Goal: Information Seeking & Learning: Compare options

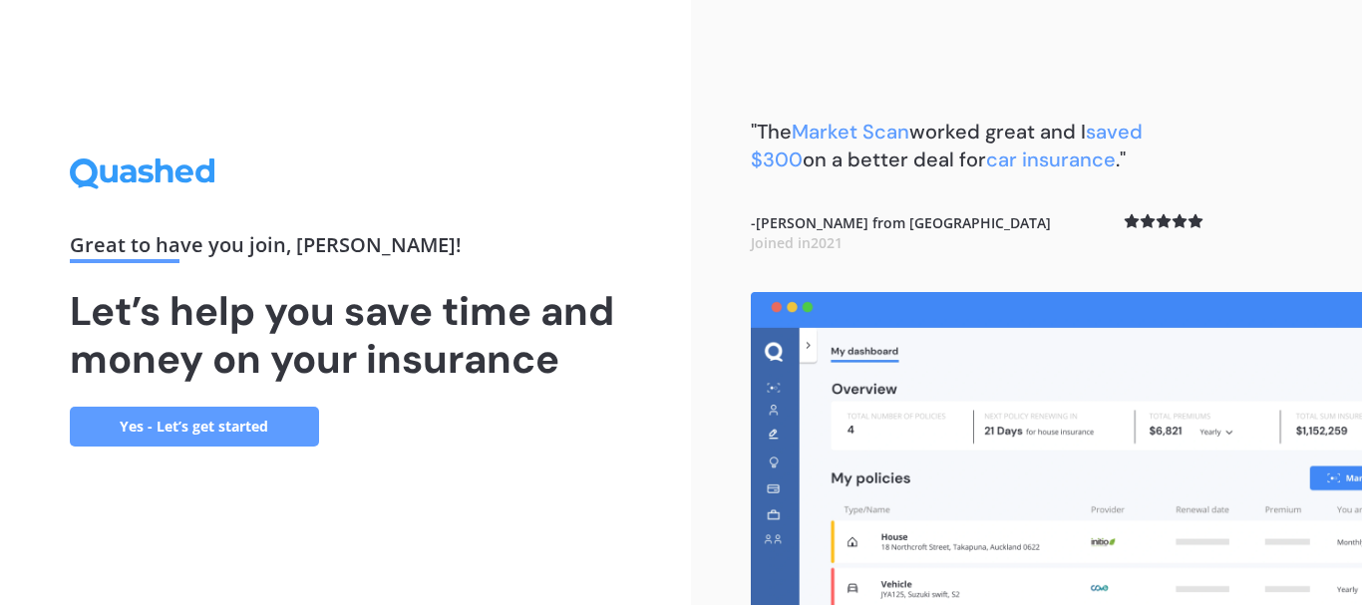
click at [624, 139] on div "Great to have you join , [PERSON_NAME] ! Let’s help you save time and money on …" at bounding box center [345, 302] width 691 height 605
click at [200, 428] on link "Yes - Let’s get started" at bounding box center [194, 427] width 249 height 40
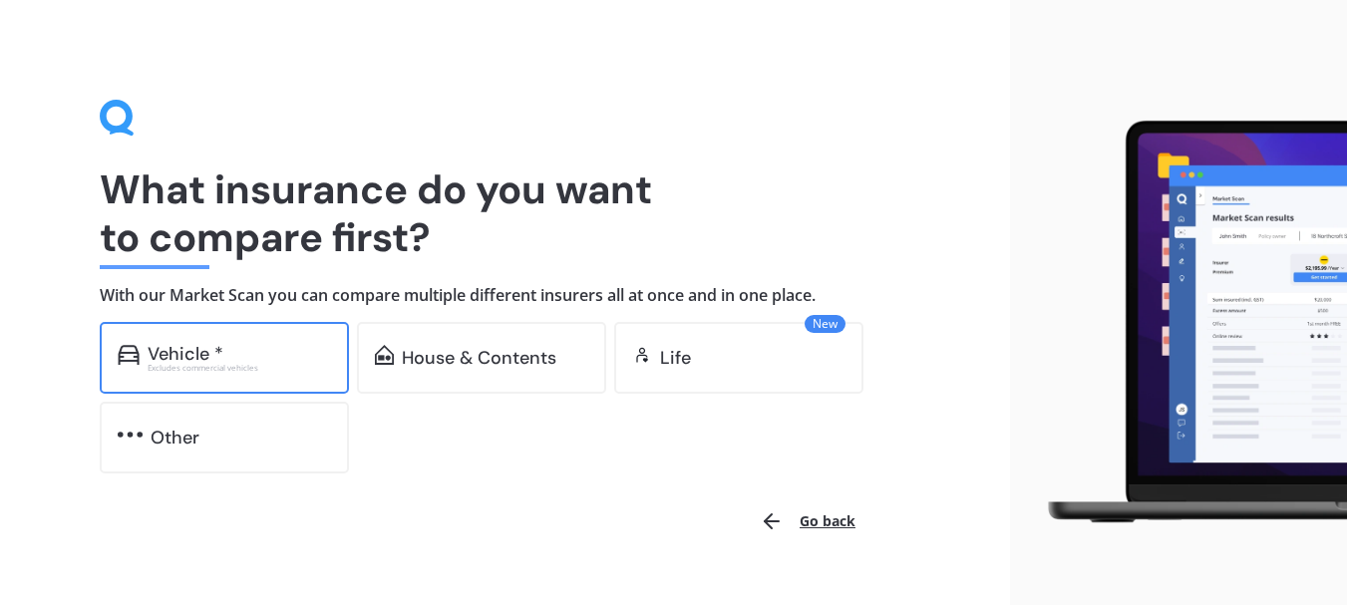
click at [202, 348] on div "Vehicle *" at bounding box center [186, 354] width 76 height 20
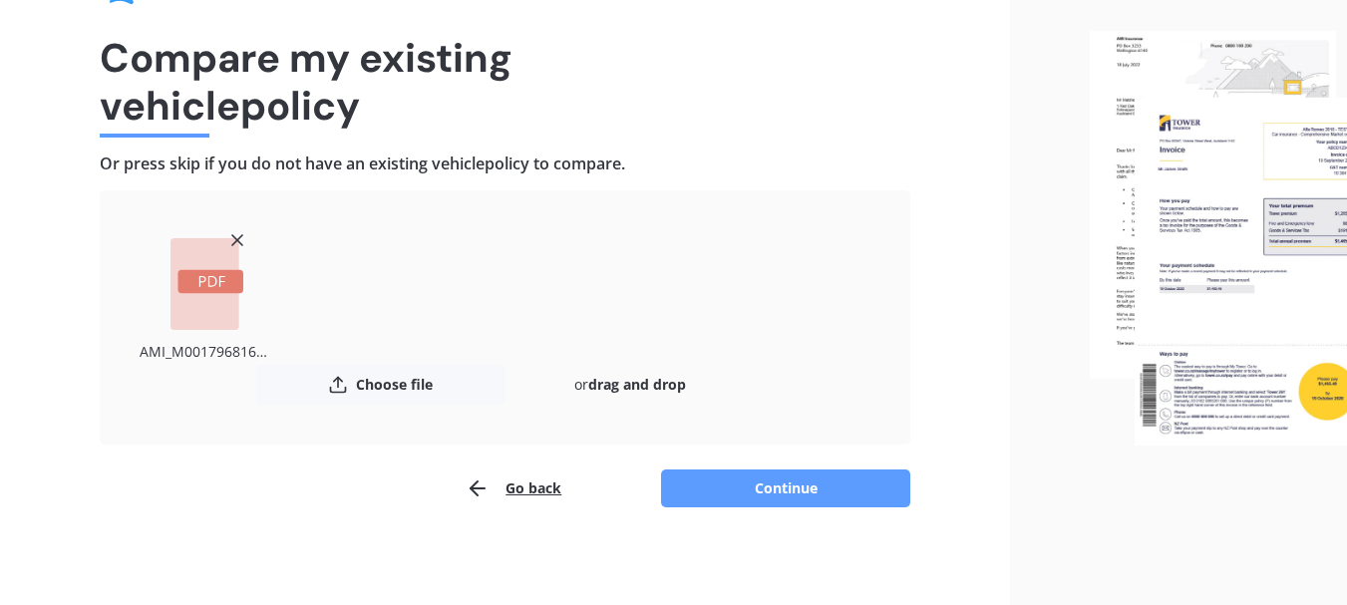
scroll to position [135, 0]
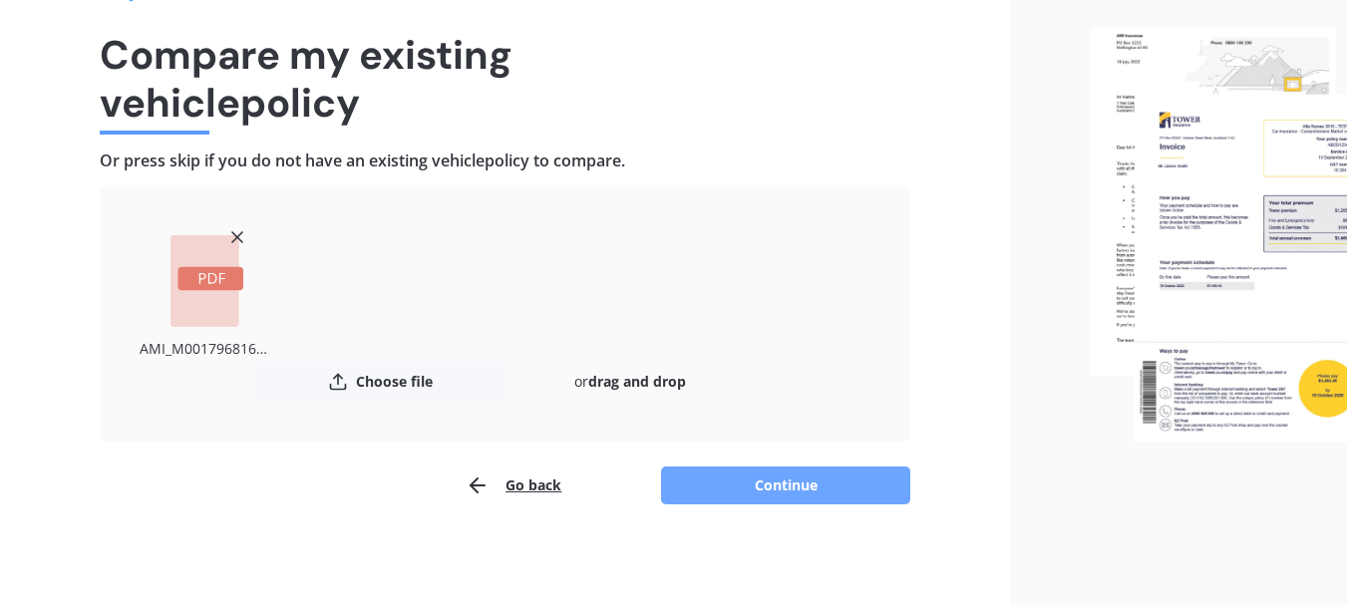
click at [809, 486] on button "Continue" at bounding box center [785, 486] width 249 height 38
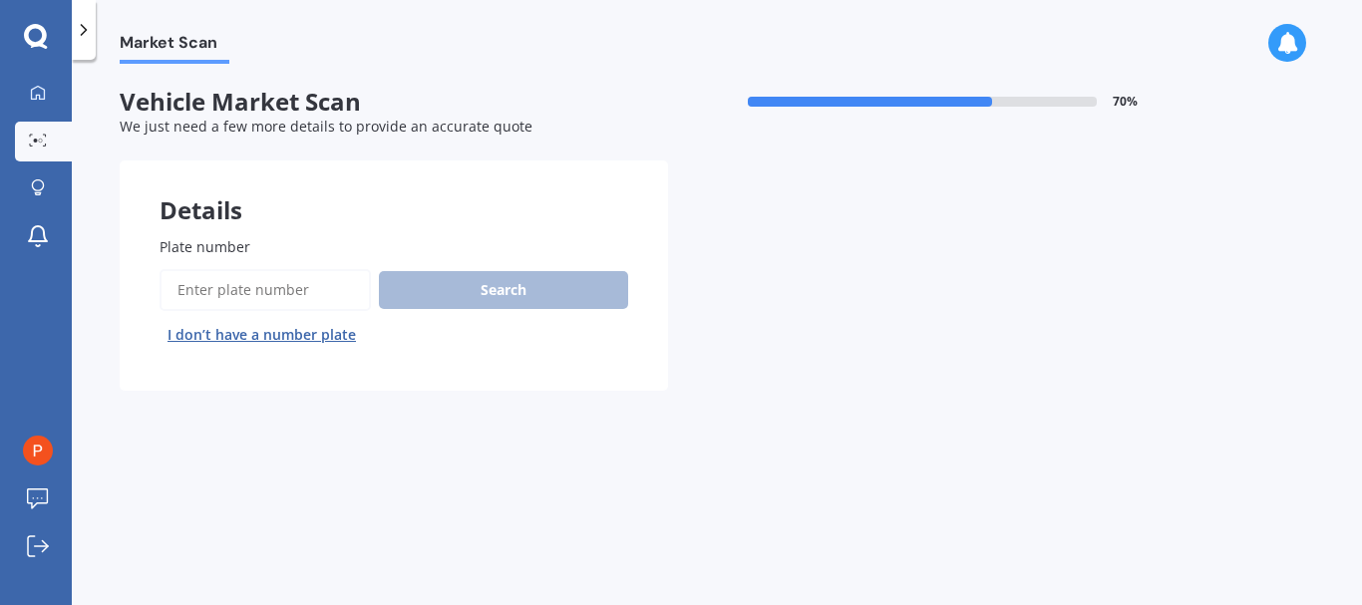
click at [268, 288] on input "Plate number" at bounding box center [265, 290] width 211 height 42
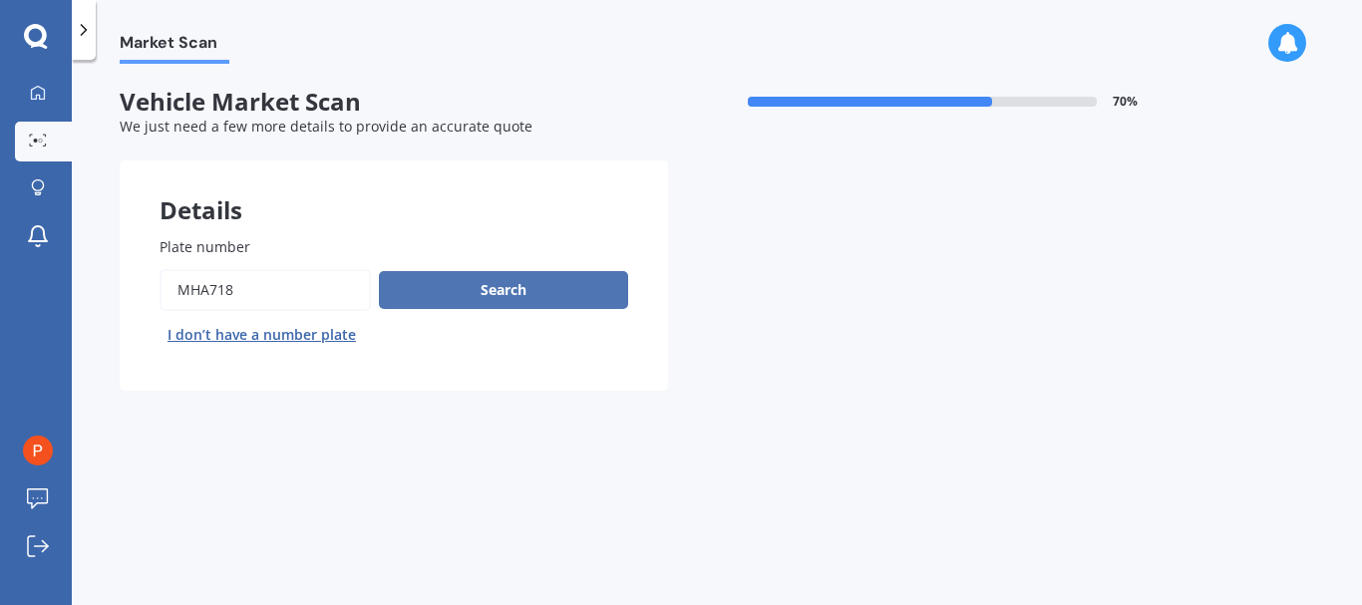
type input "MHA718"
click at [508, 286] on button "Search" at bounding box center [503, 290] width 249 height 38
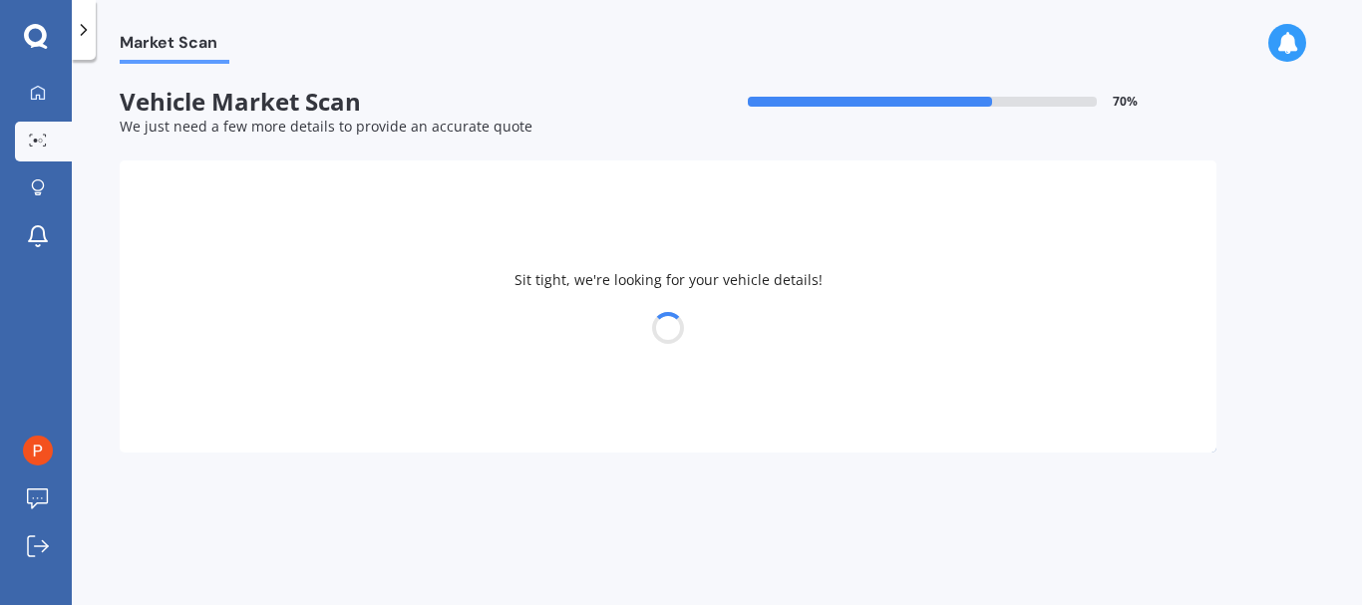
select select "TESLA"
select select "3"
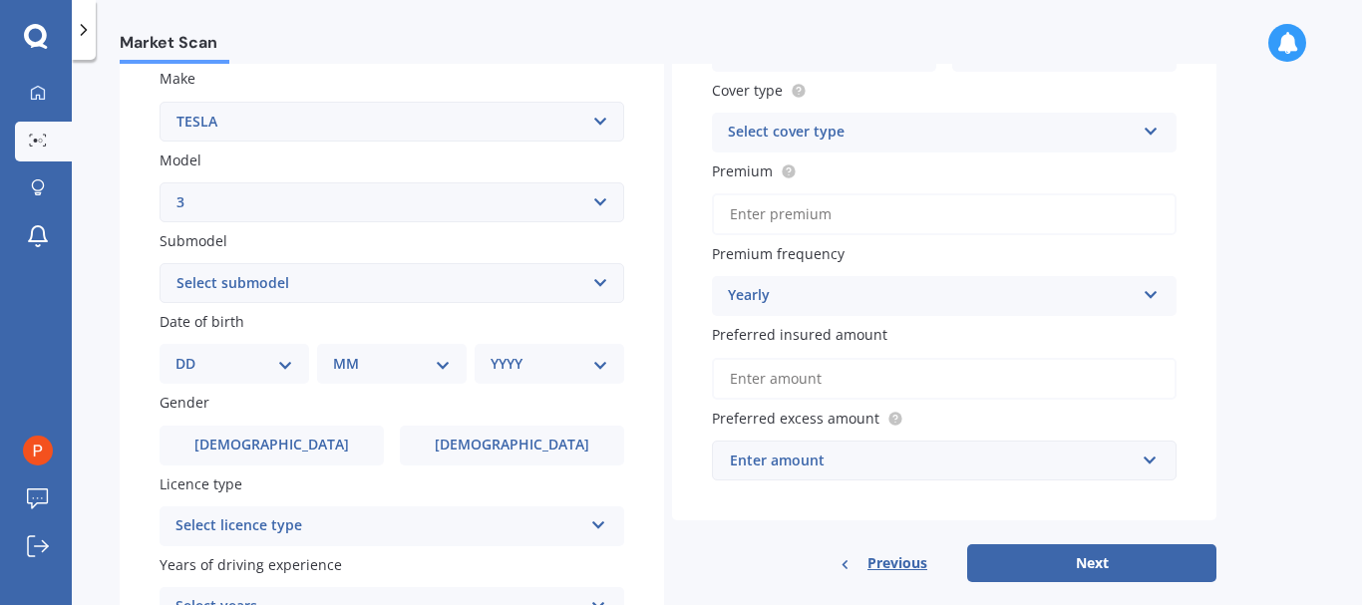
scroll to position [399, 0]
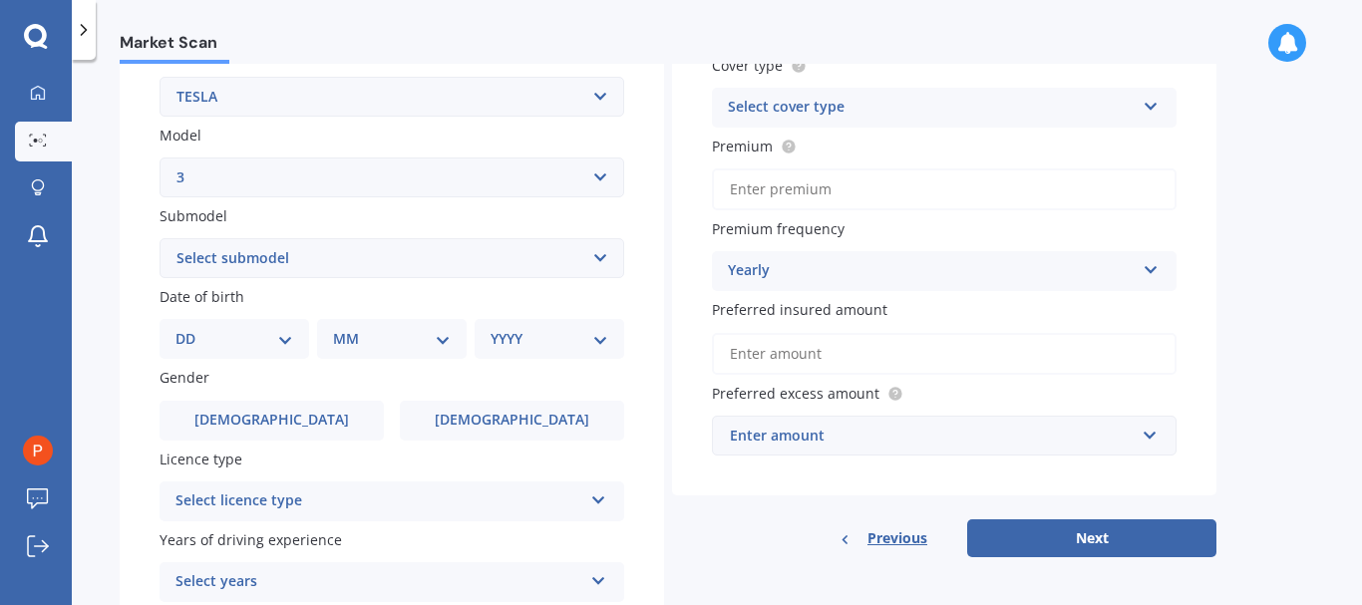
click at [600, 258] on select "Select submodel EV" at bounding box center [392, 258] width 465 height 40
select select "EV"
click at [160, 238] on select "Select submodel EV" at bounding box center [392, 258] width 465 height 40
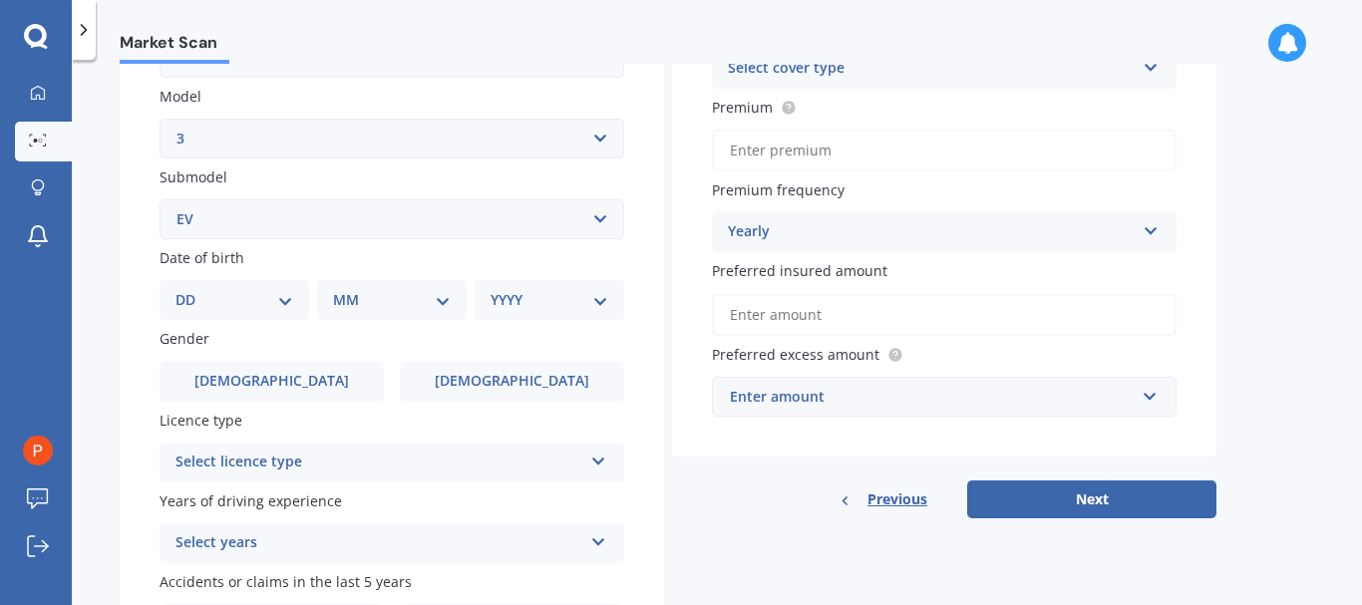
scroll to position [568, 0]
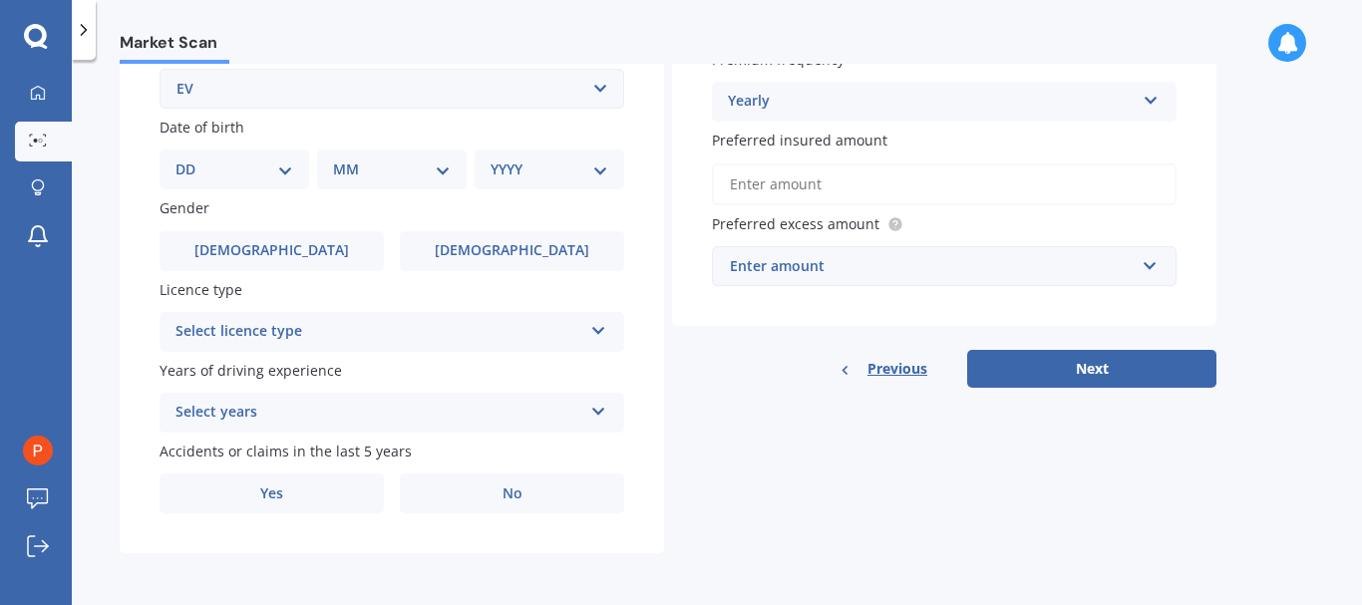
click at [283, 157] on div "DD 01 02 03 04 05 06 07 08 09 10 11 12 13 14 15 16 17 18 19 20 21 22 23 24 25 2…" at bounding box center [235, 170] width 150 height 40
click at [283, 172] on select "DD 01 02 03 04 05 06 07 08 09 10 11 12 13 14 15 16 17 18 19 20 21 22 23 24 25 2…" at bounding box center [234, 170] width 118 height 22
select select "29"
click at [191, 159] on select "DD 01 02 03 04 05 06 07 08 09 10 11 12 13 14 15 16 17 18 19 20 21 22 23 24 25 2…" at bounding box center [234, 170] width 118 height 22
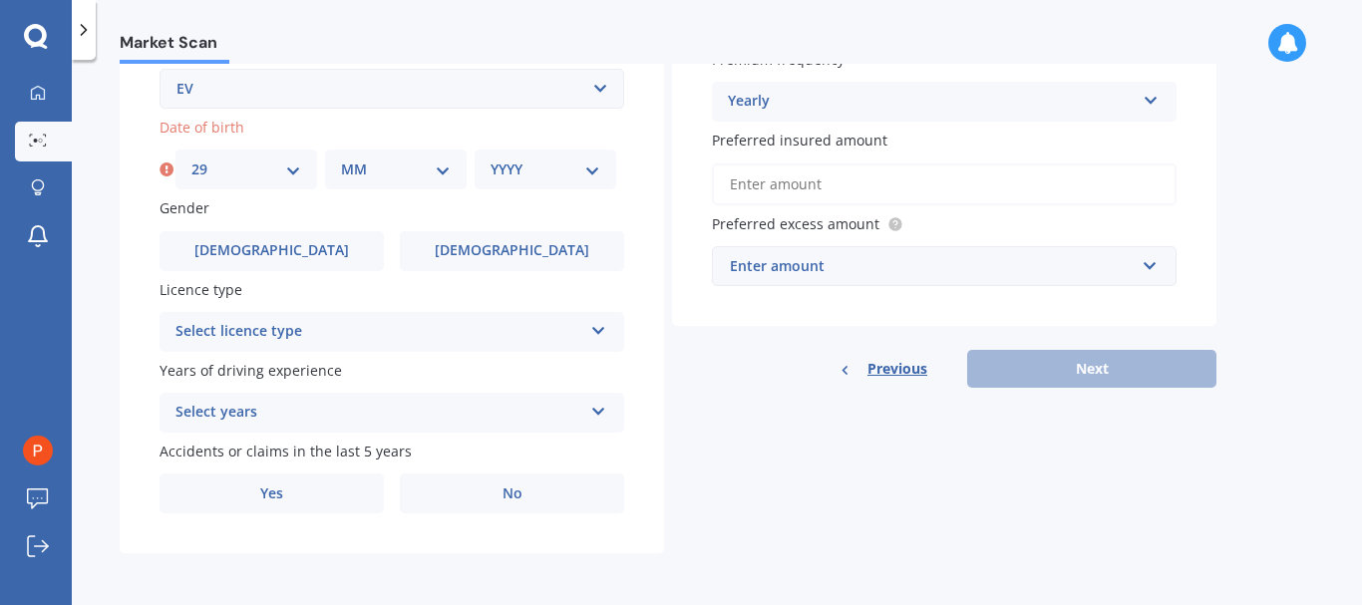
click at [455, 171] on div "MM 01 02 03 04 05 06 07 08 09 10 11 12" at bounding box center [396, 170] width 142 height 40
click at [443, 169] on select "MM 01 02 03 04 05 06 07 08 09 10 11 12" at bounding box center [396, 170] width 110 height 22
select select "12"
click at [341, 159] on select "MM 01 02 03 04 05 06 07 08 09 10 11 12" at bounding box center [396, 170] width 110 height 22
click at [593, 166] on select "YYYY 2025 2024 2023 2022 2021 2020 2019 2018 2017 2016 2015 2014 2013 2012 2011…" at bounding box center [546, 170] width 110 height 22
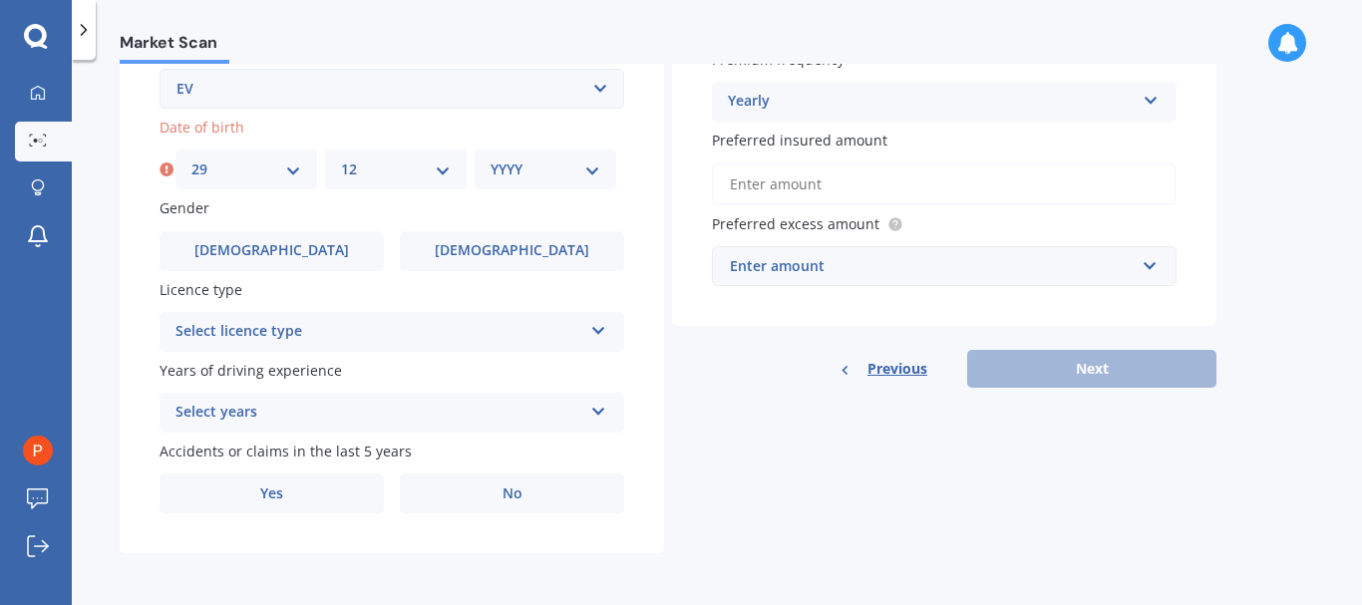
select select "1958"
click at [491, 159] on select "YYYY 2025 2024 2023 2022 2021 2020 2019 2018 2017 2016 2015 2014 2013 2012 2011…" at bounding box center [546, 170] width 110 height 22
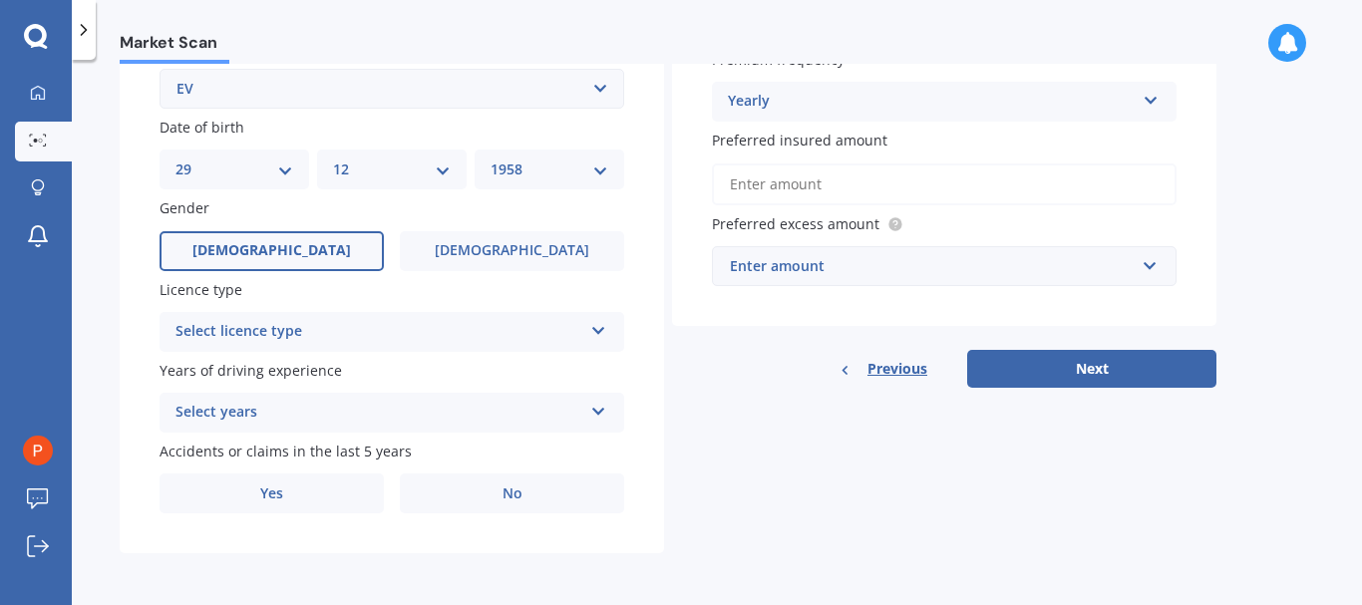
click at [313, 256] on label "[DEMOGRAPHIC_DATA]" at bounding box center [272, 251] width 224 height 40
click at [0, 0] on input "[DEMOGRAPHIC_DATA]" at bounding box center [0, 0] width 0 height 0
click at [603, 330] on icon at bounding box center [598, 327] width 17 height 14
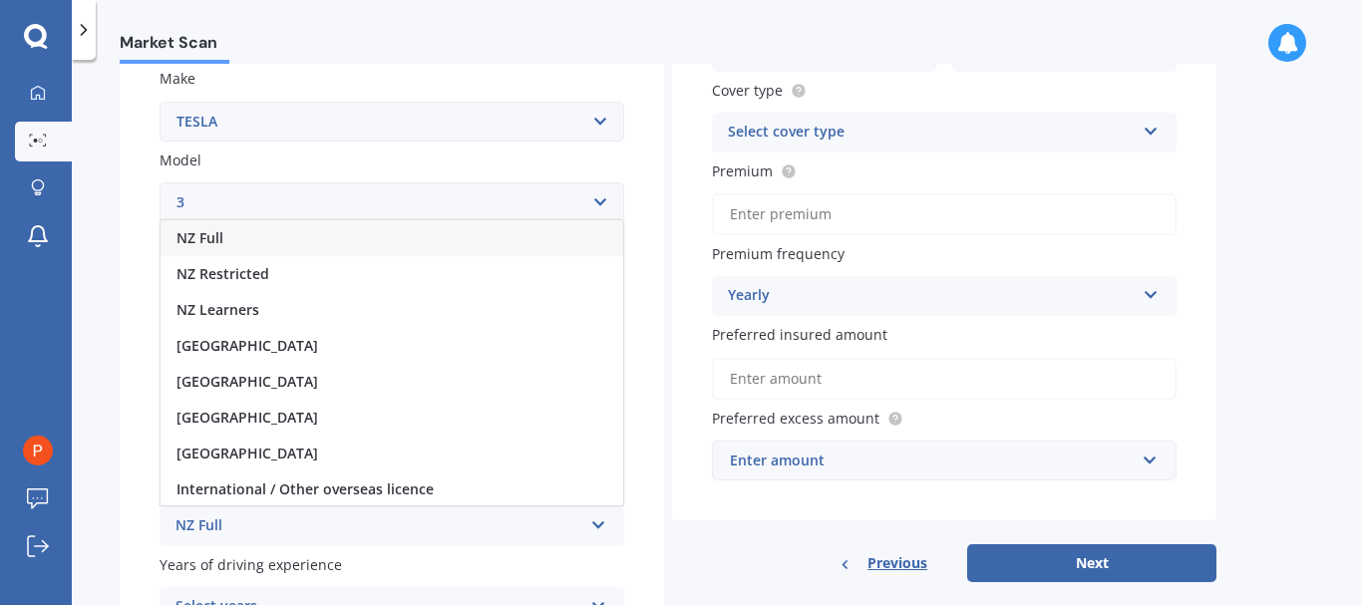
scroll to position [369, 0]
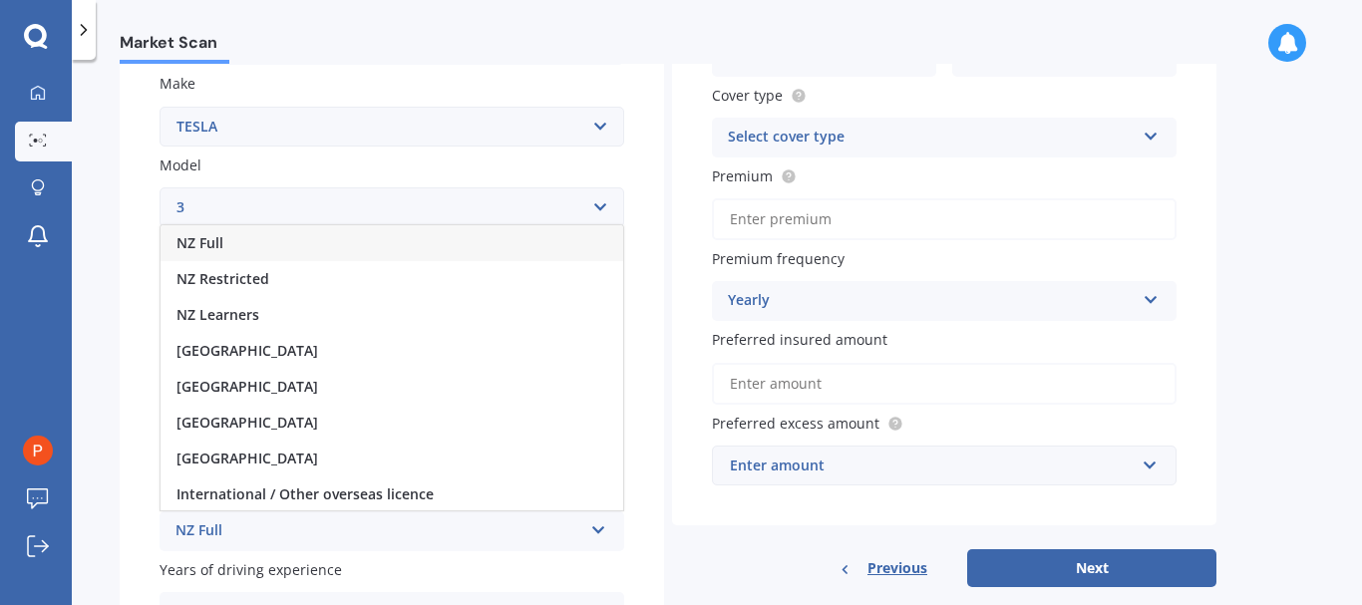
click at [271, 239] on div "NZ Full" at bounding box center [392, 243] width 463 height 36
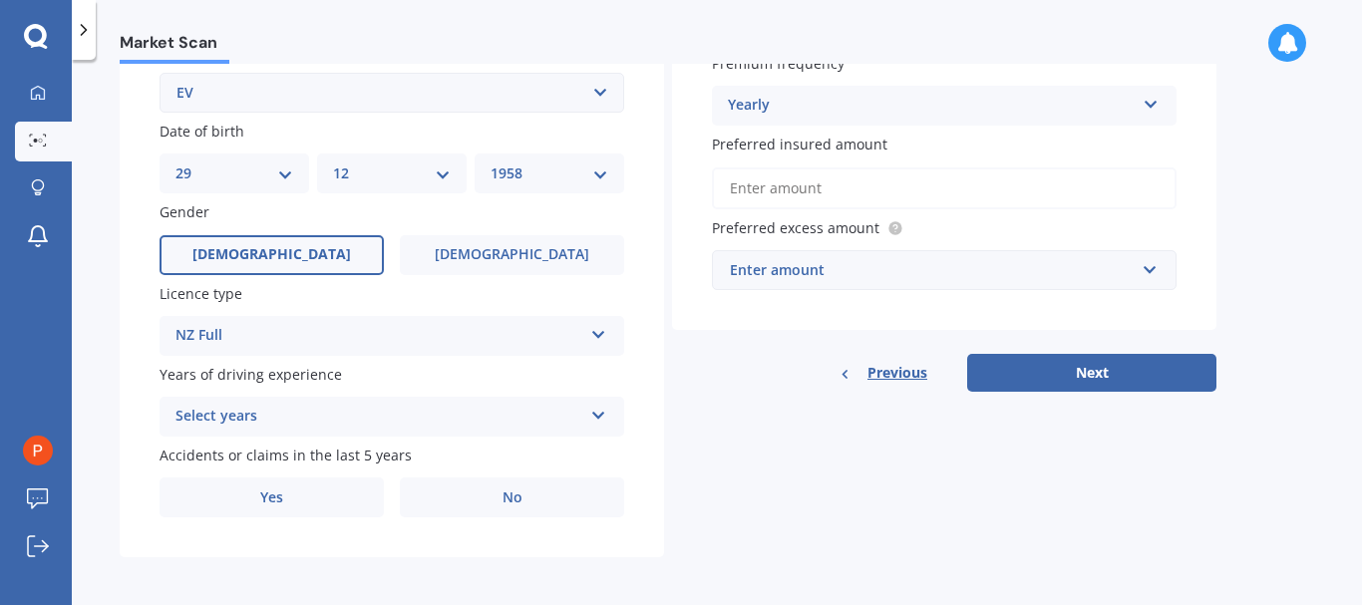
scroll to position [568, 0]
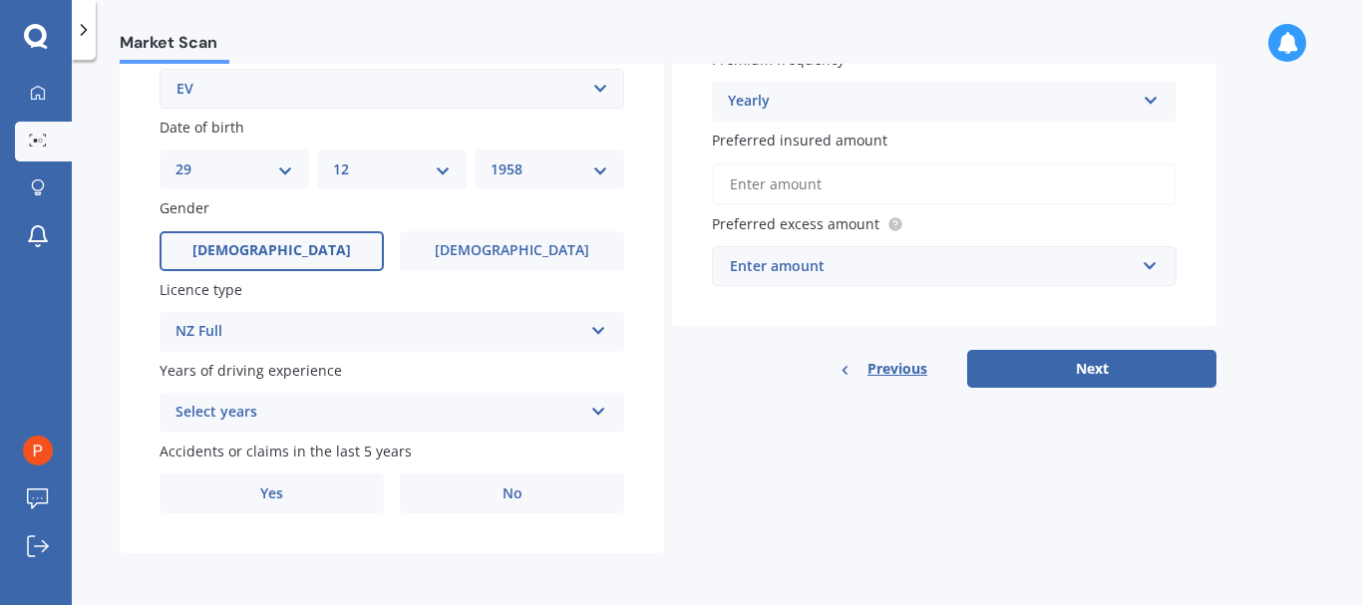
click at [600, 410] on icon at bounding box center [598, 408] width 17 height 14
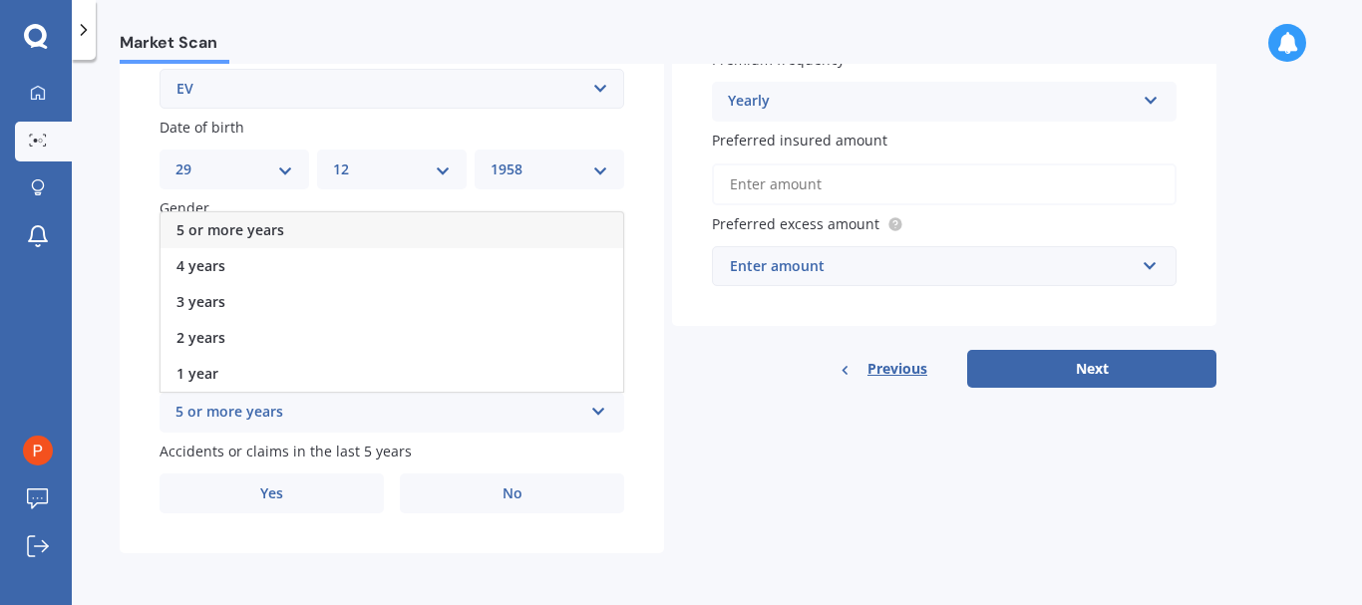
click at [263, 223] on span "5 or more years" at bounding box center [230, 229] width 108 height 19
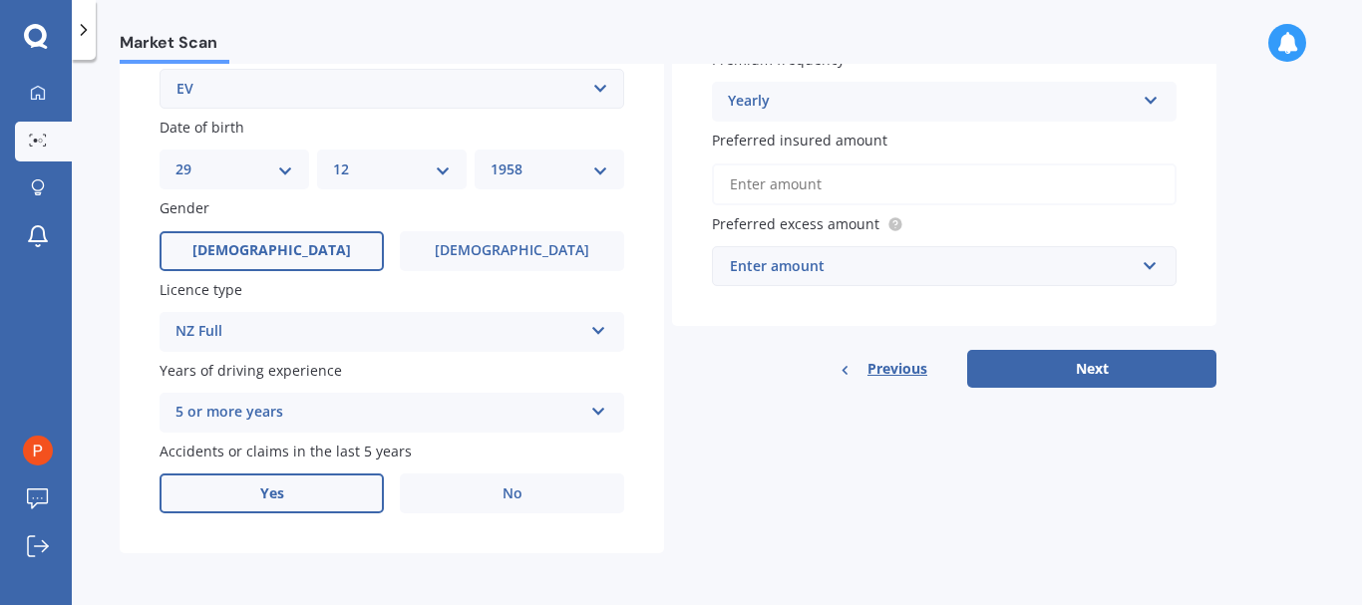
drag, startPoint x: 262, startPoint y: 492, endPoint x: 321, endPoint y: 490, distance: 58.9
click at [263, 492] on span "Yes" at bounding box center [272, 494] width 24 height 17
click at [0, 0] on input "Yes" at bounding box center [0, 0] width 0 height 0
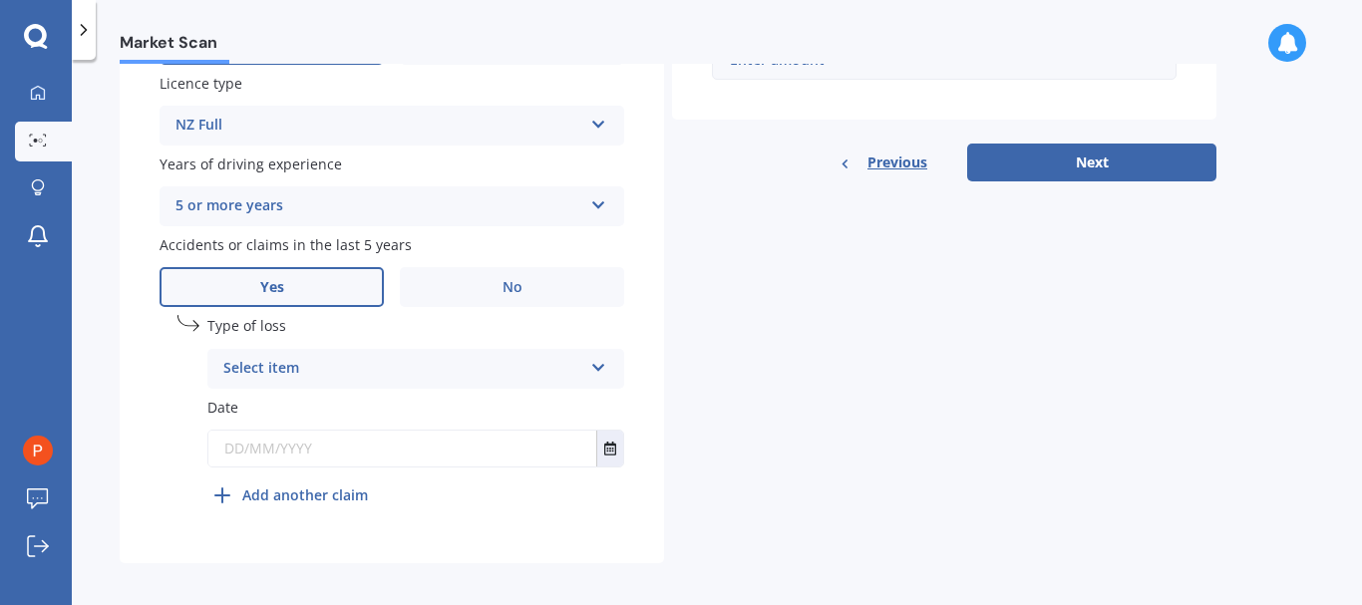
scroll to position [785, 0]
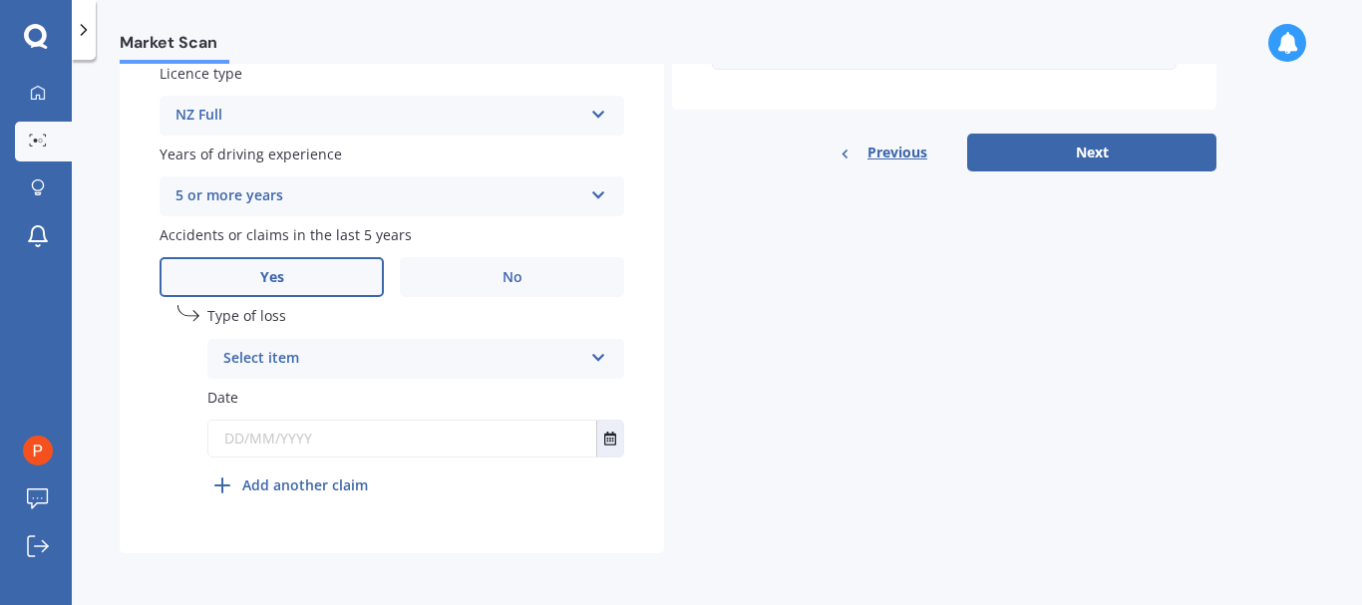
click at [604, 360] on icon at bounding box center [598, 354] width 17 height 14
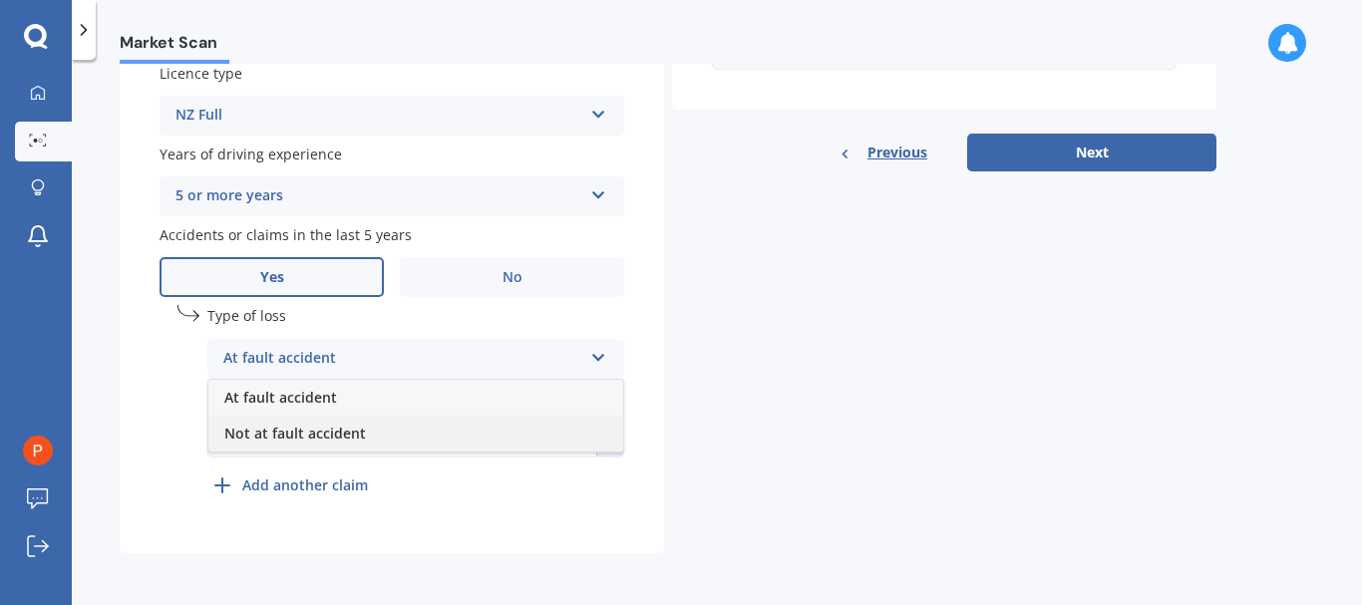
click at [480, 436] on div "Not at fault accident" at bounding box center [415, 434] width 415 height 36
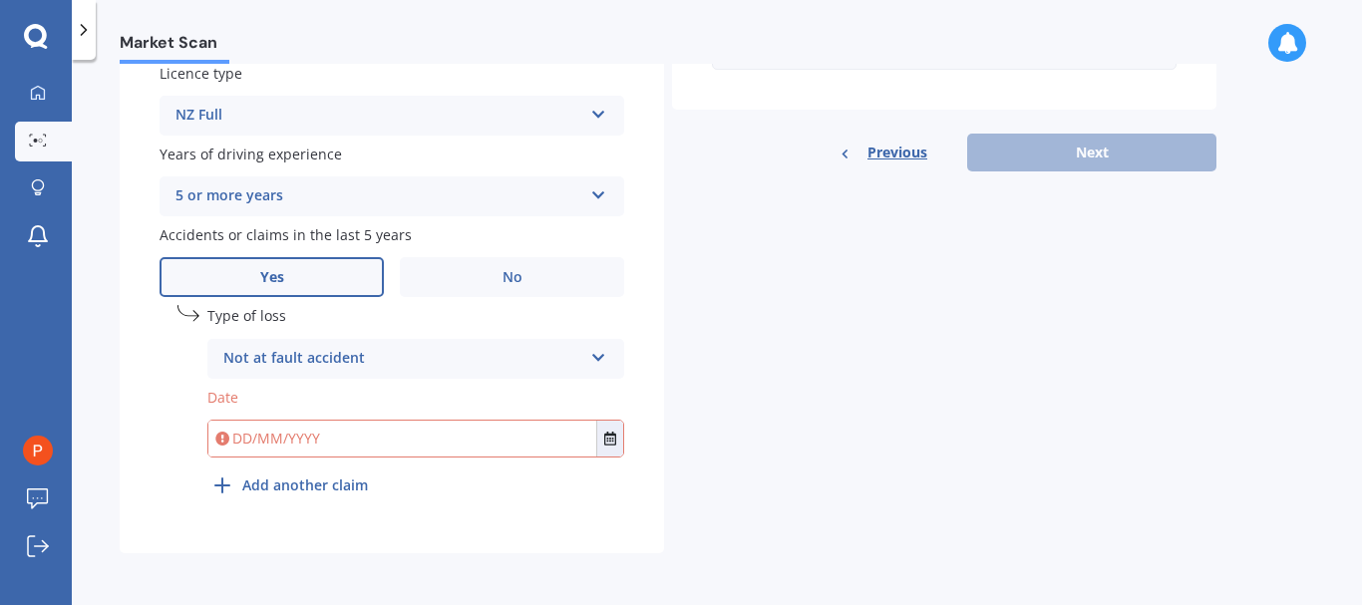
click at [482, 438] on input "text" at bounding box center [402, 439] width 388 height 36
type input "[DATE]"
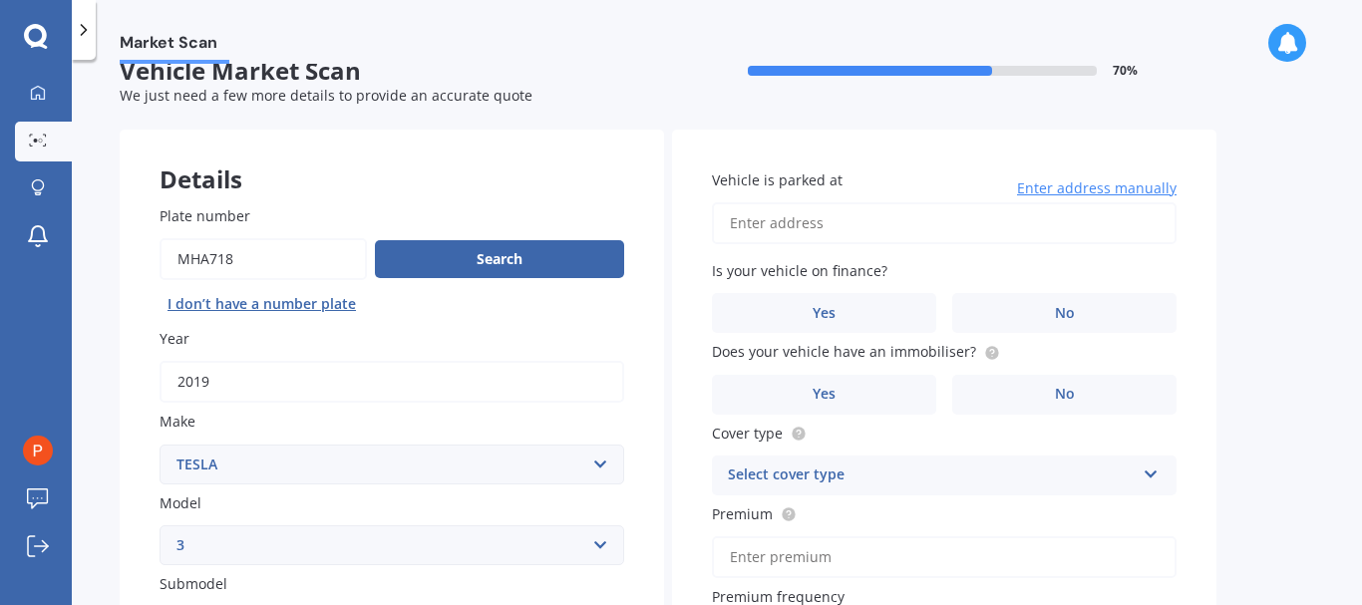
scroll to position [0, 0]
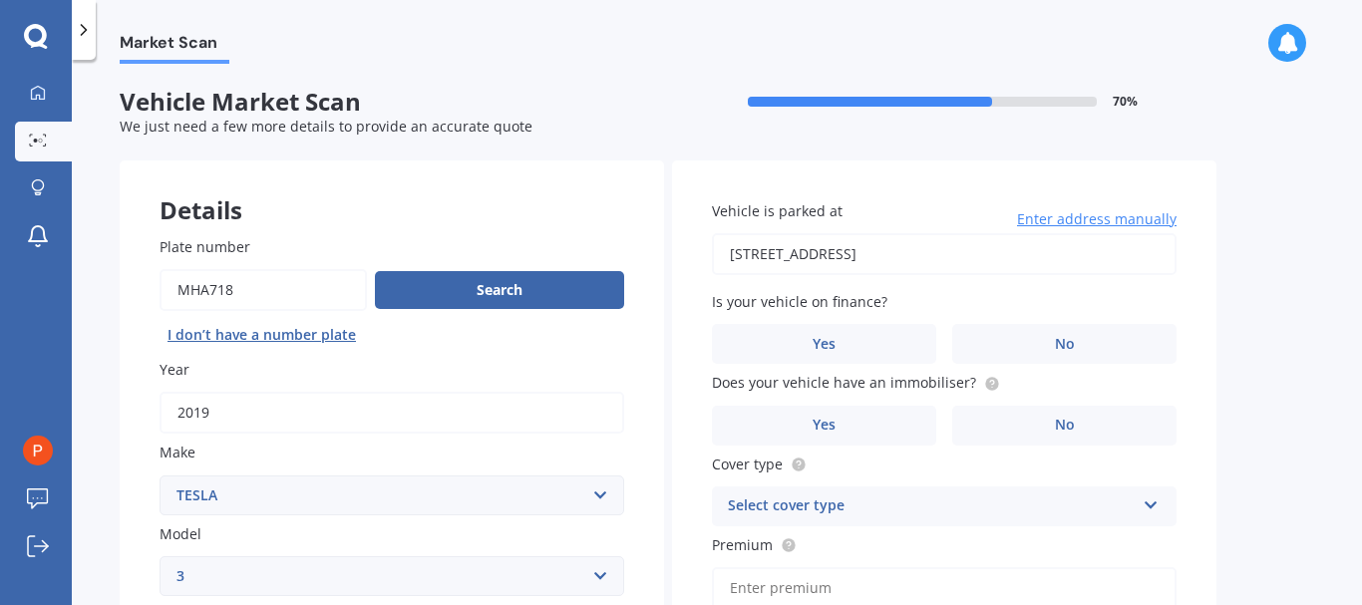
type input "[STREET_ADDRESS]"
click at [1077, 344] on label "No" at bounding box center [1064, 344] width 224 height 40
click at [0, 0] on input "No" at bounding box center [0, 0] width 0 height 0
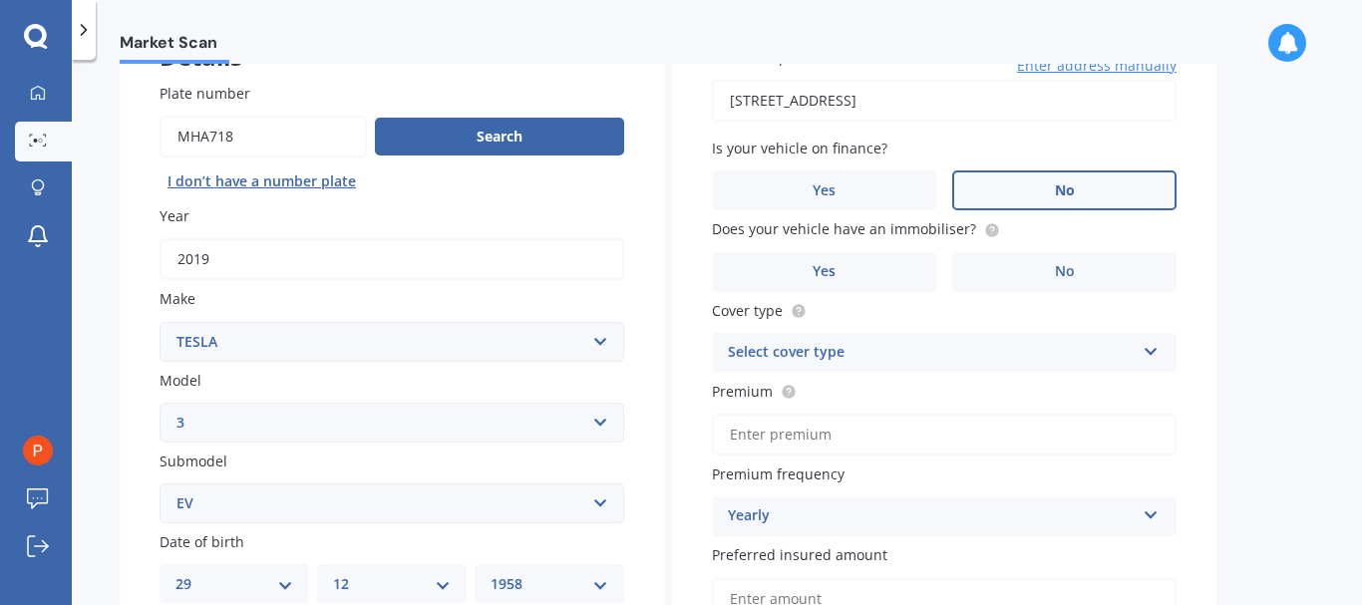
scroll to position [199, 0]
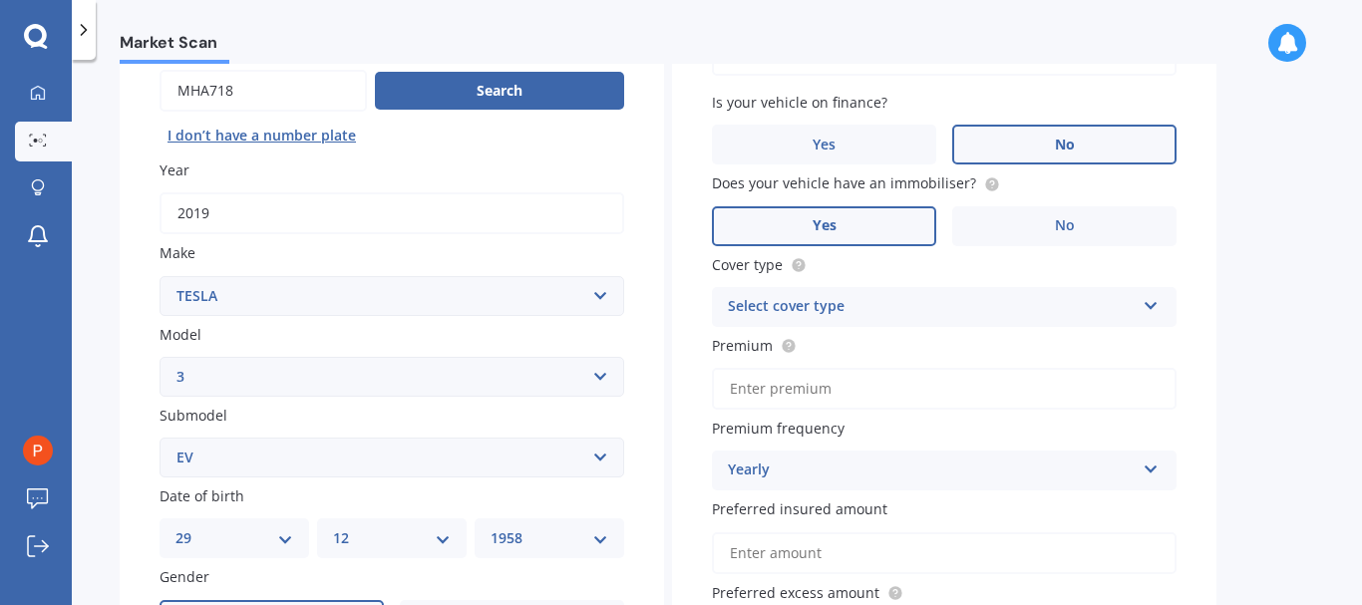
click at [874, 238] on label "Yes" at bounding box center [824, 226] width 224 height 40
click at [0, 0] on input "Yes" at bounding box center [0, 0] width 0 height 0
click at [1153, 304] on icon at bounding box center [1151, 302] width 17 height 14
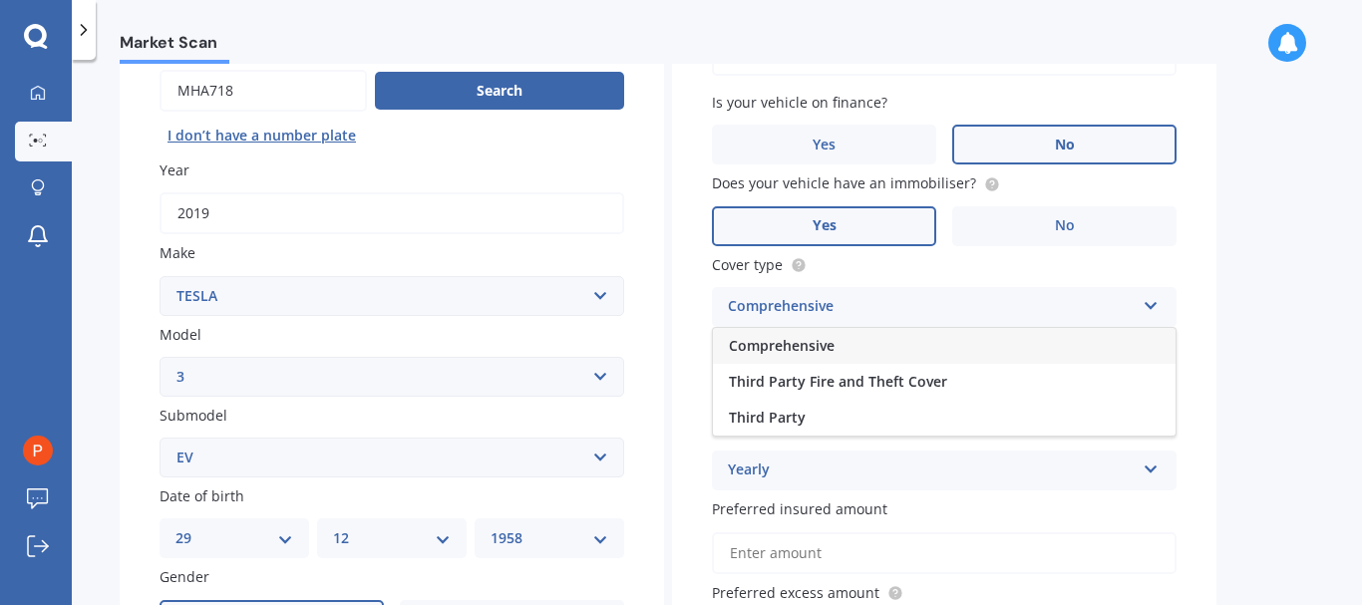
click at [835, 342] on div "Comprehensive" at bounding box center [944, 346] width 463 height 36
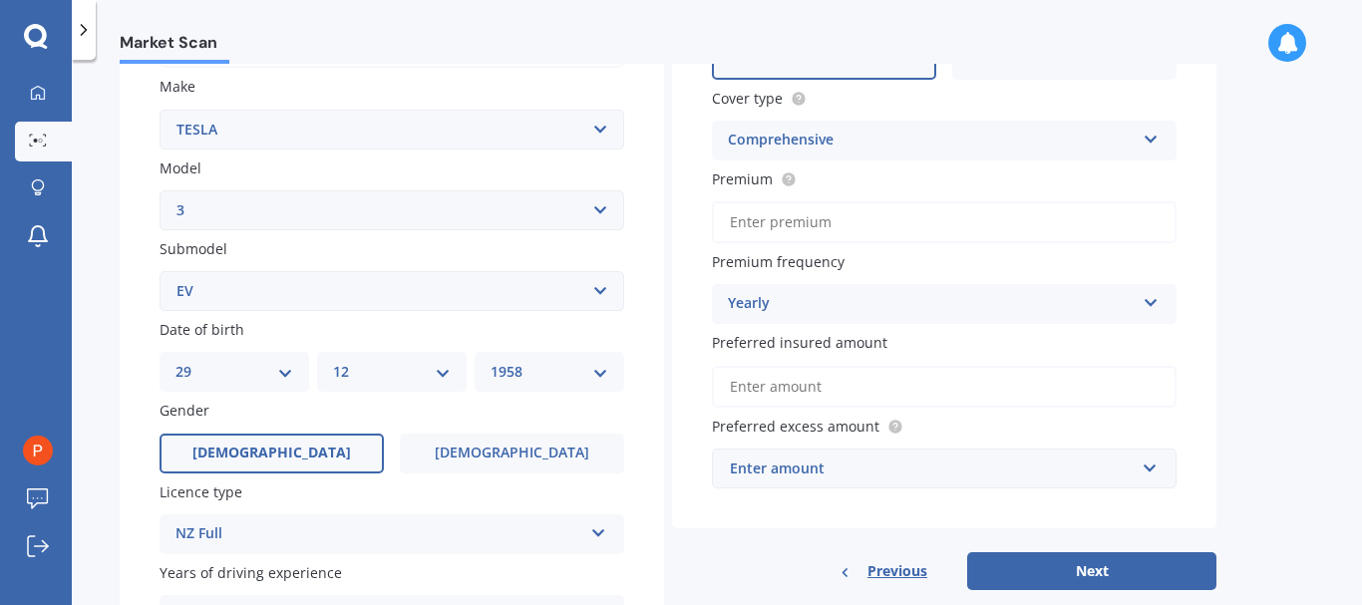
scroll to position [299, 0]
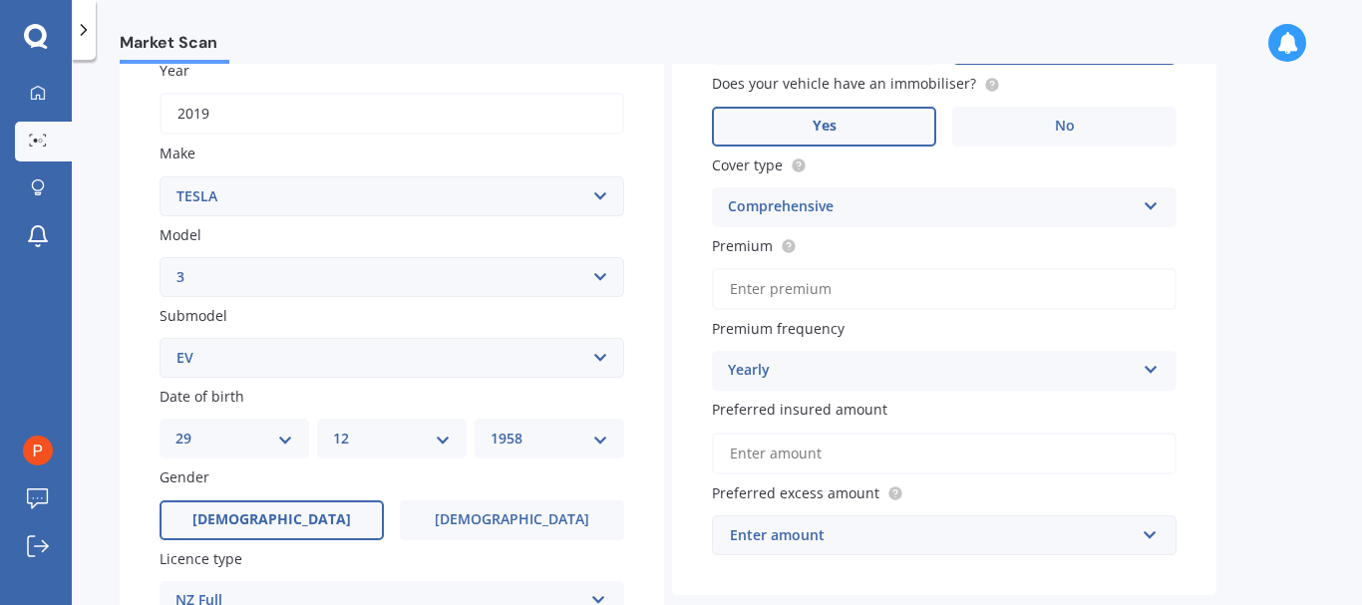
drag, startPoint x: 898, startPoint y: 287, endPoint x: 870, endPoint y: 283, distance: 29.2
click at [897, 287] on input "Premium" at bounding box center [944, 289] width 465 height 42
type input "$1,042.38"
click at [904, 458] on input "Preferred insured amount" at bounding box center [944, 454] width 465 height 42
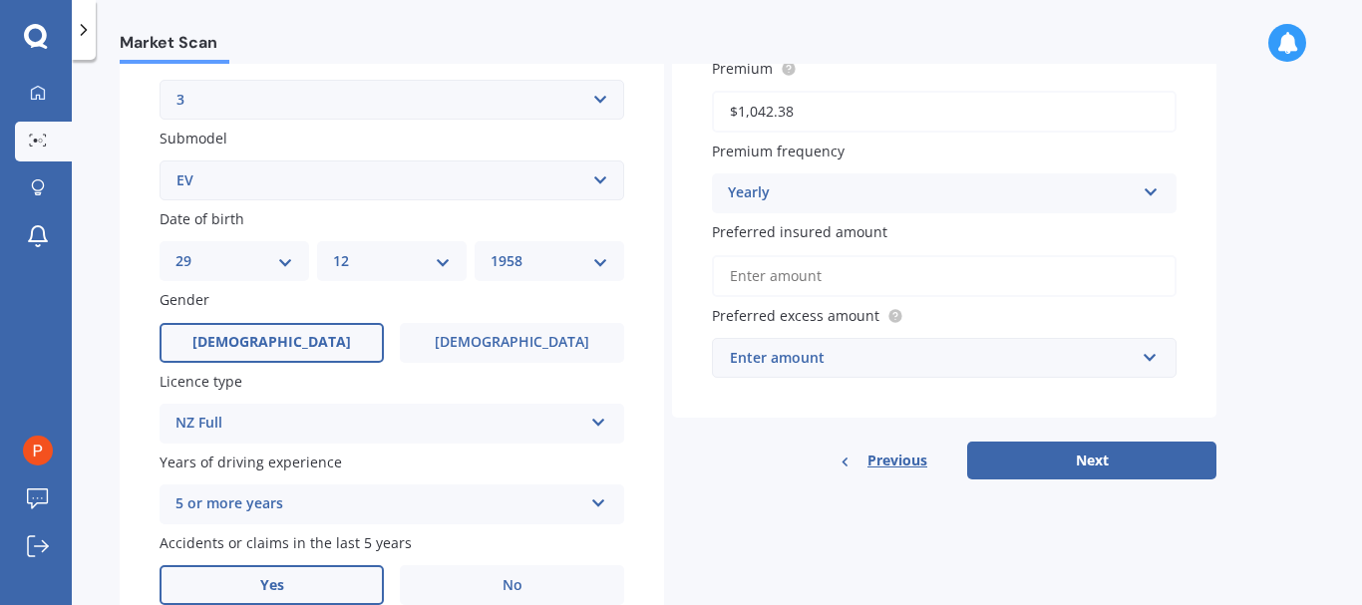
scroll to position [499, 0]
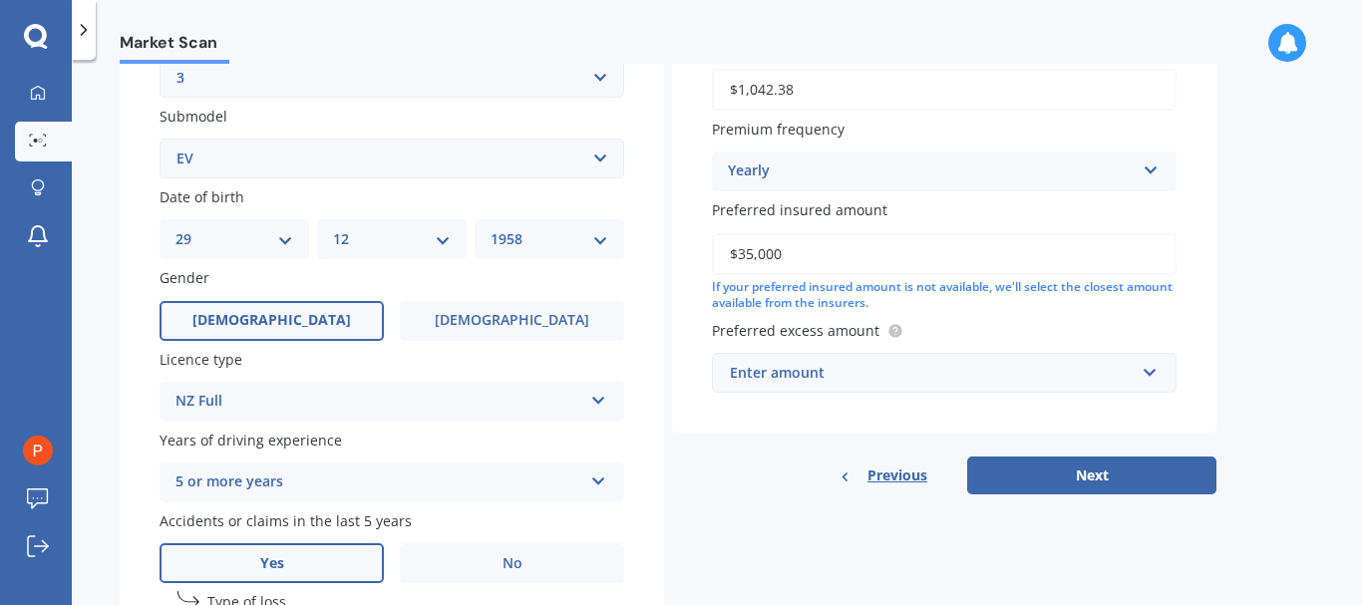
type input "$35,000"
click at [1146, 376] on input "text" at bounding box center [937, 373] width 447 height 38
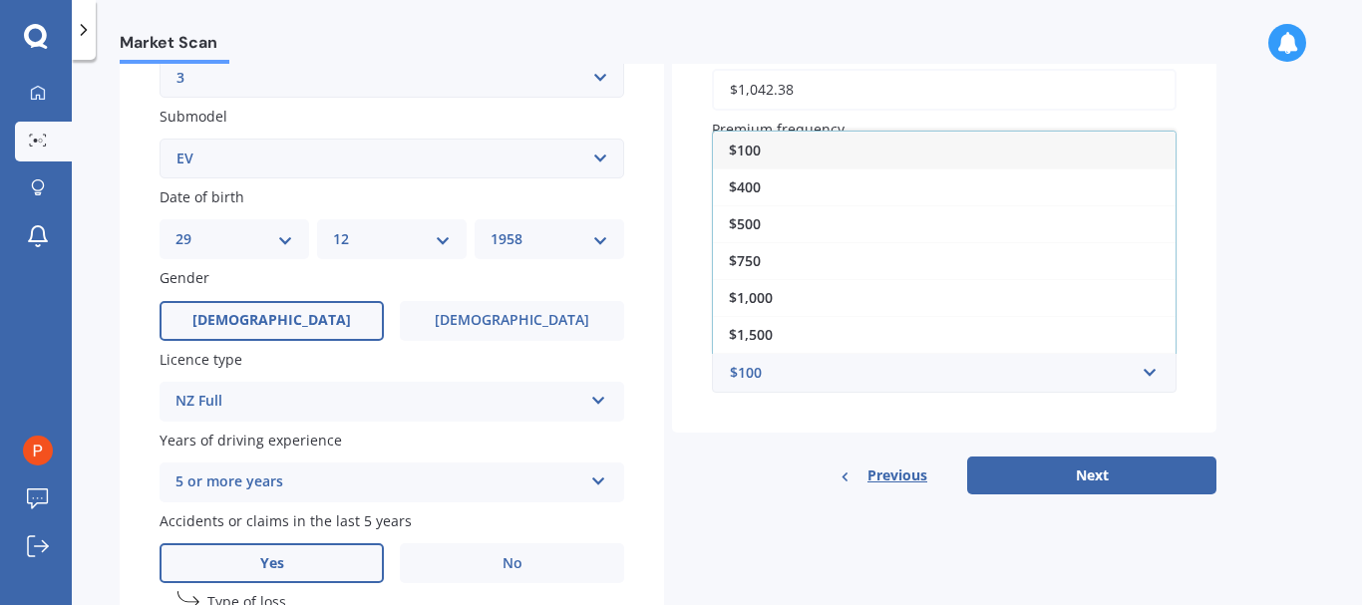
click at [757, 148] on span "$100" at bounding box center [745, 150] width 32 height 19
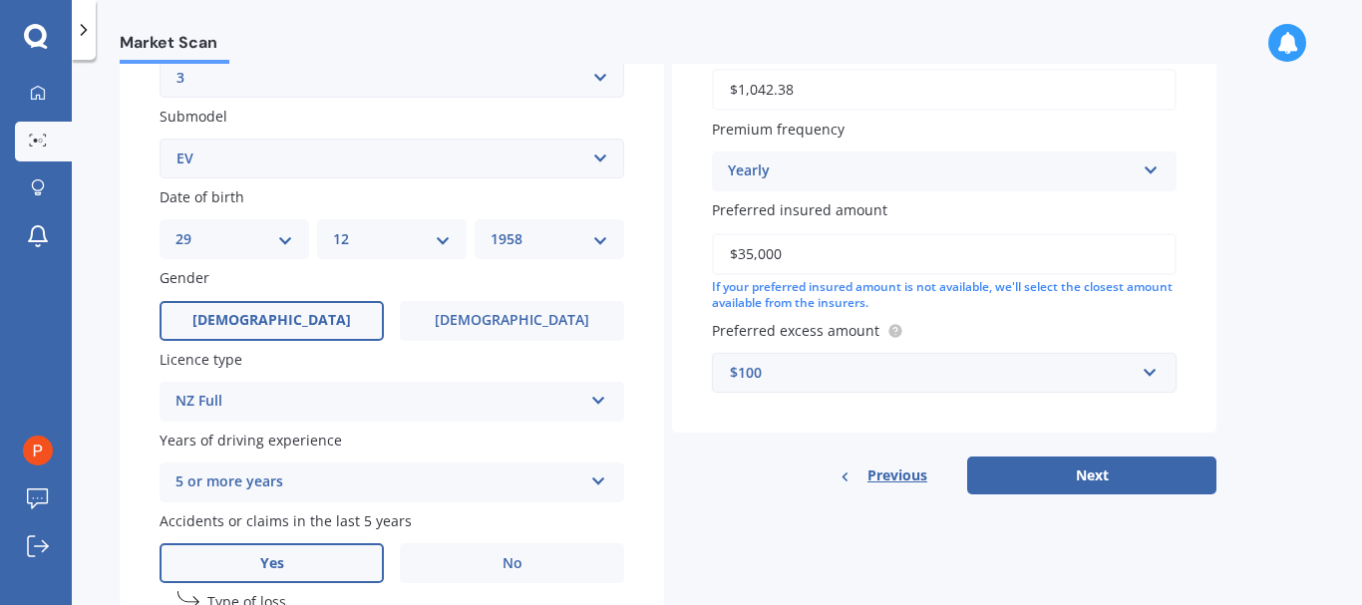
click at [844, 371] on div "$100" at bounding box center [932, 373] width 405 height 22
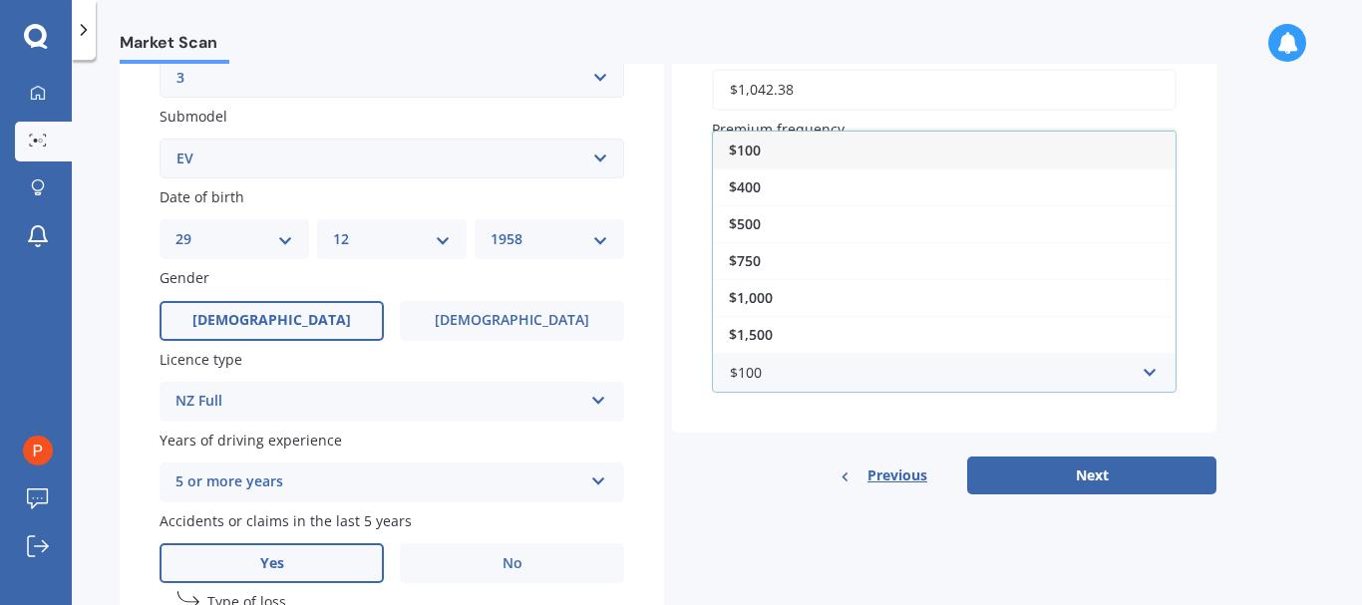
click at [780, 153] on div "$100" at bounding box center [944, 150] width 463 height 37
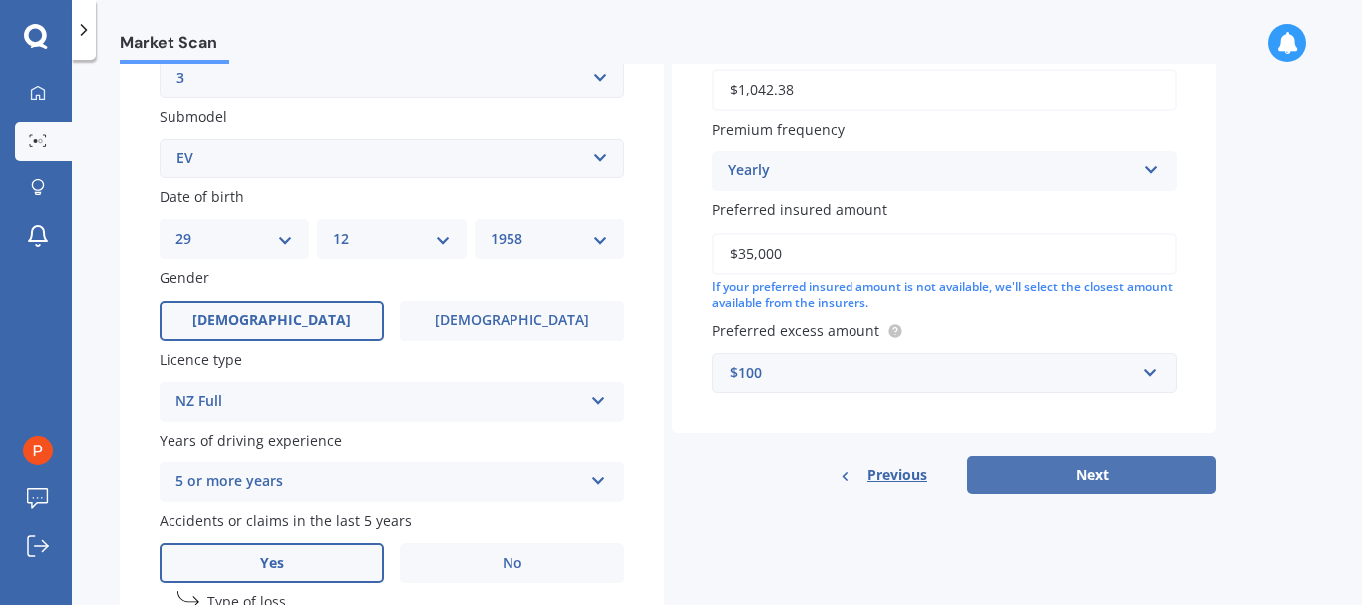
click at [1099, 478] on button "Next" at bounding box center [1091, 476] width 249 height 38
select select "29"
select select "12"
select select "1958"
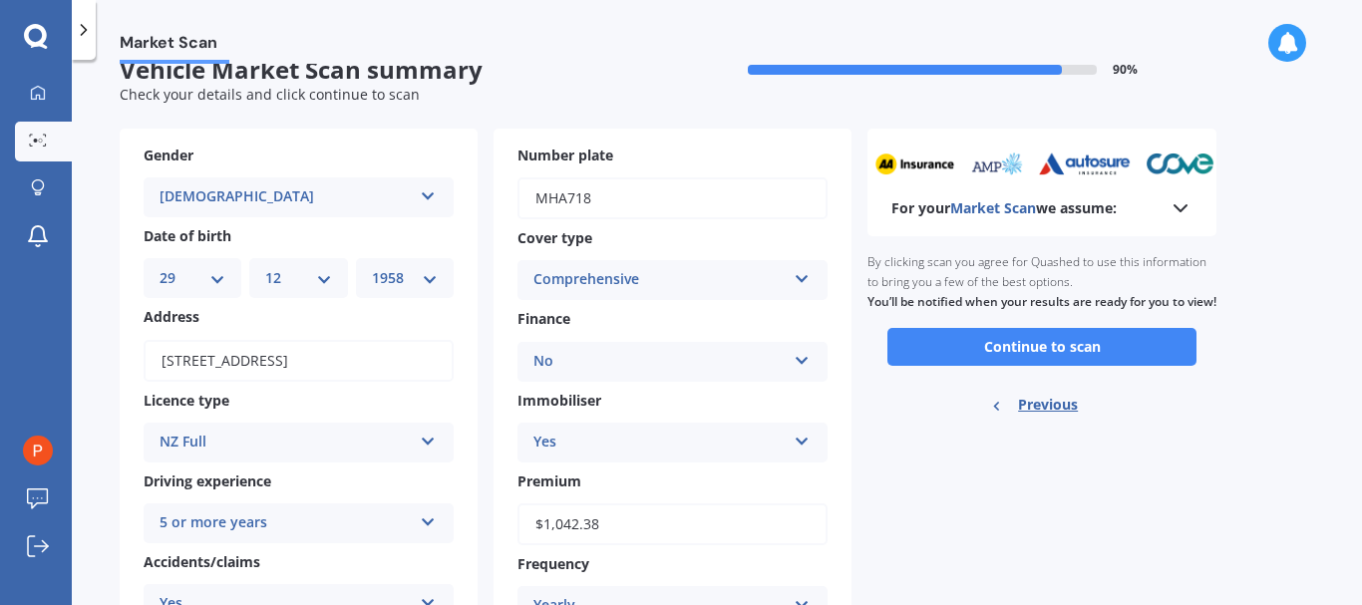
scroll to position [0, 0]
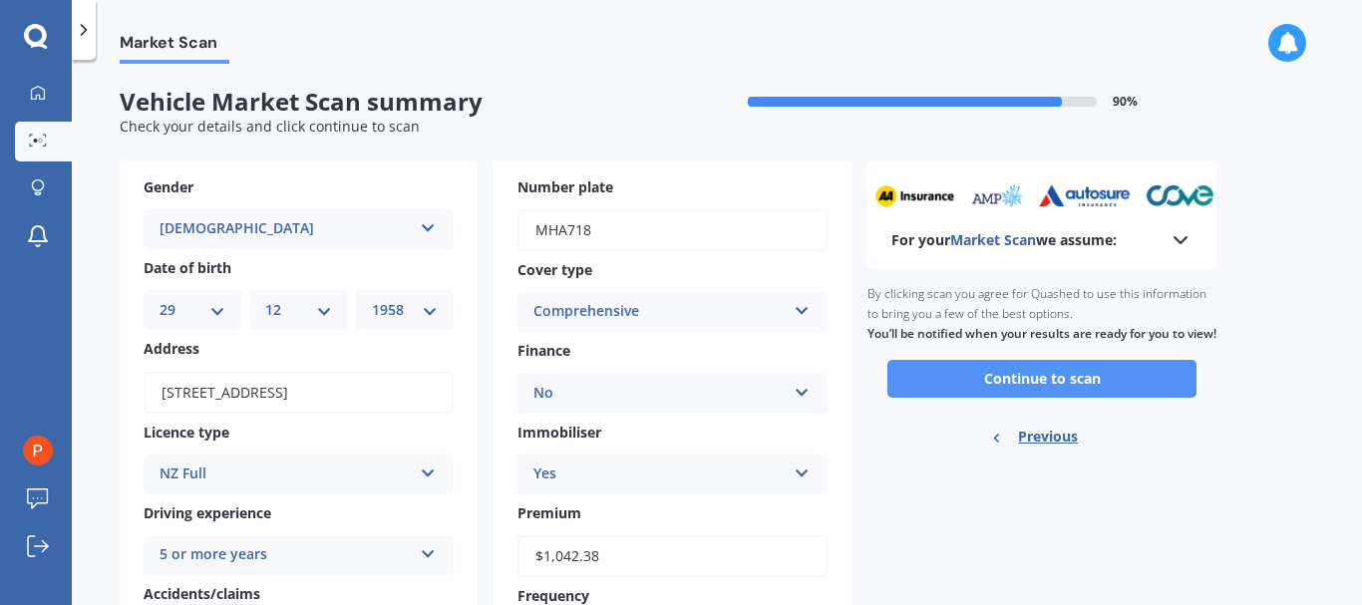
click at [1051, 397] on button "Continue to scan" at bounding box center [1041, 379] width 309 height 38
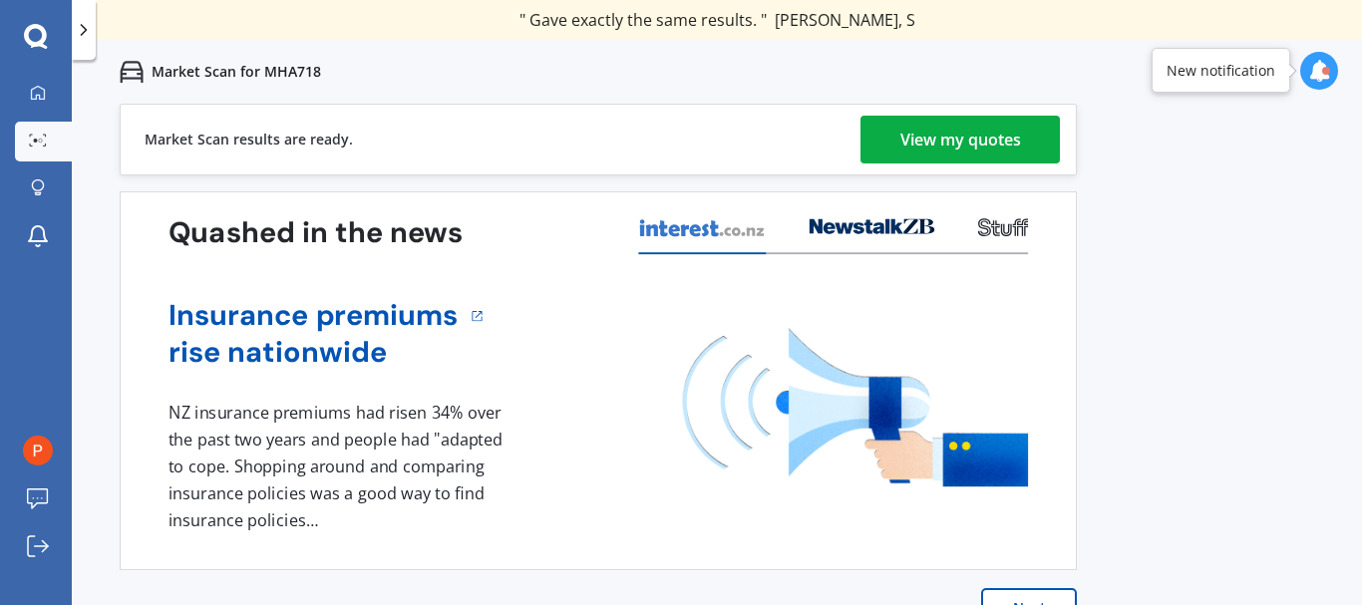
click at [944, 135] on div "View my quotes" at bounding box center [960, 140] width 121 height 48
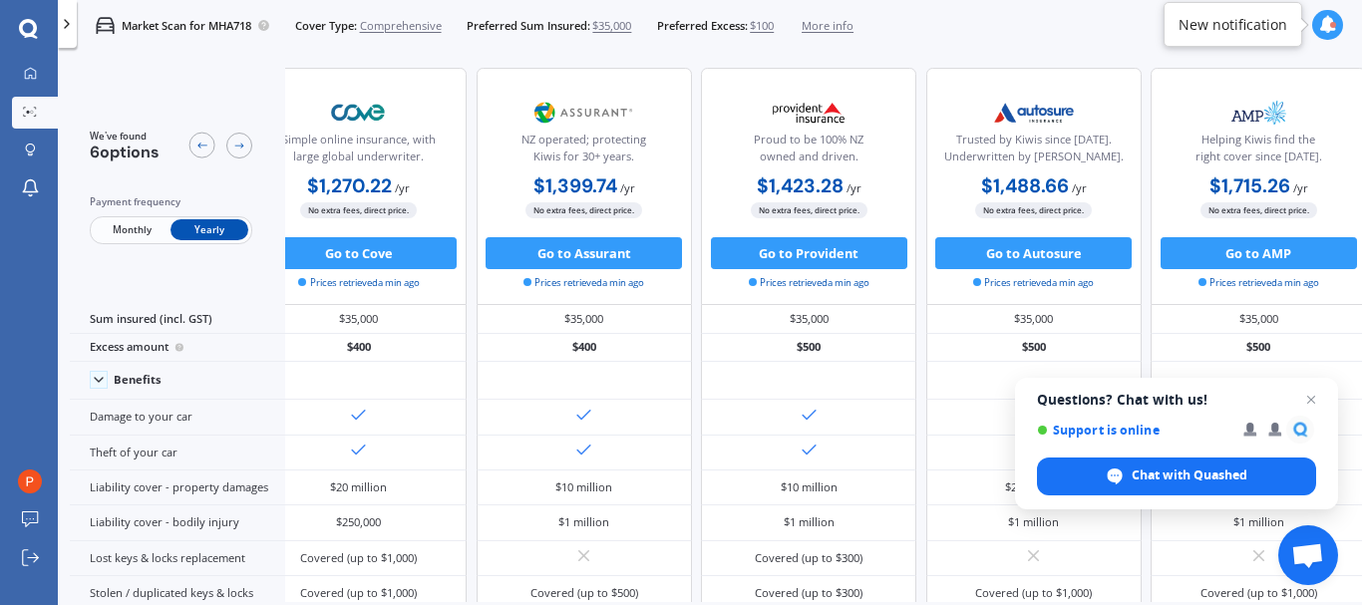
scroll to position [0, 339]
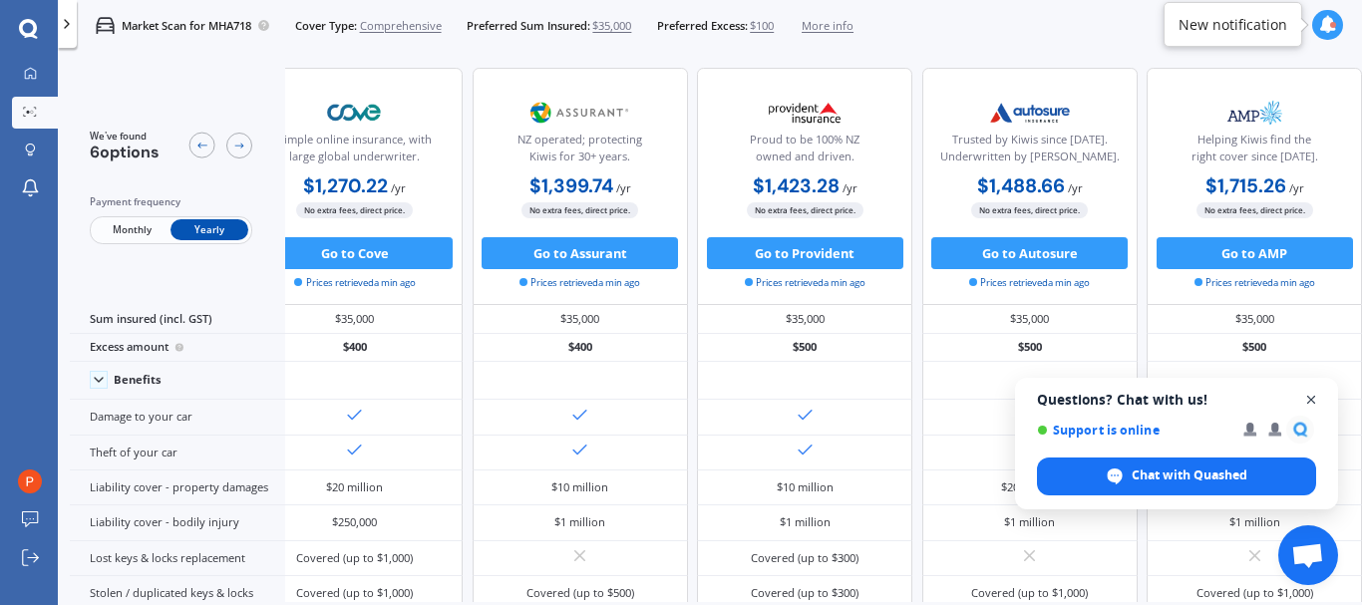
click at [1312, 397] on span "Open chat" at bounding box center [1311, 400] width 25 height 25
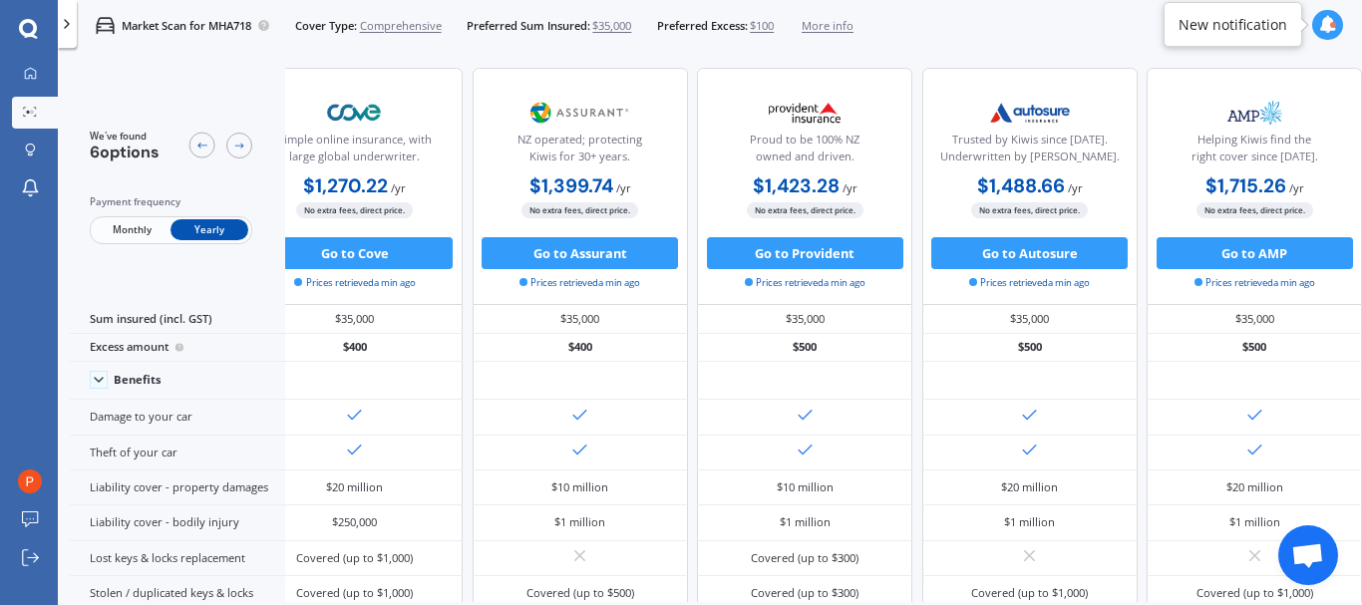
scroll to position [0, 0]
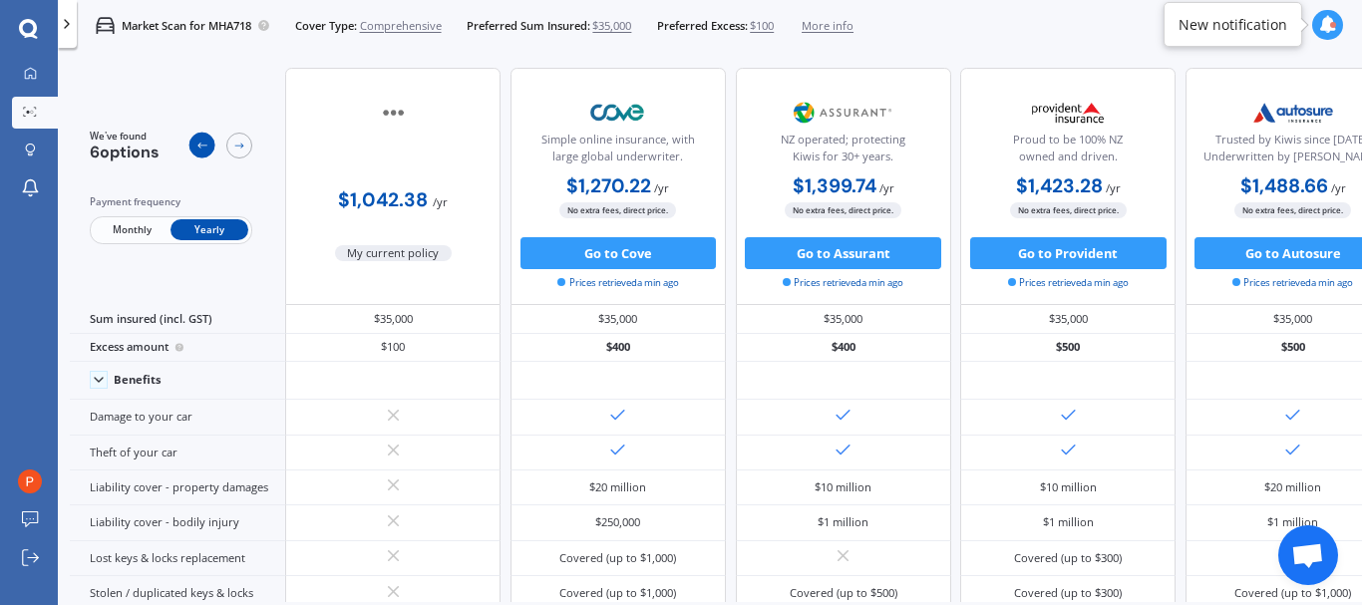
click at [199, 140] on icon at bounding box center [201, 146] width 13 height 13
click at [774, 24] on span "$100" at bounding box center [762, 26] width 24 height 16
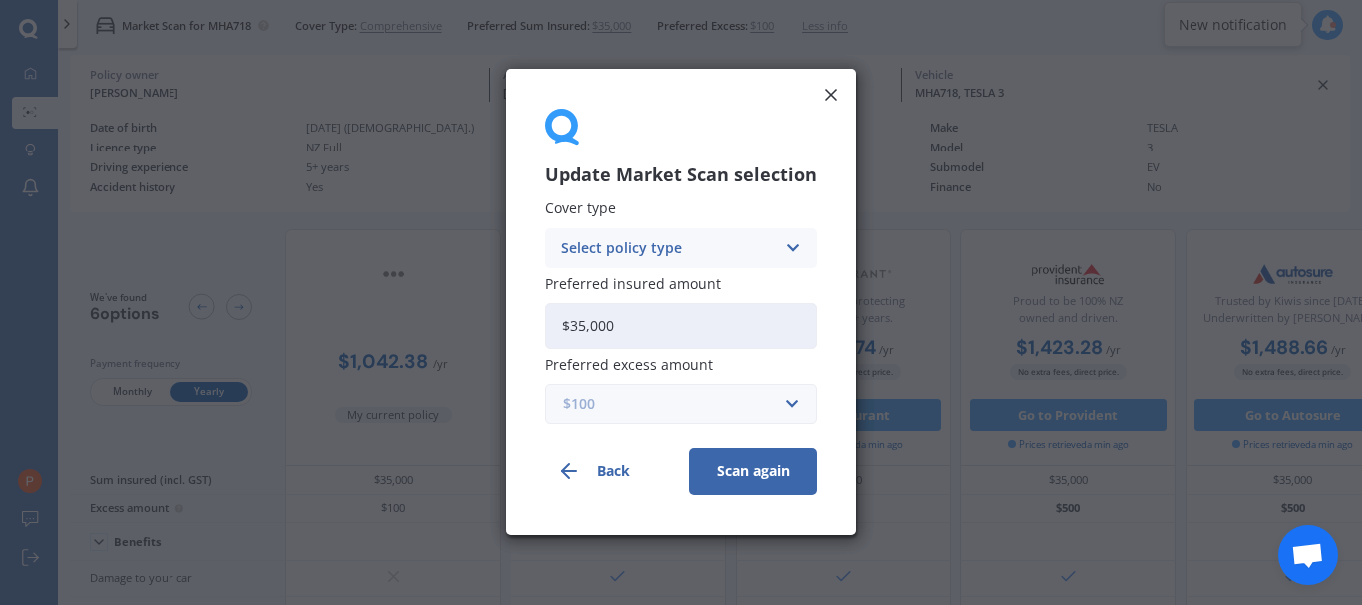
click at [792, 400] on input "text" at bounding box center [673, 405] width 253 height 38
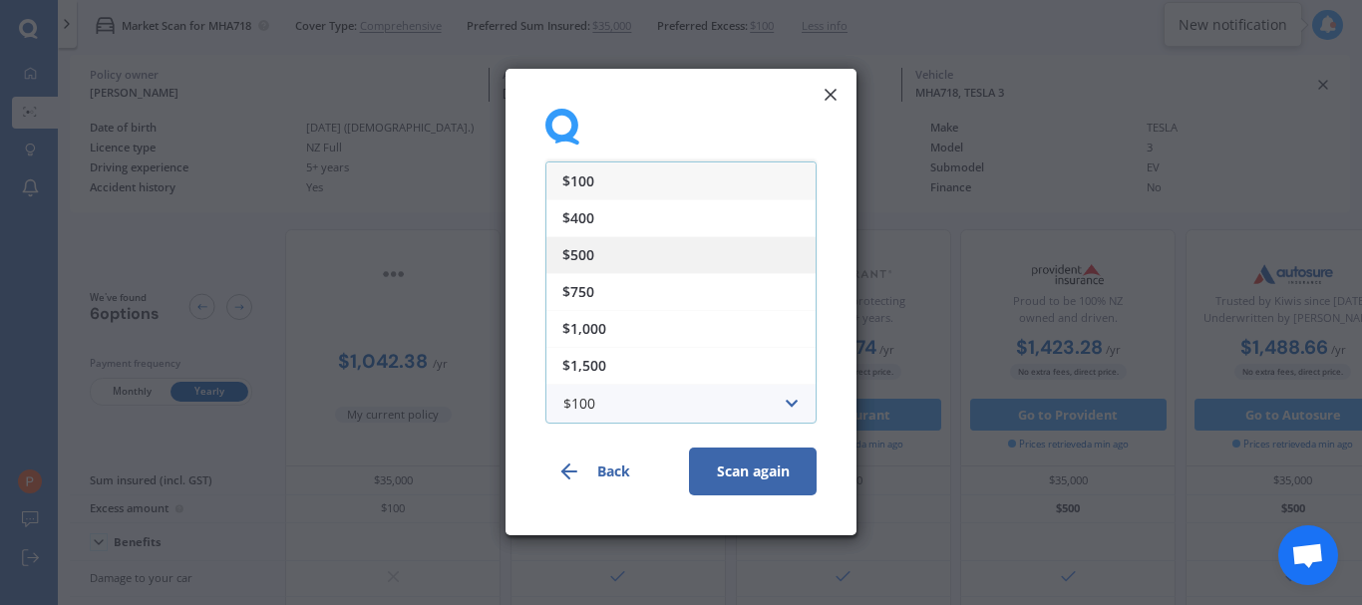
click at [620, 252] on div "$500" at bounding box center [680, 254] width 269 height 37
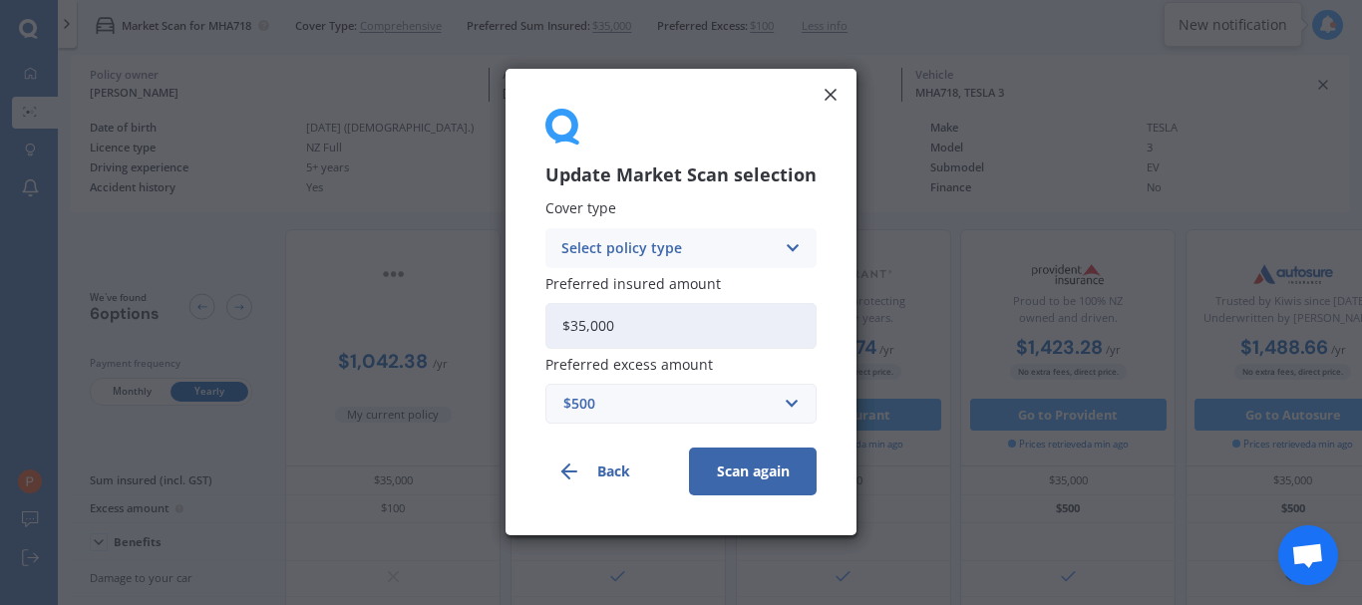
drag, startPoint x: 634, startPoint y: 328, endPoint x: 609, endPoint y: 325, distance: 25.1
click at [620, 326] on input "$35,000" at bounding box center [680, 326] width 271 height 46
drag, startPoint x: 650, startPoint y: 322, endPoint x: 749, endPoint y: 322, distance: 98.7
click at [749, 322] on input "$35,000" at bounding box center [680, 326] width 271 height 46
type input "$39,900"
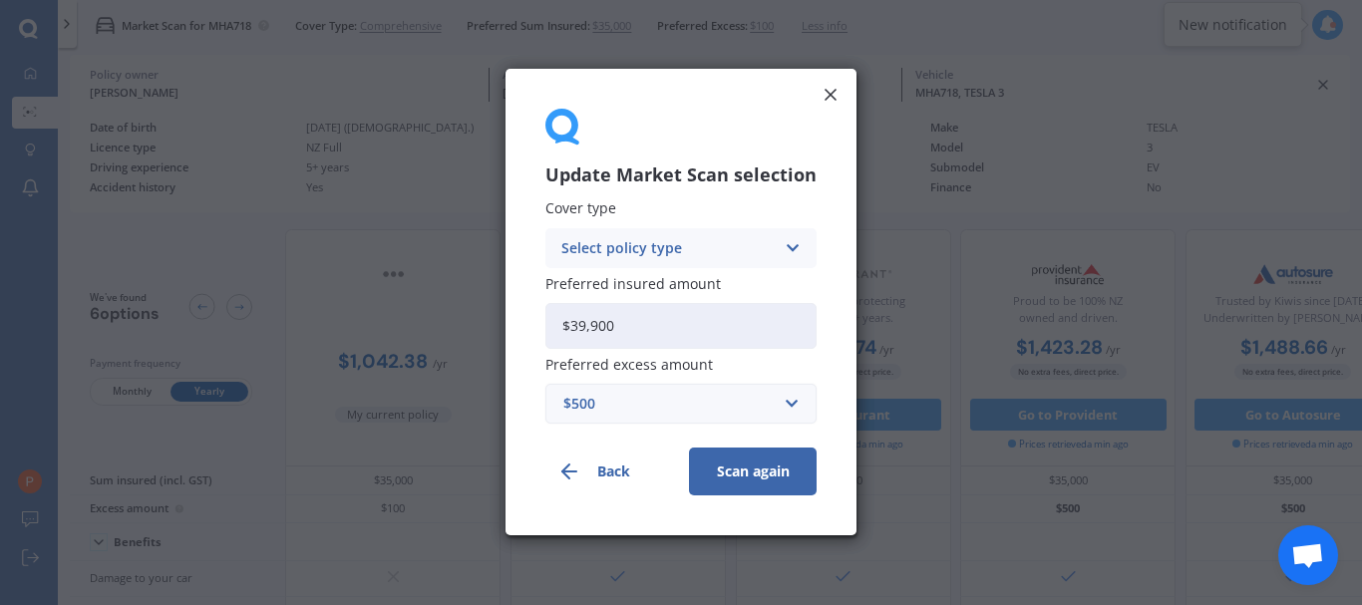
click at [577, 409] on div "$500" at bounding box center [668, 405] width 211 height 22
type input "600"
click at [581, 361] on b "600" at bounding box center [582, 368] width 24 height 14
click at [748, 470] on button "Scan again" at bounding box center [753, 473] width 128 height 48
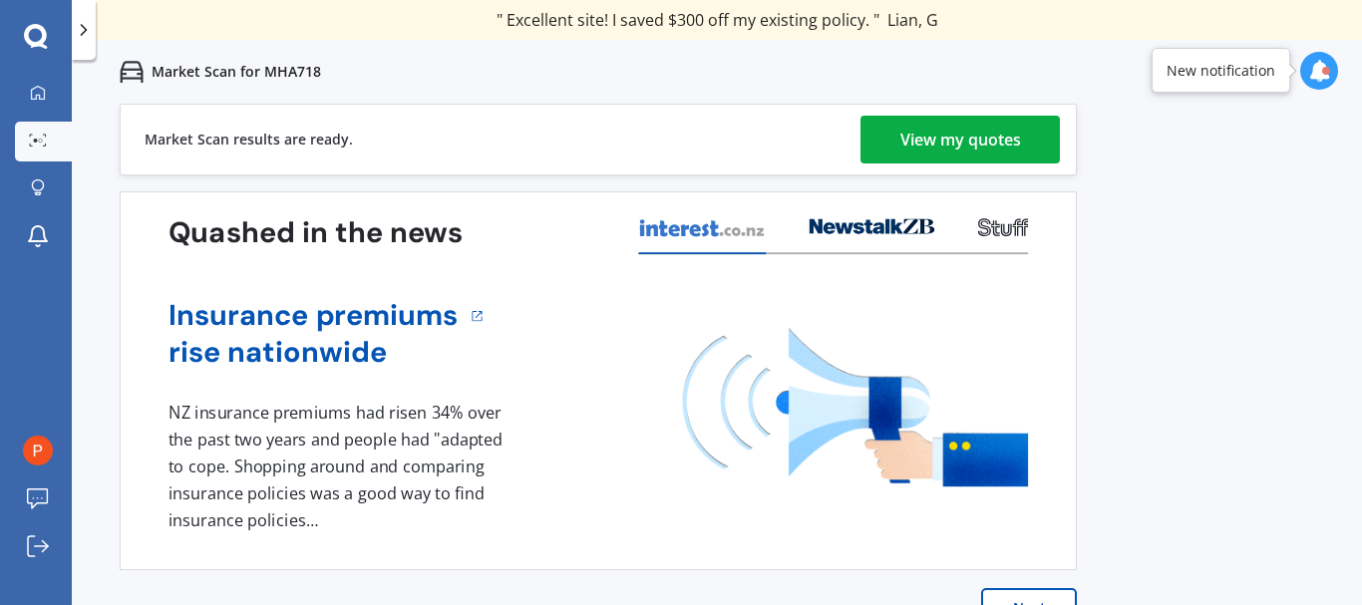
click at [945, 137] on div "View my quotes" at bounding box center [960, 140] width 121 height 48
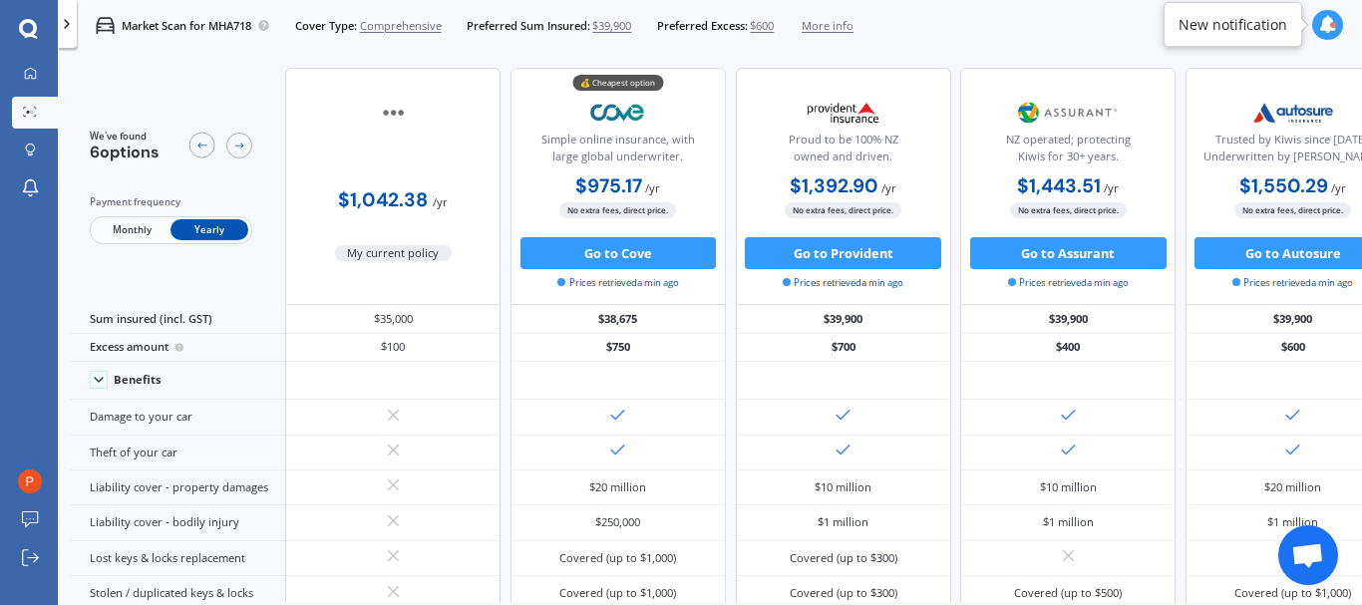
click at [1328, 23] on icon at bounding box center [1328, 25] width 18 height 18
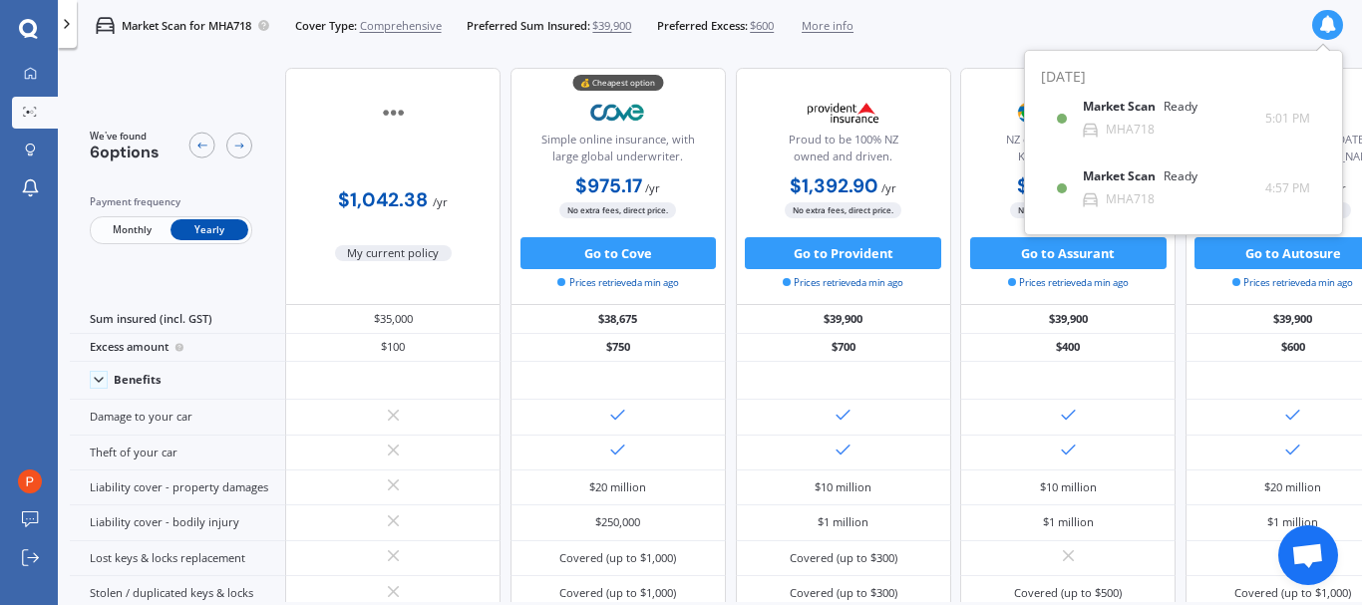
click at [1148, 17] on div "Market Scan for MHA718 Cover Type: Comprehensive Preferred Sum Insured: $39,900…" at bounding box center [710, 25] width 1304 height 51
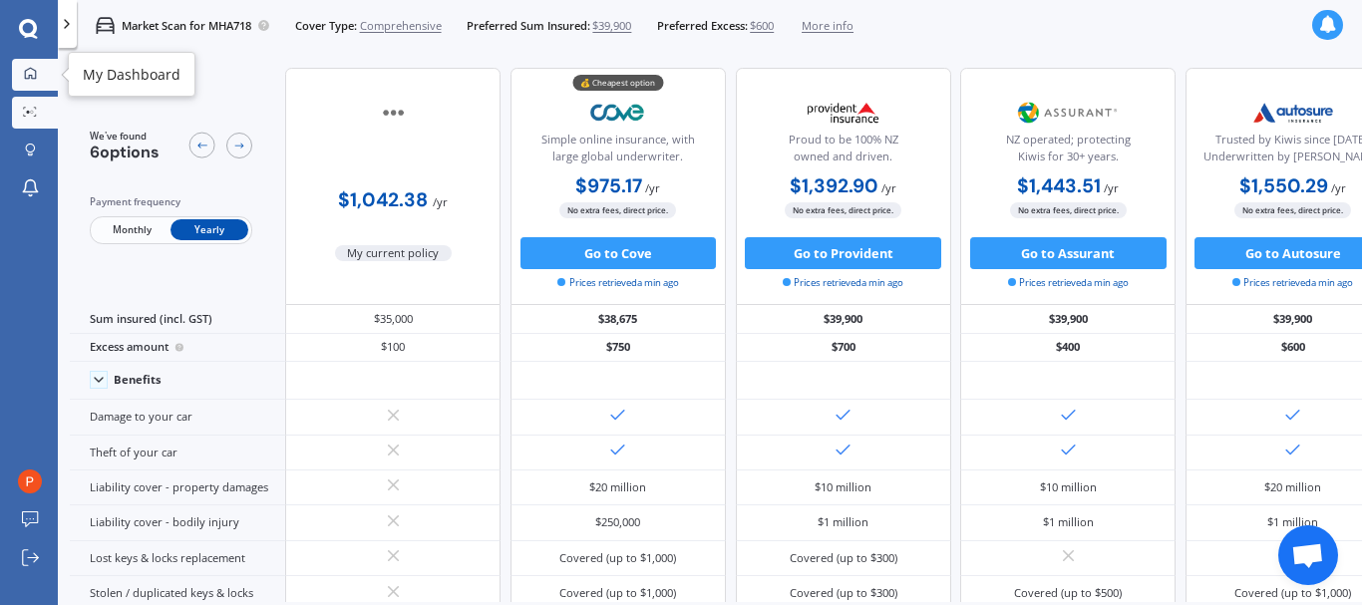
click at [28, 69] on icon at bounding box center [30, 73] width 13 height 13
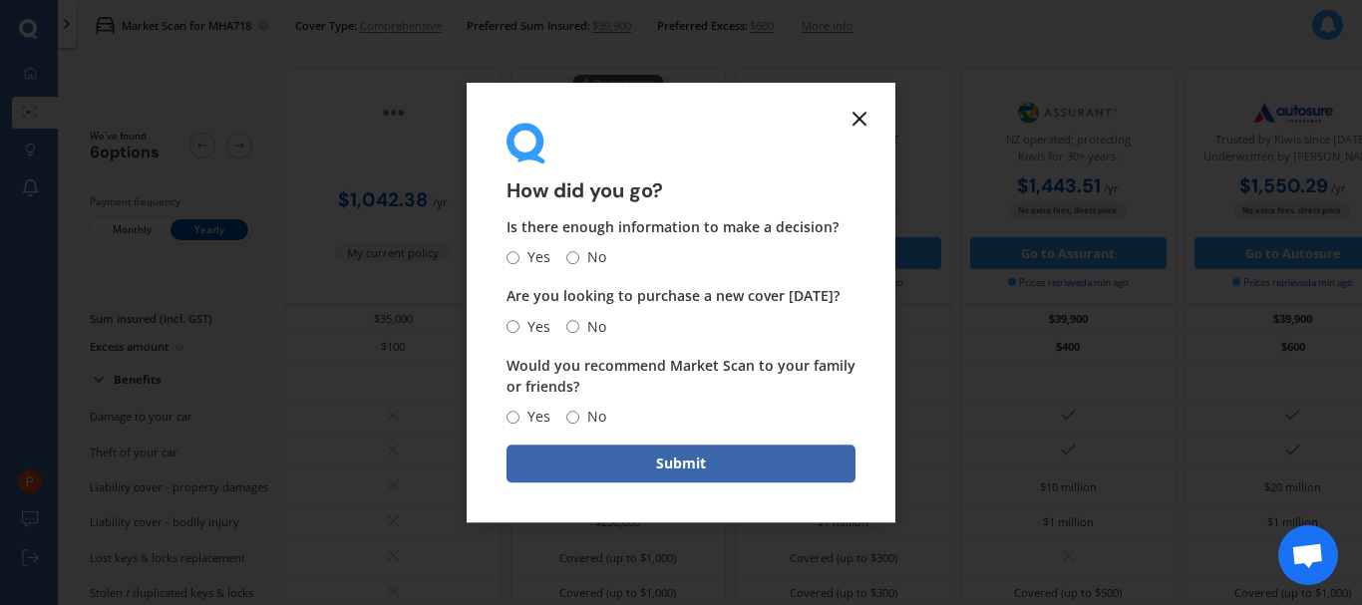
click at [864, 121] on icon at bounding box center [860, 119] width 24 height 24
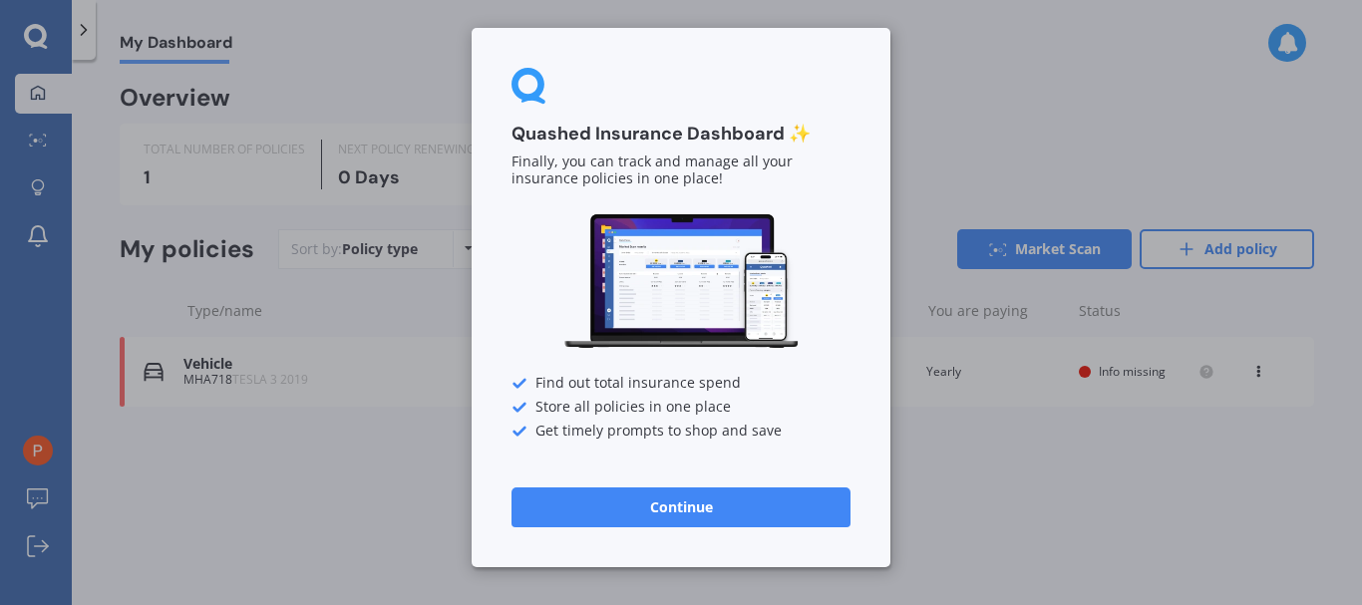
click at [649, 498] on button "Continue" at bounding box center [681, 508] width 339 height 40
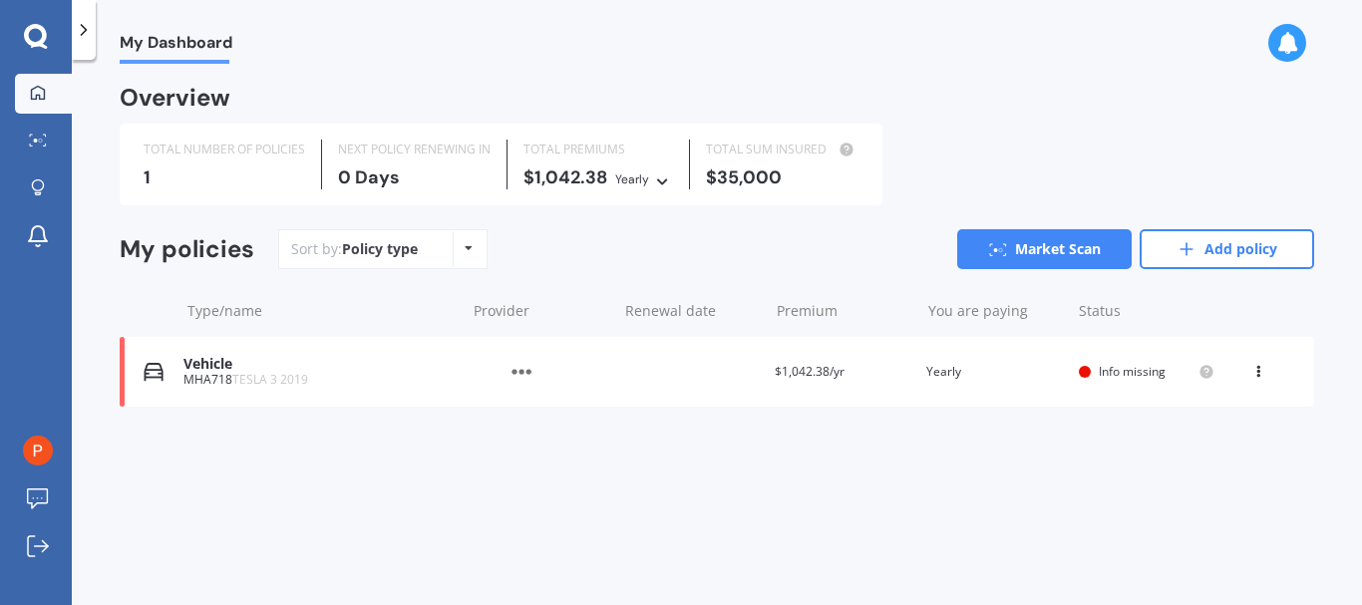
click at [1122, 374] on span "Info missing" at bounding box center [1132, 371] width 67 height 17
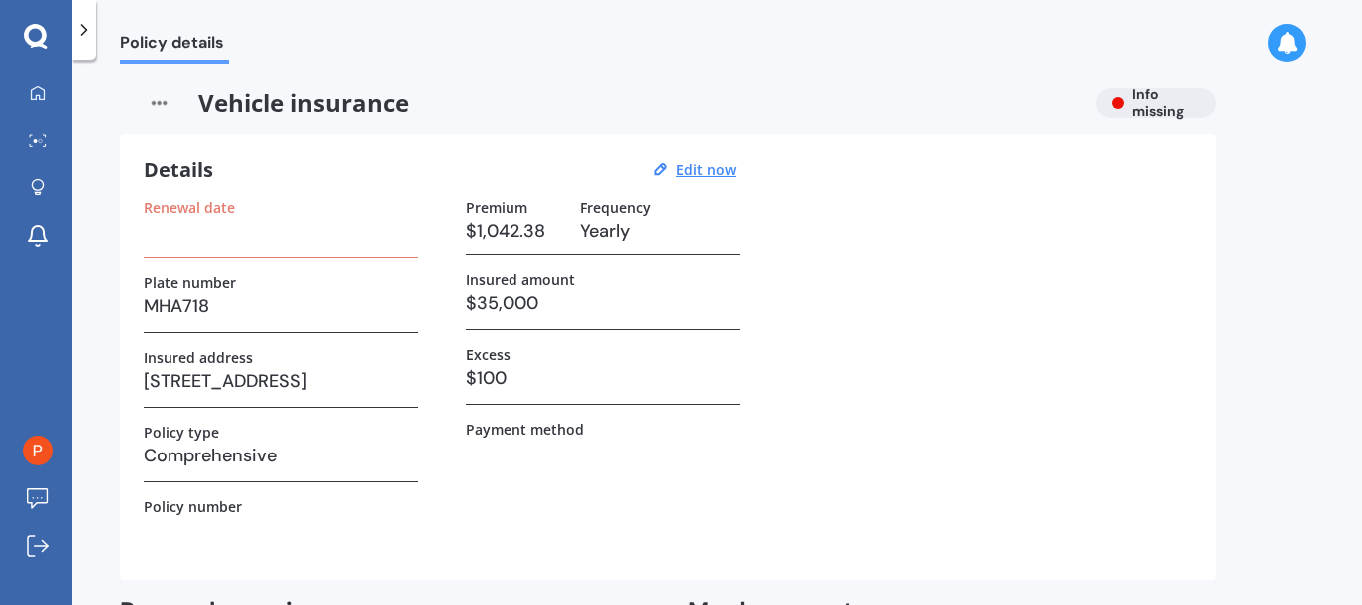
click at [308, 240] on h3 at bounding box center [281, 231] width 274 height 30
click at [182, 244] on h3 at bounding box center [281, 231] width 274 height 30
click at [159, 245] on div "Renewal date" at bounding box center [281, 228] width 274 height 59
click at [710, 170] on u "Edit now" at bounding box center [706, 170] width 60 height 19
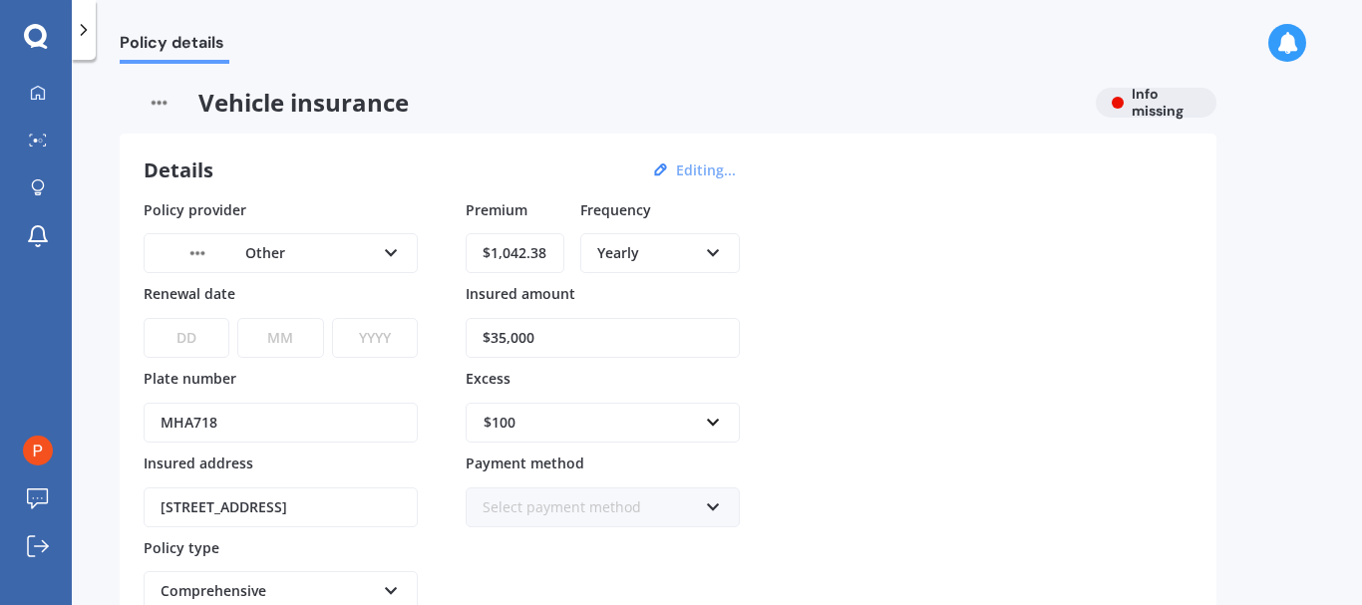
click at [393, 249] on icon at bounding box center [391, 249] width 17 height 14
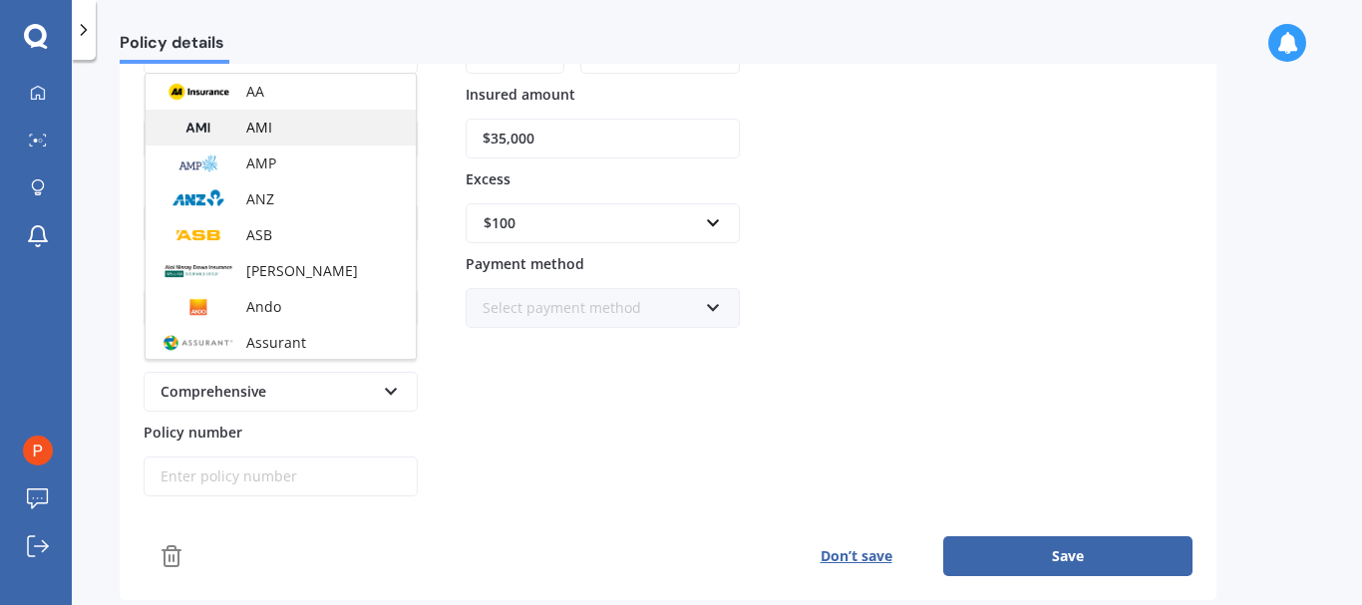
click at [295, 130] on div "AMI" at bounding box center [281, 128] width 270 height 36
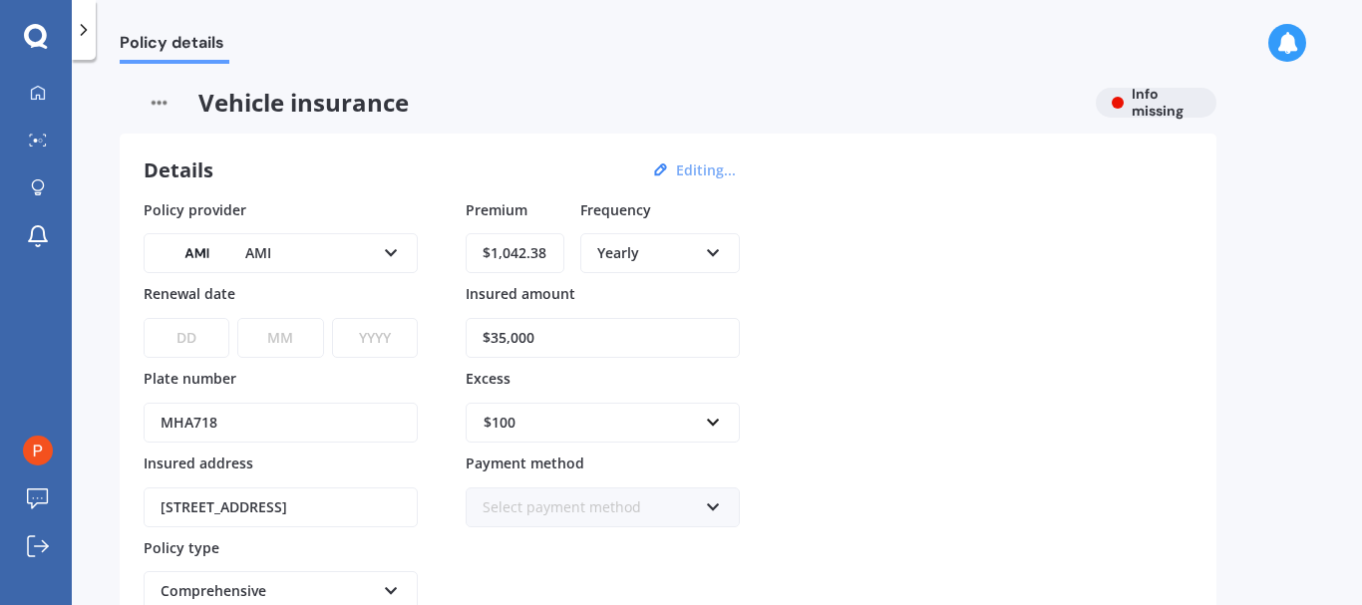
click at [203, 335] on select "DD 01 02 03 04 05 06 07 08 09 10 11 12 13 14 15 16 17 18 19 20 21 22 23 24 25 2…" at bounding box center [187, 338] width 86 height 40
select select "09"
click at [144, 318] on select "DD 01 02 03 04 05 06 07 08 09 10 11 12 13 14 15 16 17 18 19 20 21 22 23 24 25 2…" at bounding box center [187, 338] width 86 height 40
click at [299, 330] on select "MM 01 02 03 04 05 06 07 08 09 10 11 12" at bounding box center [280, 338] width 86 height 40
select select "09"
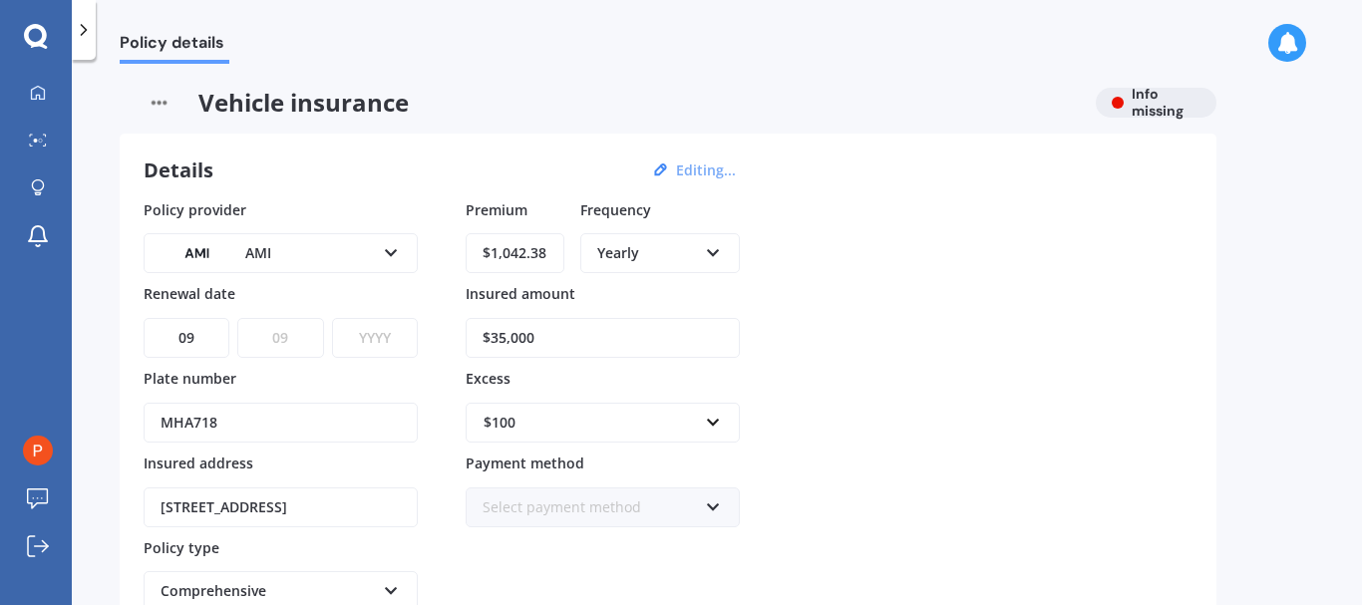
click at [237, 318] on select "MM 01 02 03 04 05 06 07 08 09 10 11 12" at bounding box center [280, 338] width 86 height 40
click at [391, 346] on select "YYYY 2027 2026 2025 2024 2023 2022 2021 2020 2019 2018 2017 2016 2015 2014 2013…" at bounding box center [375, 338] width 86 height 40
select select "2025"
click at [332, 318] on select "YYYY 2027 2026 2025 2024 2023 2022 2021 2020 2019 2018 2017 2016 2015 2014 2013…" at bounding box center [375, 338] width 86 height 40
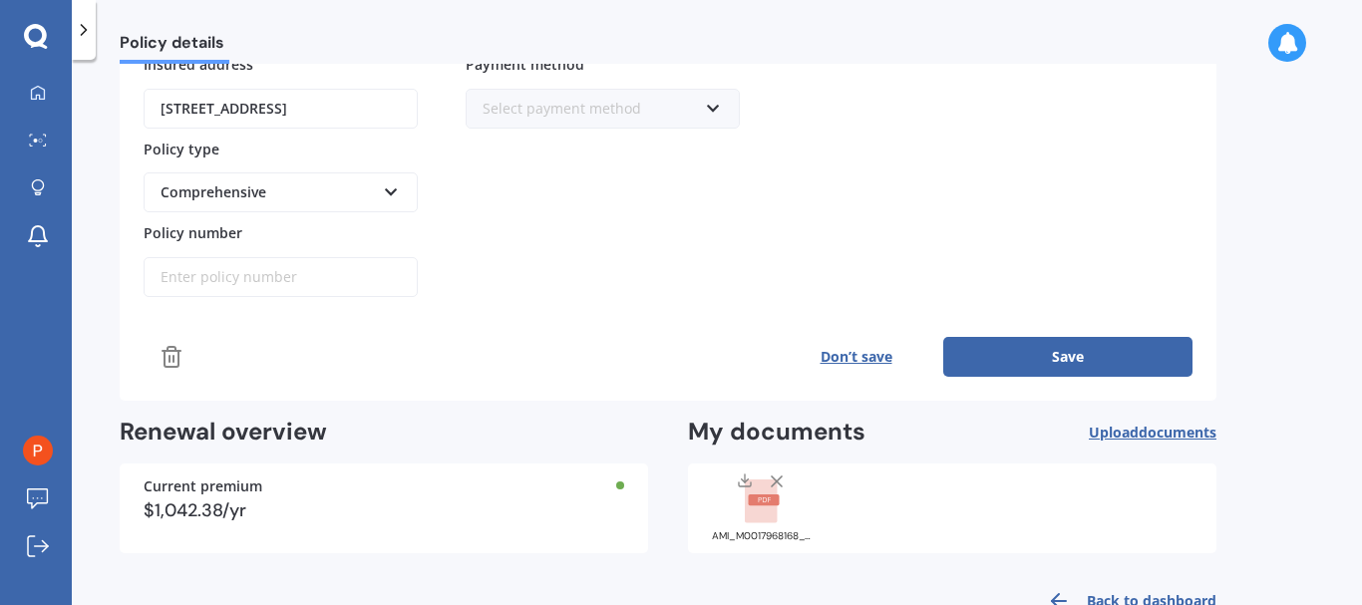
scroll to position [455, 0]
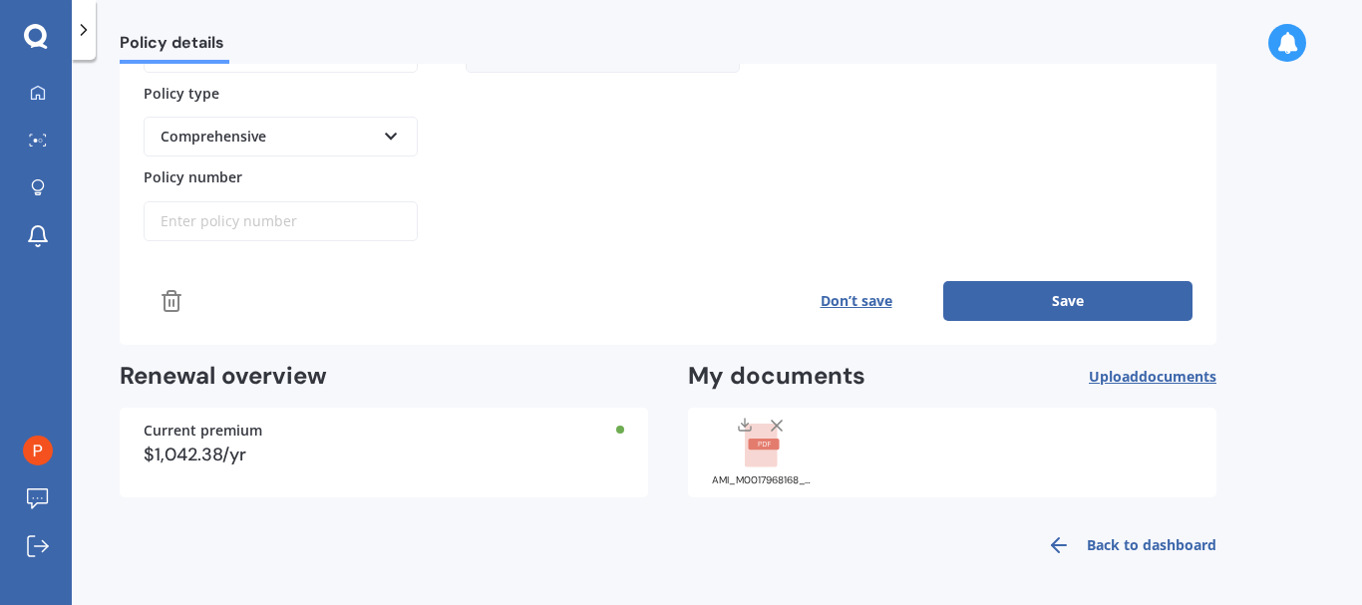
click at [779, 418] on icon at bounding box center [777, 426] width 20 height 20
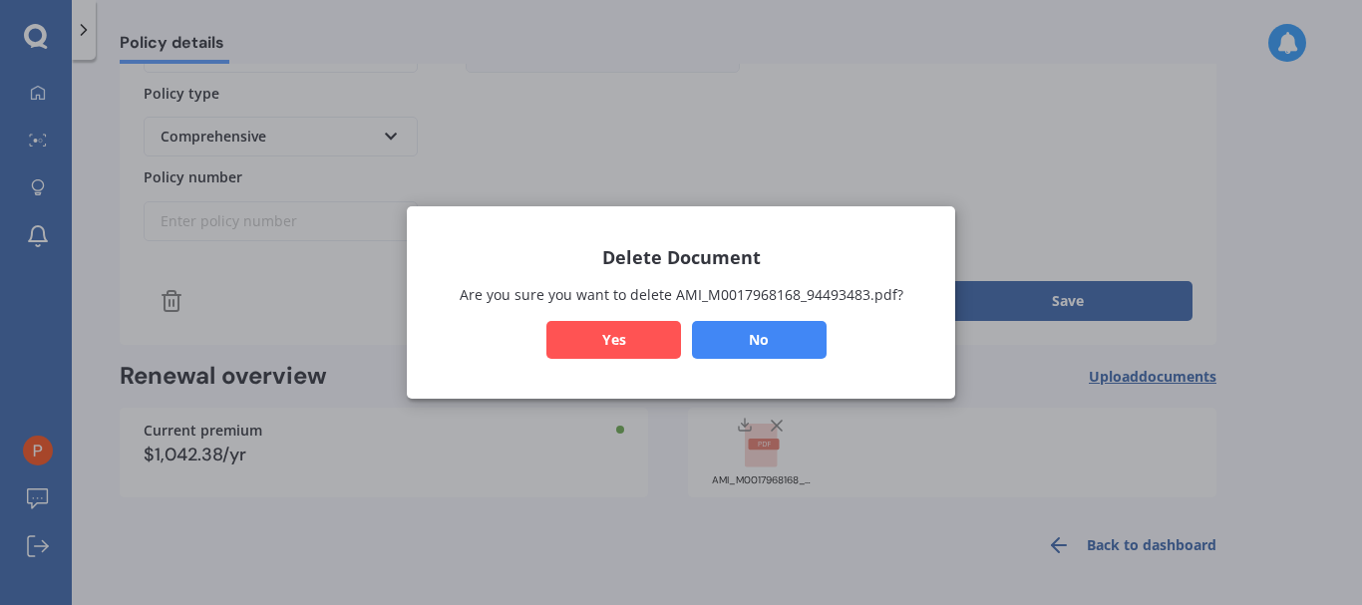
click at [636, 339] on button "Yes" at bounding box center [613, 340] width 135 height 38
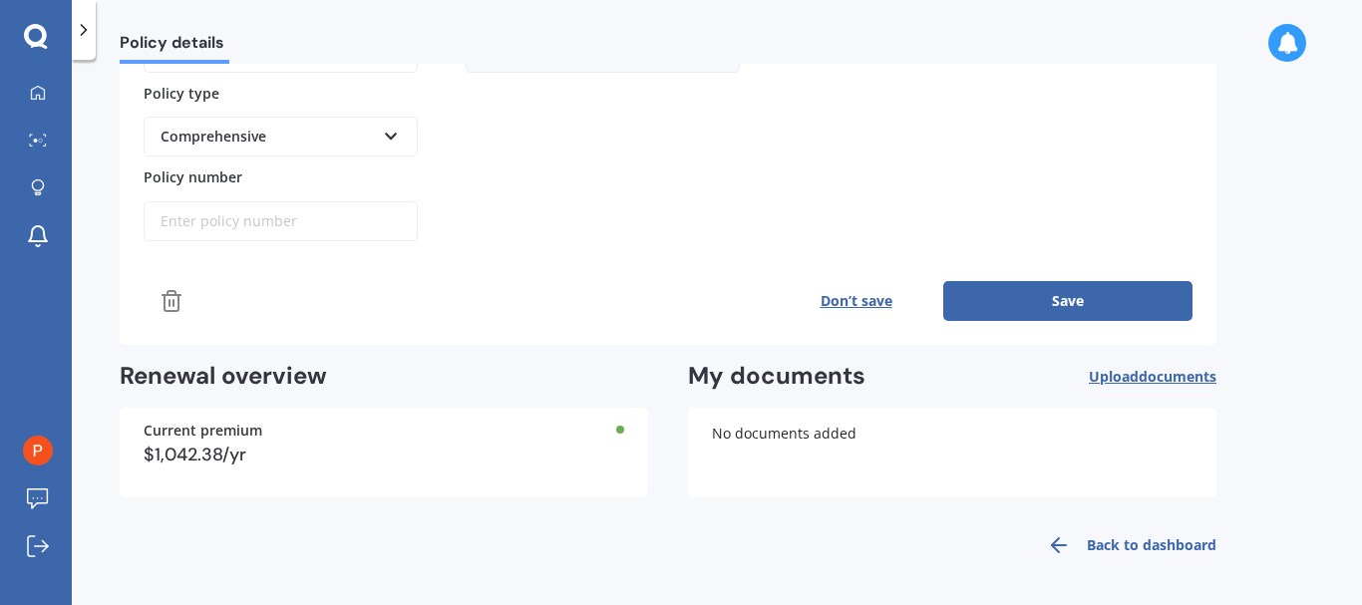
click at [1142, 377] on span "documents" at bounding box center [1178, 376] width 78 height 19
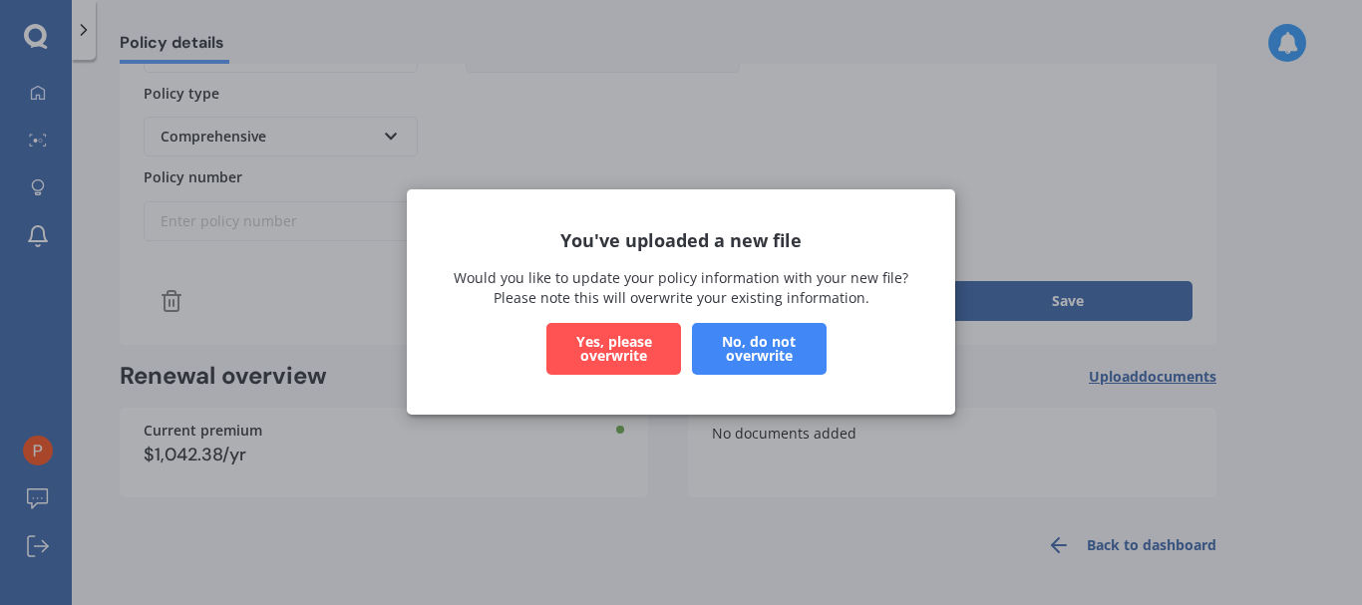
click at [618, 345] on button "Yes, please overwrite" at bounding box center [613, 350] width 135 height 52
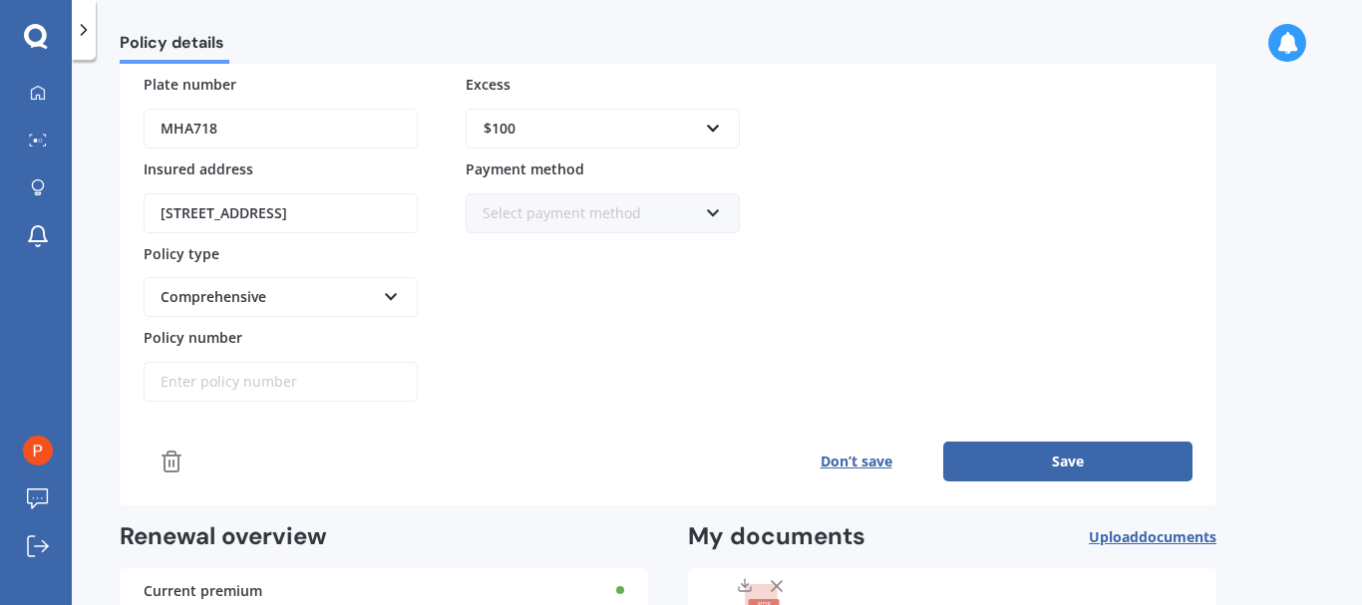
scroll to position [299, 0]
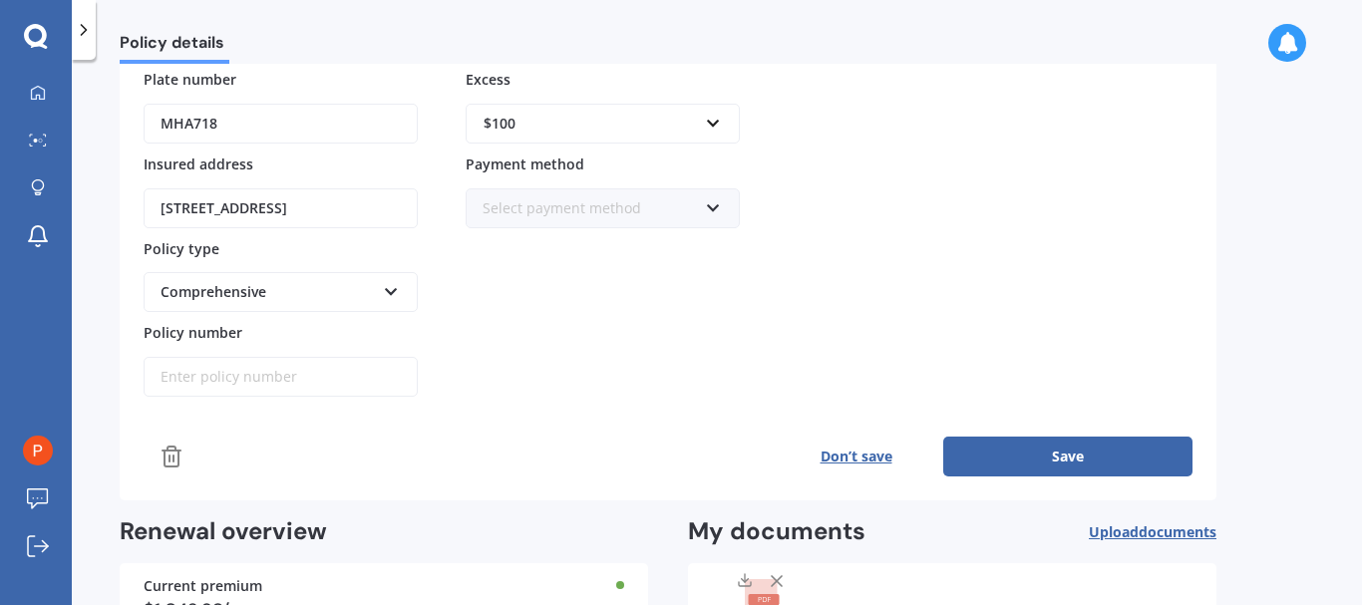
click at [199, 369] on input "Policy number" at bounding box center [281, 377] width 274 height 40
type input "M0020464189"
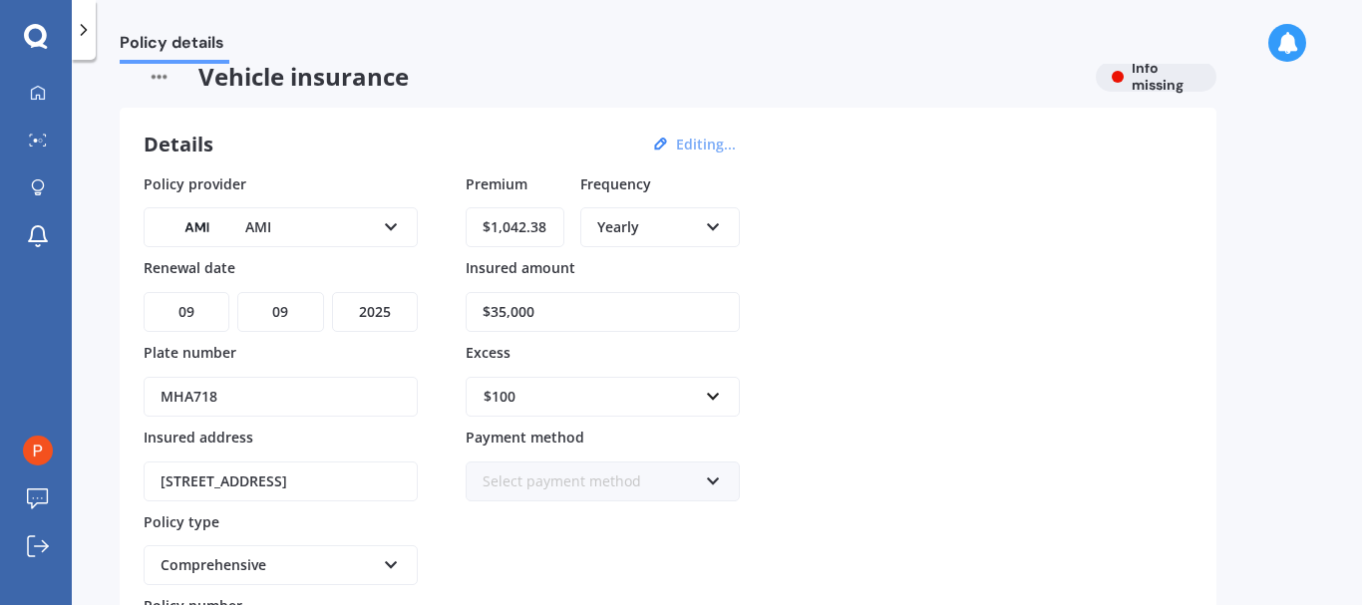
scroll to position [0, 0]
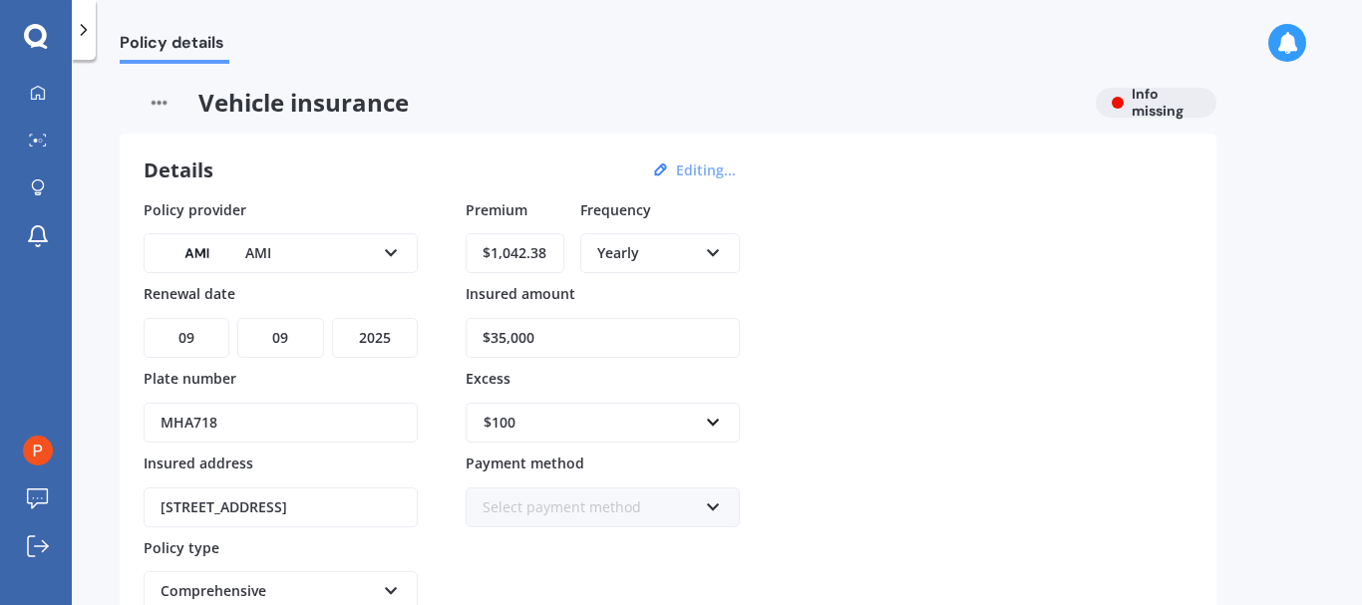
drag, startPoint x: 558, startPoint y: 329, endPoint x: 385, endPoint y: 350, distance: 174.8
click at [385, 350] on div "Policy provider AMI AA AMI AMP ANZ ASB [PERSON_NAME] Ando Assurant Autosure BNZ…" at bounding box center [668, 448] width 1049 height 498
type input "$39,900"
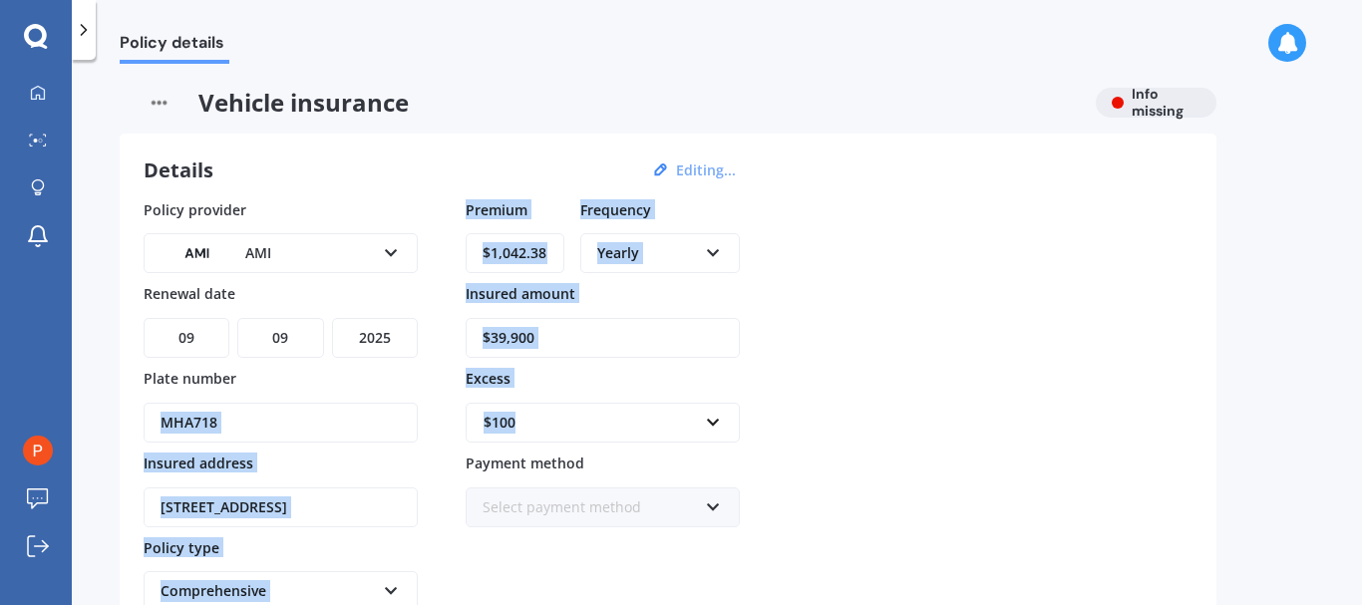
drag, startPoint x: 489, startPoint y: 423, endPoint x: 412, endPoint y: 425, distance: 76.8
click at [412, 425] on div "Policy provider AMI AA AMI AMP ANZ ASB [PERSON_NAME] Ando Assurant Autosure BNZ…" at bounding box center [668, 448] width 1049 height 498
click at [600, 436] on input "text" at bounding box center [596, 423] width 256 height 38
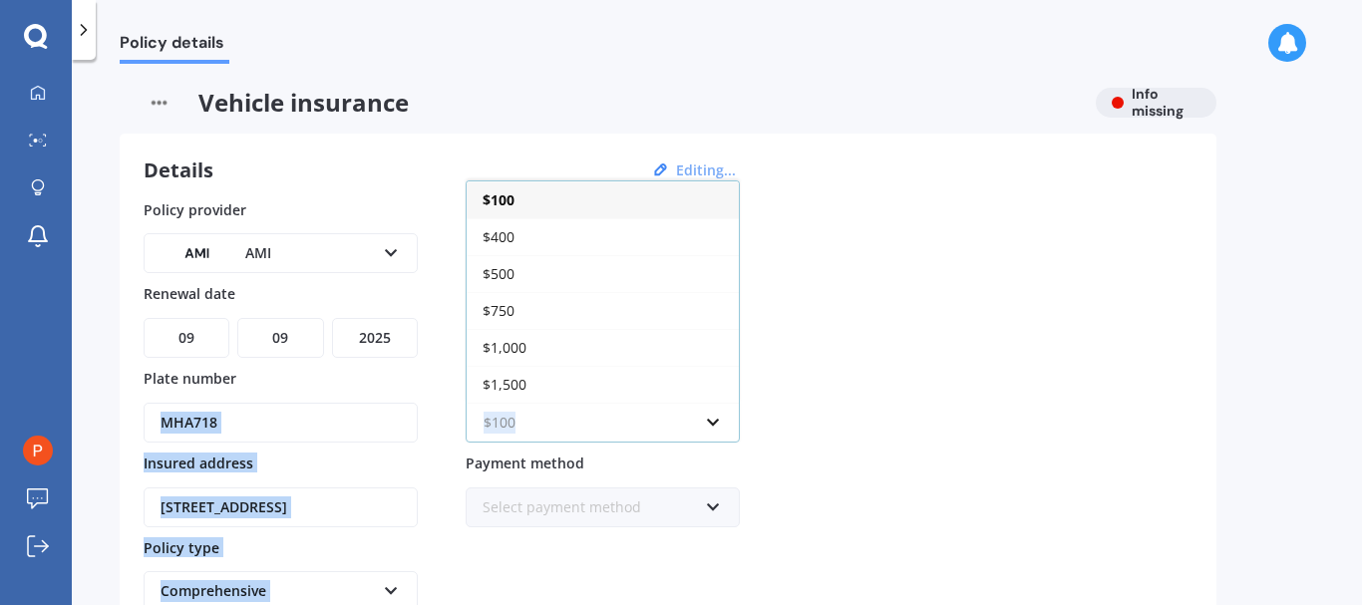
click at [669, 419] on input "text" at bounding box center [596, 423] width 256 height 38
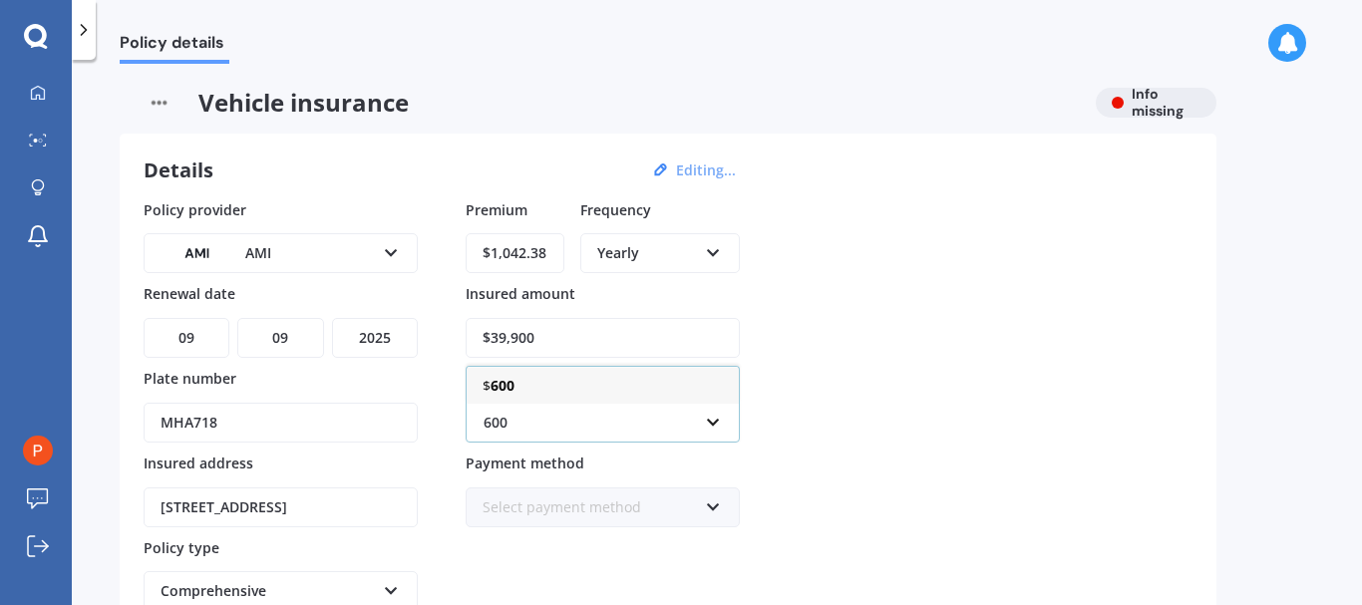
type input "600"
click at [496, 386] on b "600" at bounding box center [503, 385] width 24 height 19
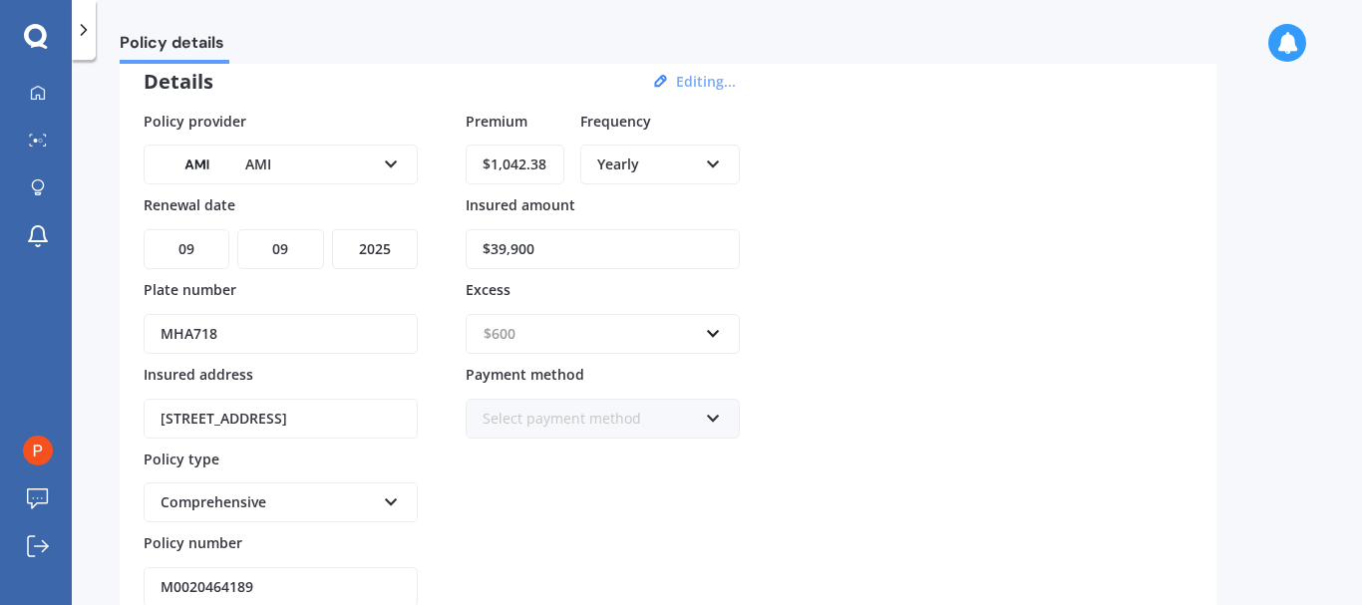
scroll to position [199, 0]
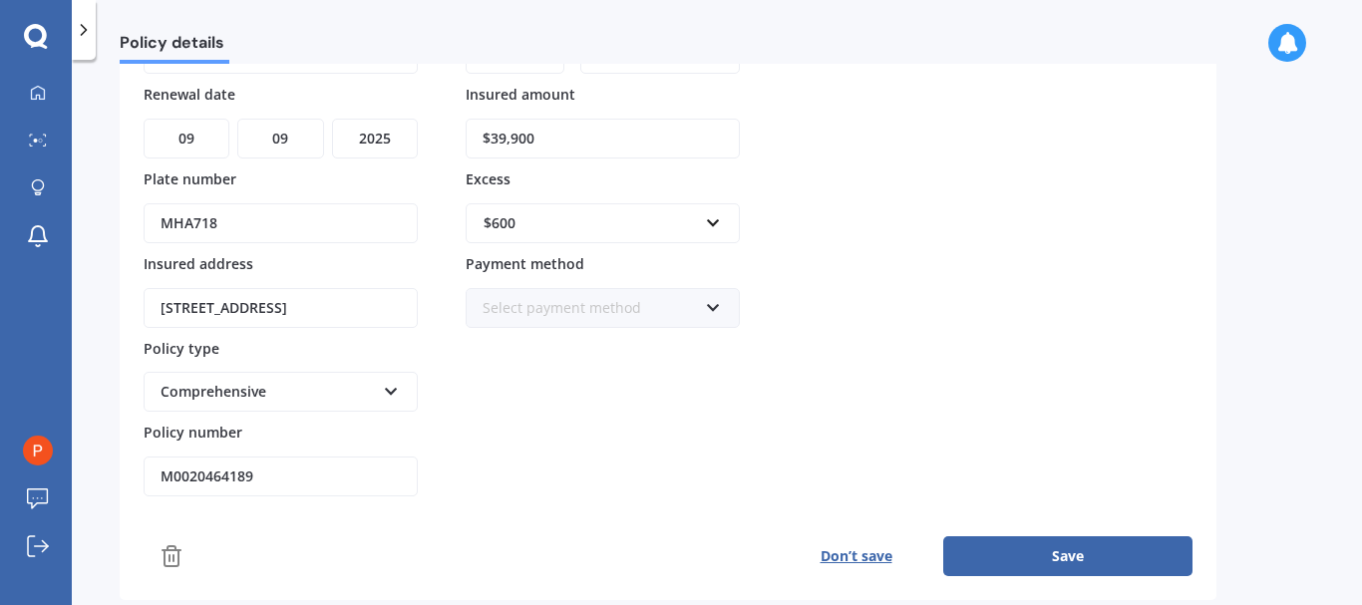
click at [707, 306] on icon at bounding box center [713, 304] width 17 height 14
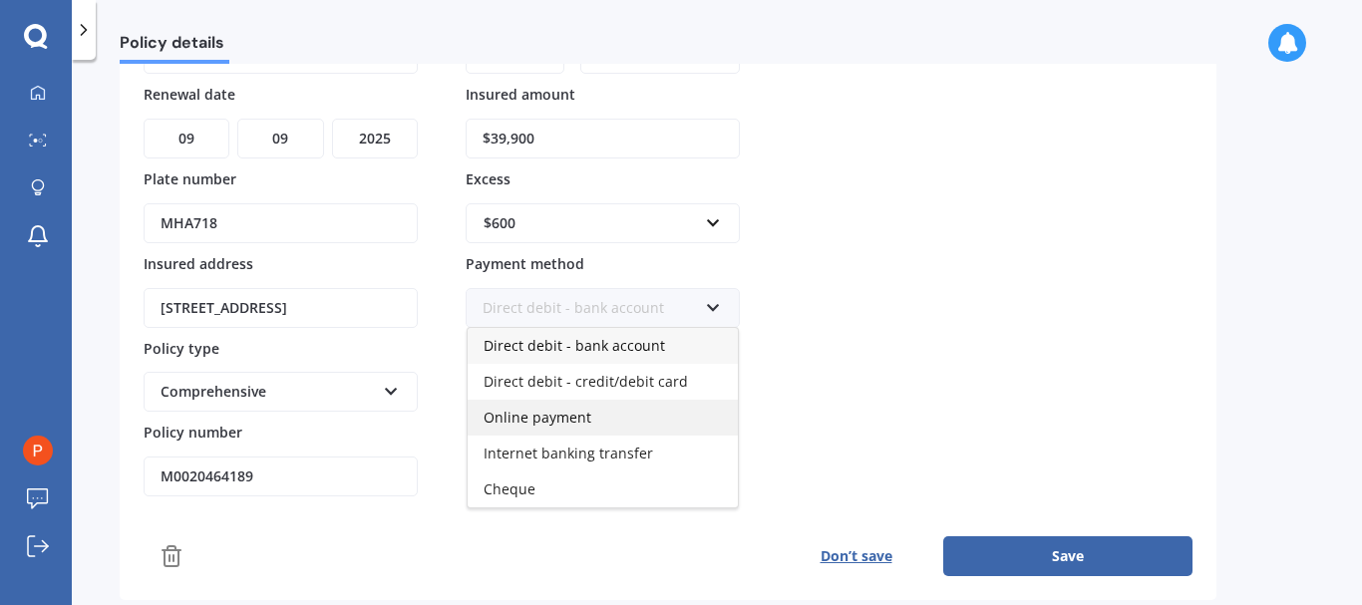
click at [553, 420] on span "Online payment" at bounding box center [538, 417] width 108 height 19
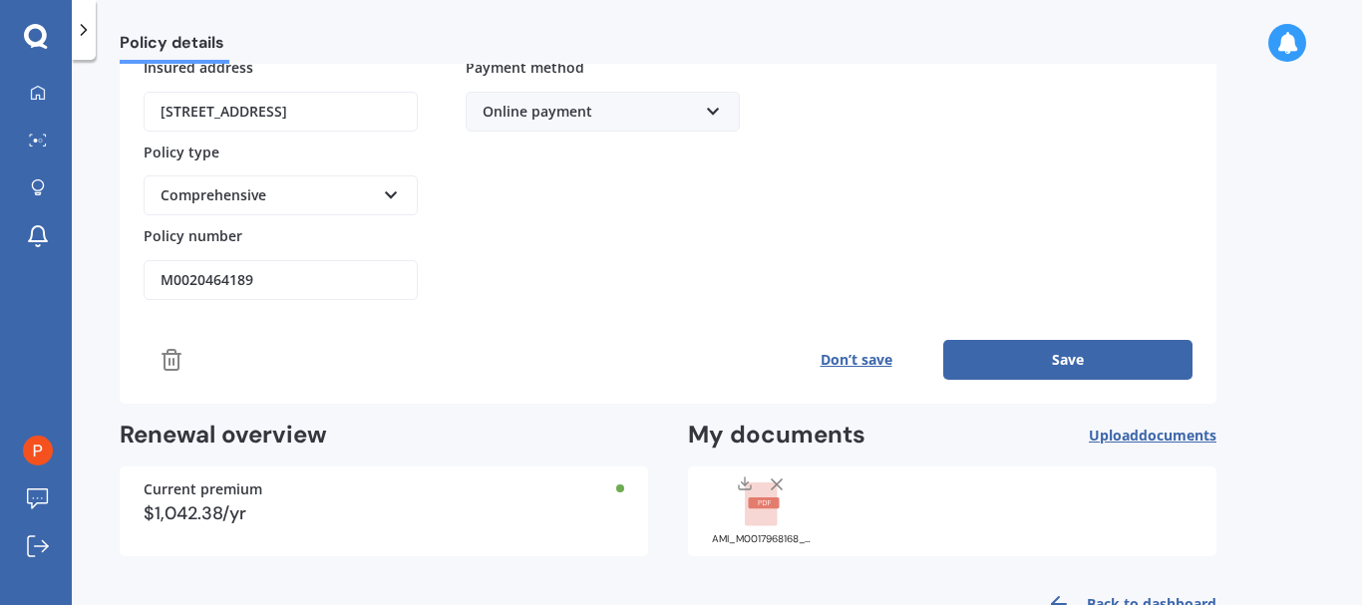
scroll to position [455, 0]
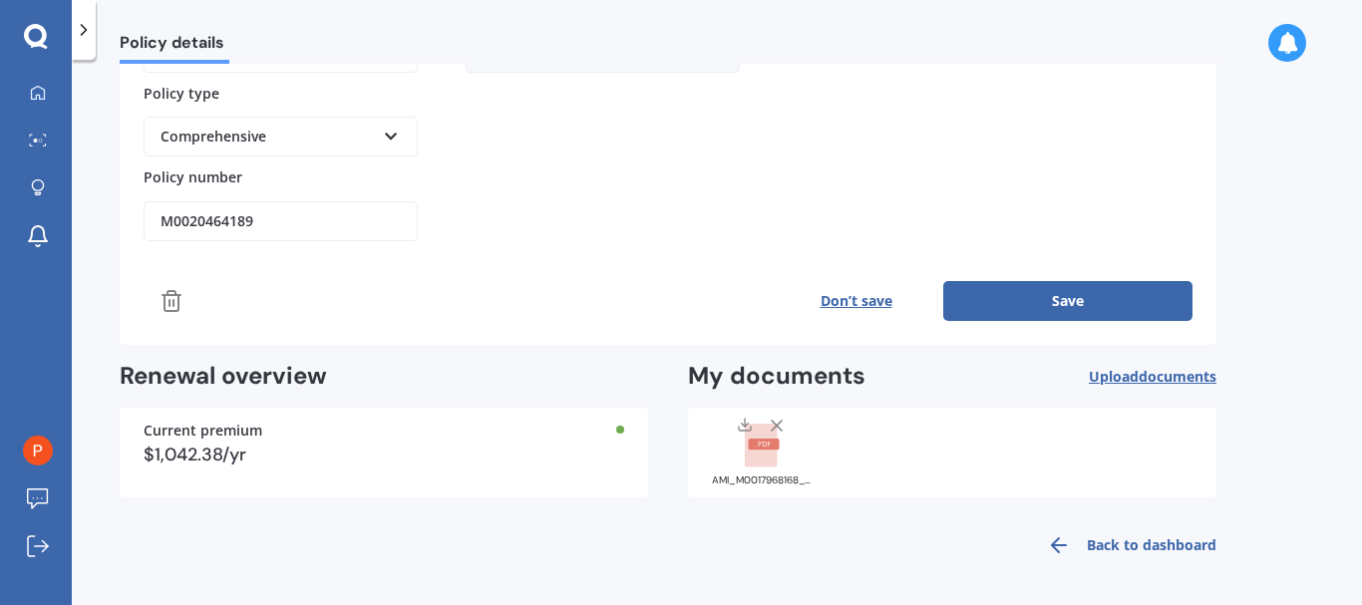
click at [1085, 297] on button "Save" at bounding box center [1067, 301] width 249 height 40
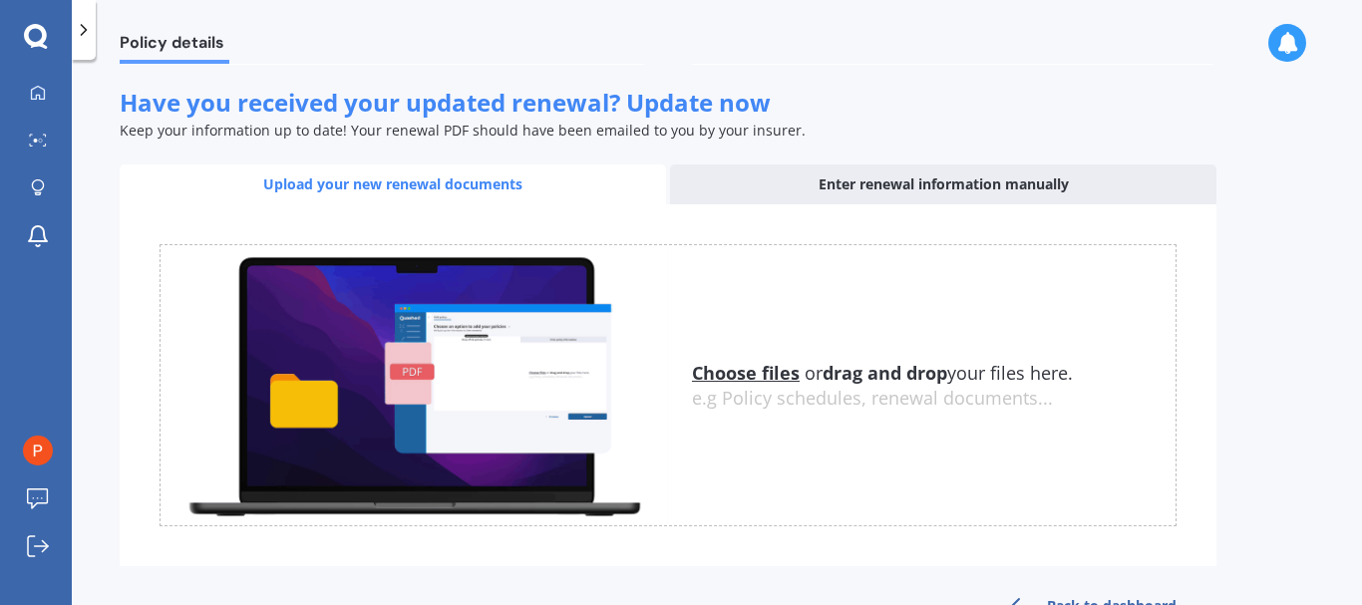
scroll to position [698, 0]
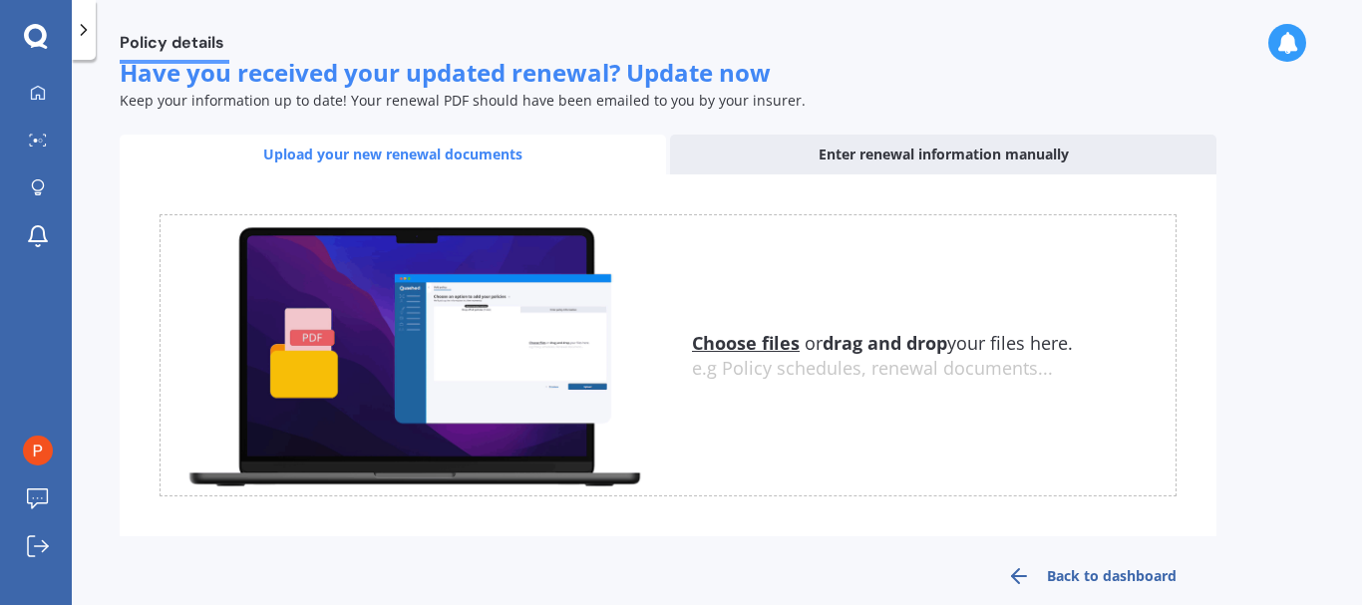
drag, startPoint x: 913, startPoint y: 152, endPoint x: 1038, endPoint y: 206, distance: 136.2
click at [913, 151] on div "Enter renewal information manually" at bounding box center [943, 155] width 546 height 40
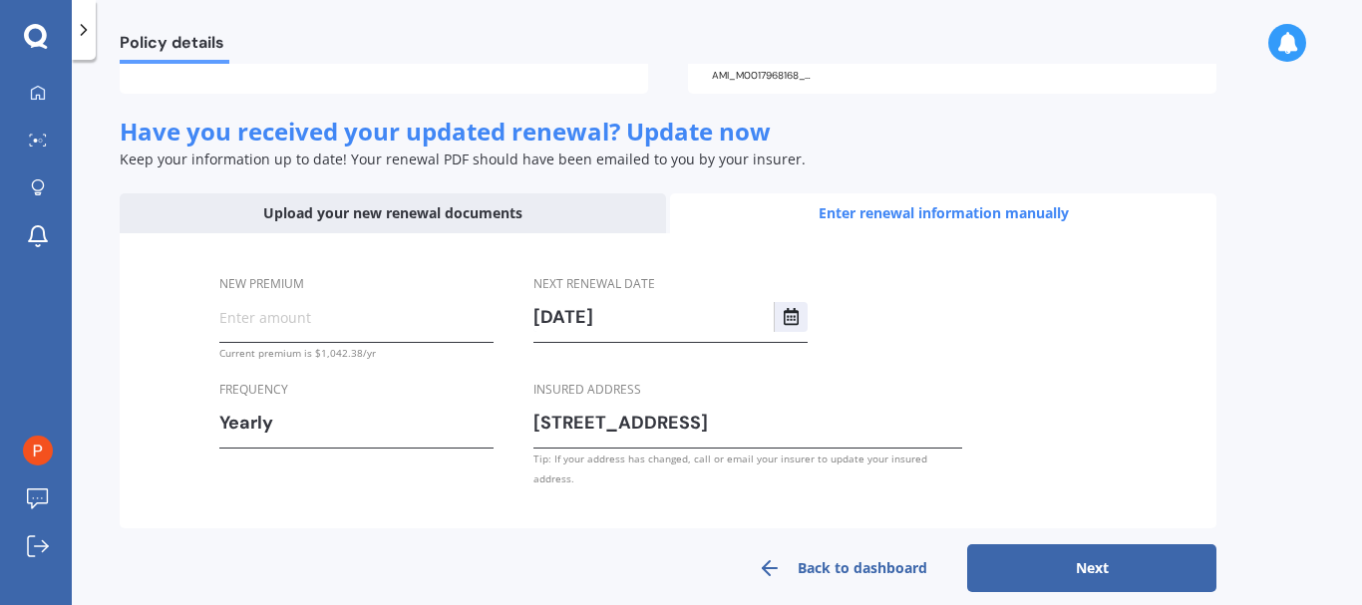
scroll to position [642, 0]
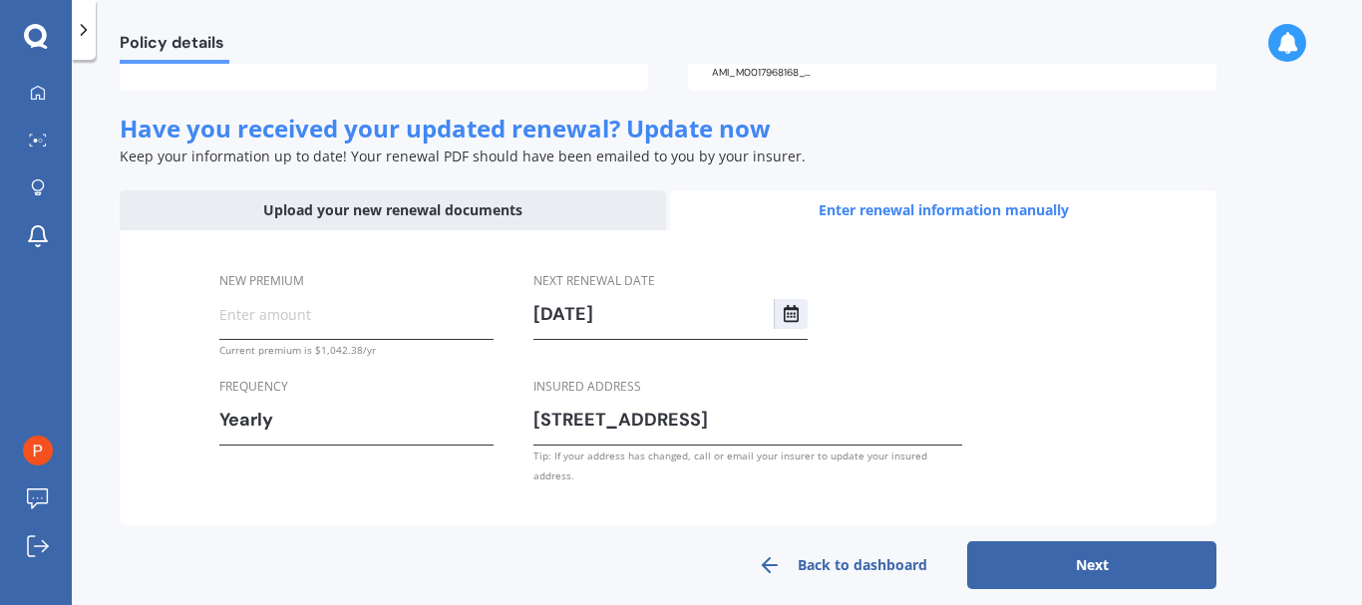
click at [328, 322] on input "New premium" at bounding box center [356, 314] width 274 height 30
type input "$1,042.38"
click at [1101, 546] on button "Next" at bounding box center [1091, 565] width 249 height 48
select select "09"
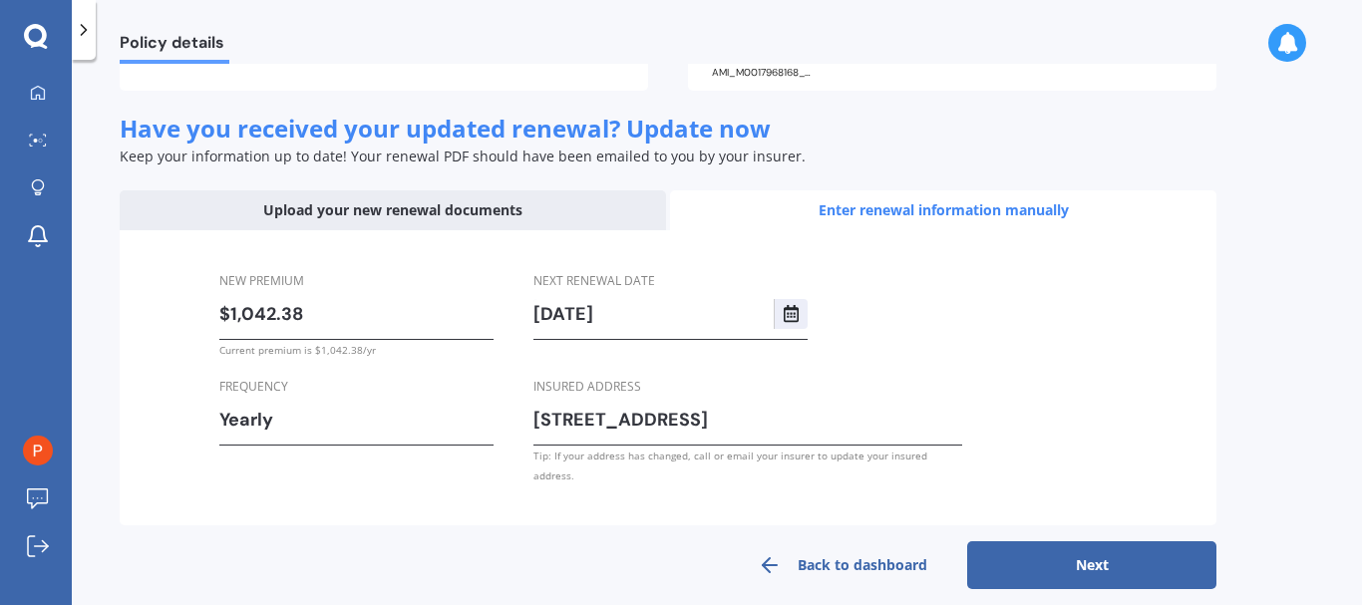
select select "2026"
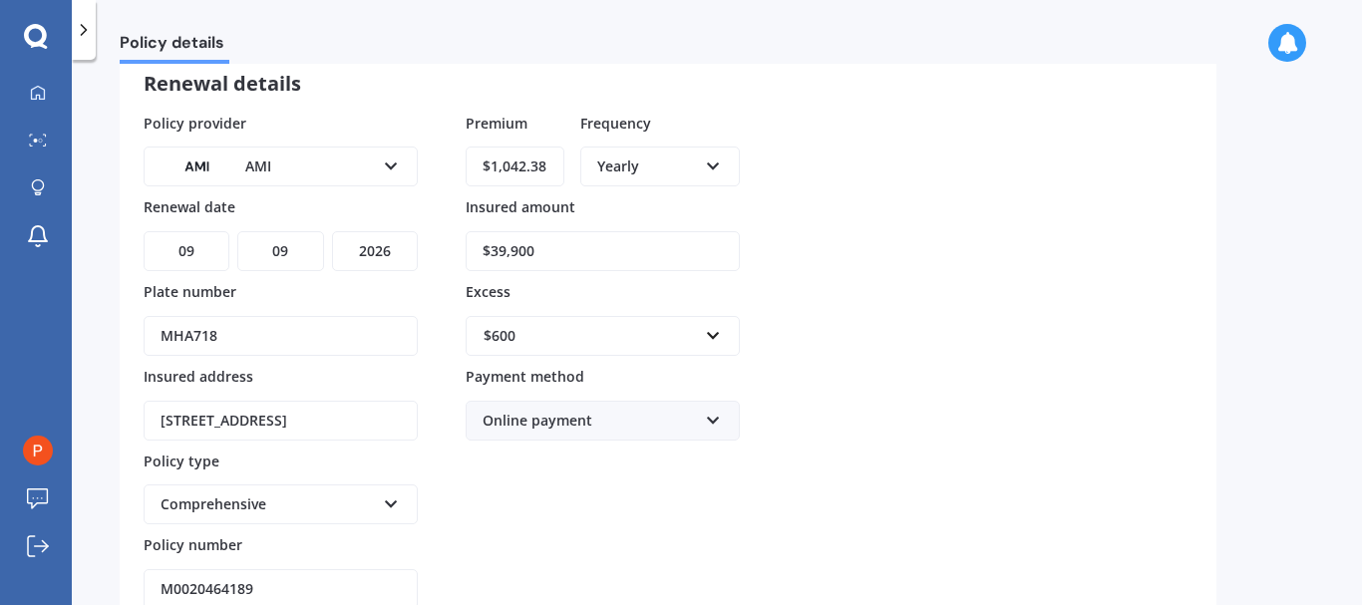
scroll to position [254, 0]
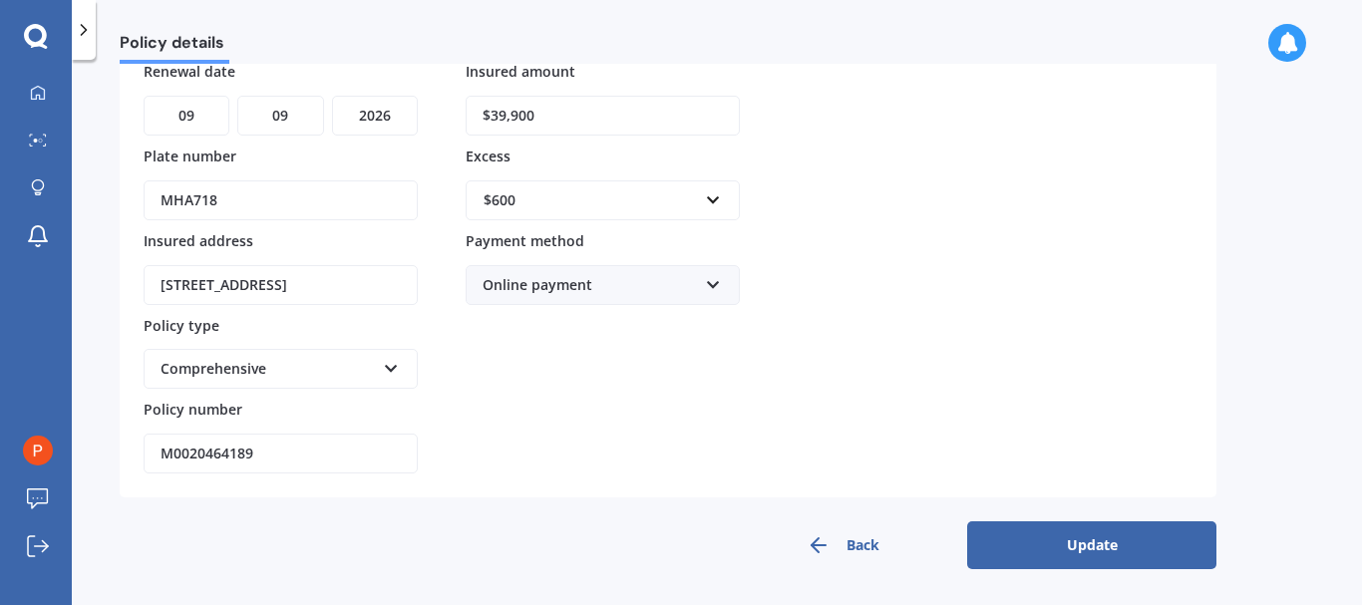
click at [1113, 545] on button "Update" at bounding box center [1091, 546] width 249 height 48
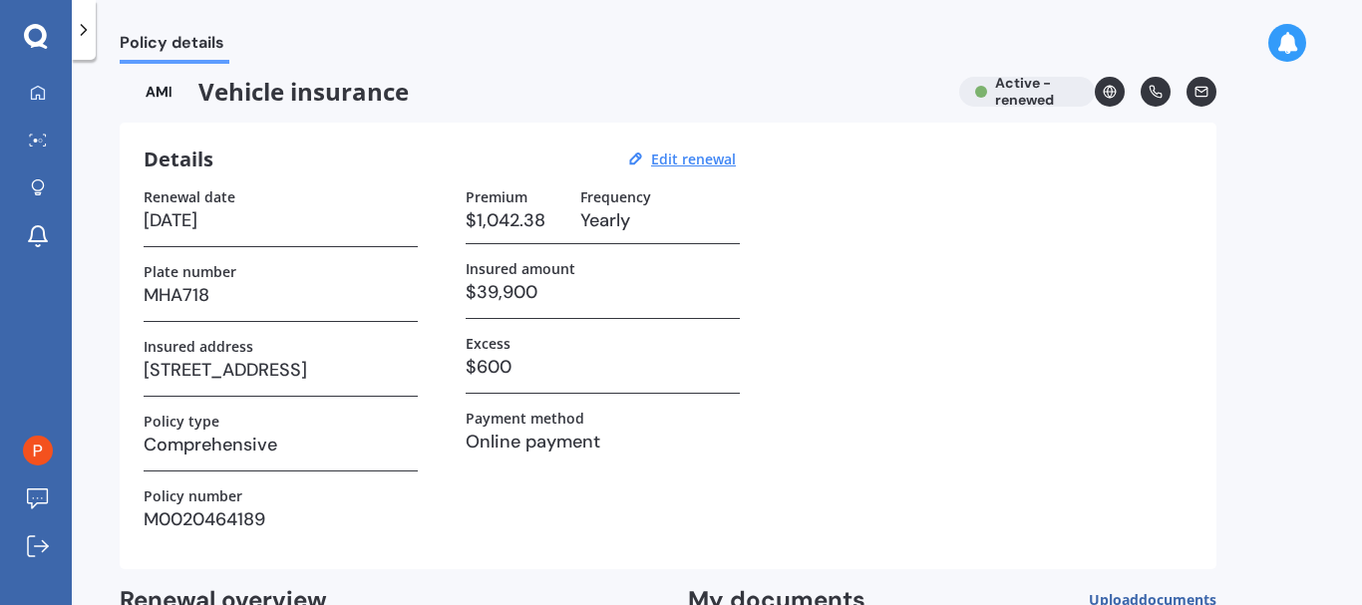
scroll to position [0, 0]
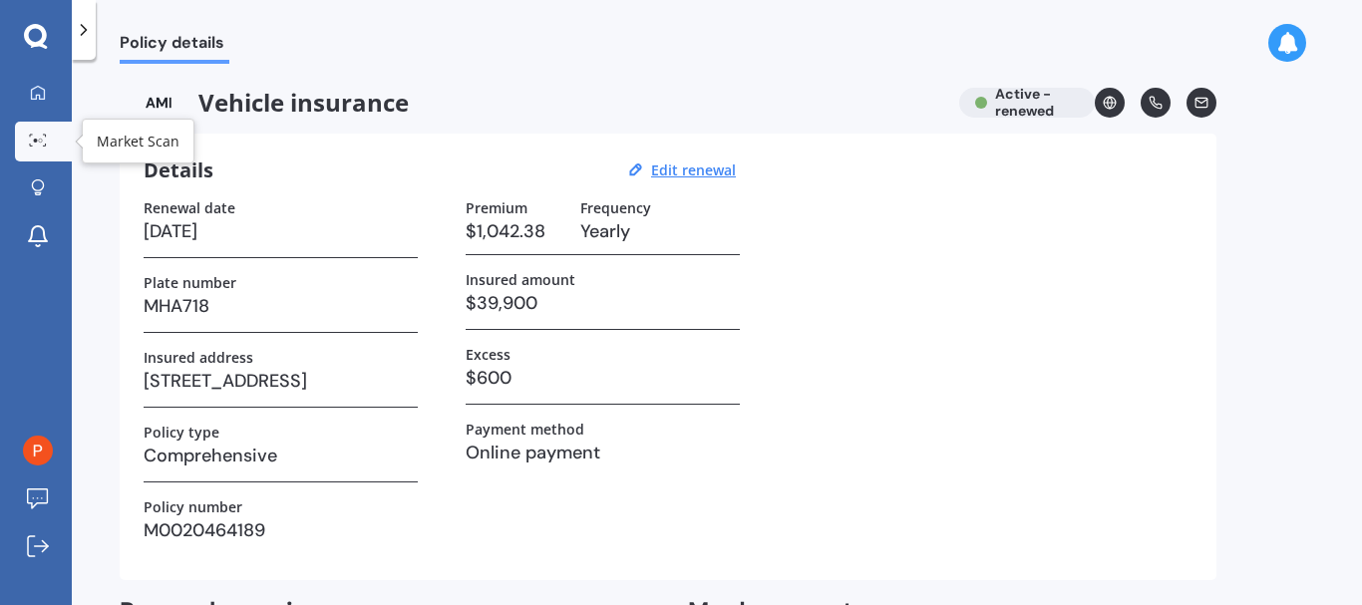
click at [38, 139] on icon at bounding box center [38, 140] width 18 height 13
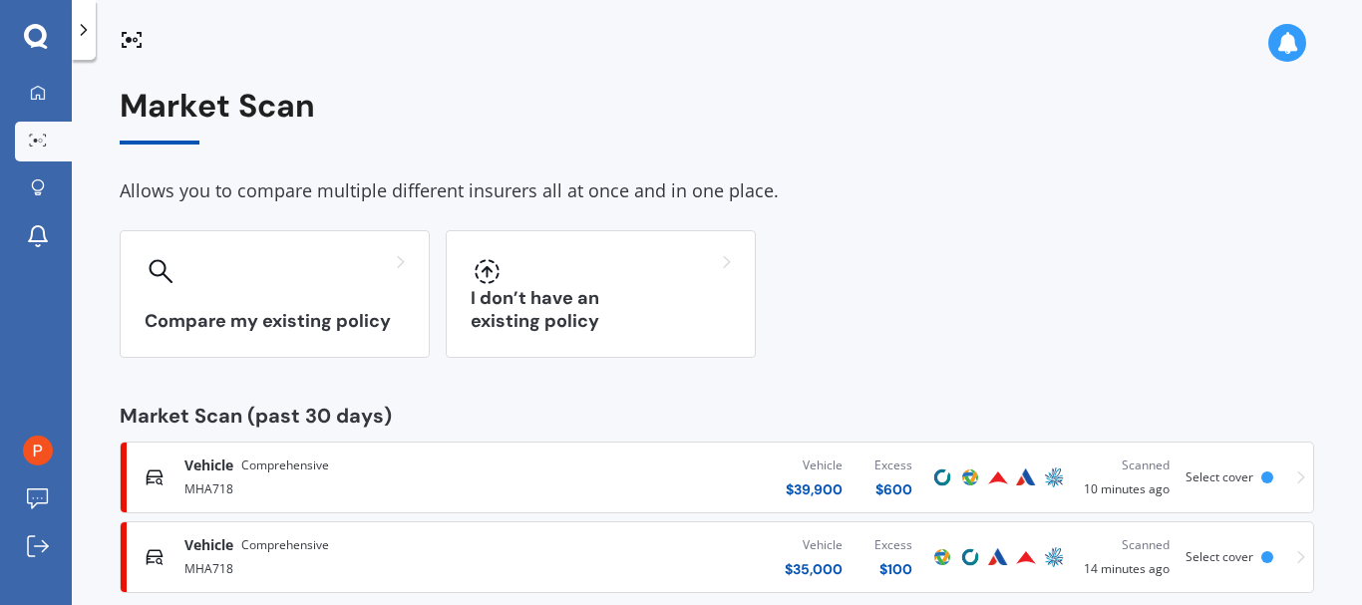
scroll to position [32, 0]
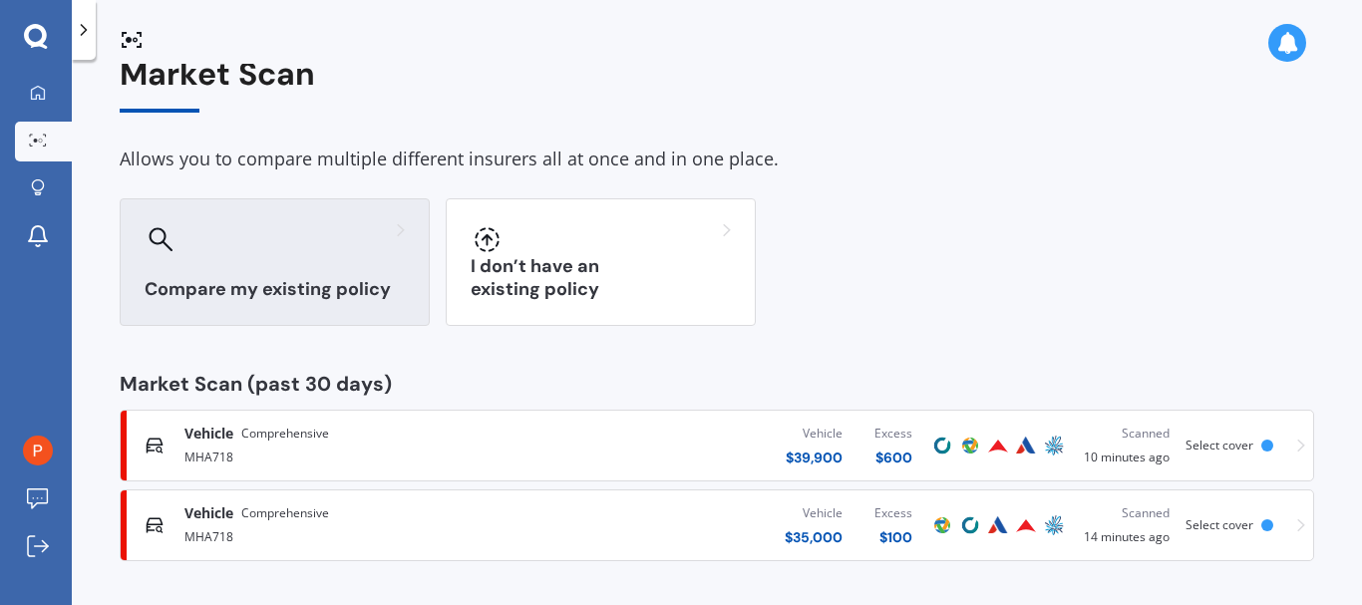
click at [271, 270] on div "Compare my existing policy" at bounding box center [275, 262] width 310 height 128
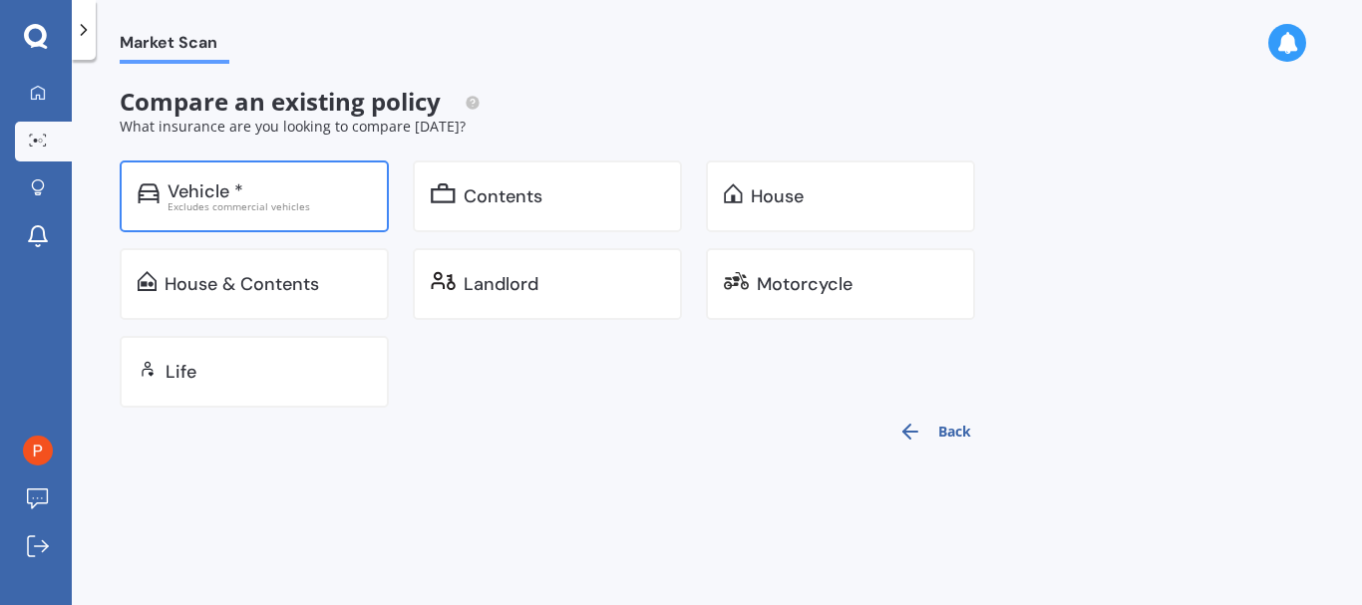
click at [247, 187] on div "Vehicle *" at bounding box center [269, 191] width 203 height 20
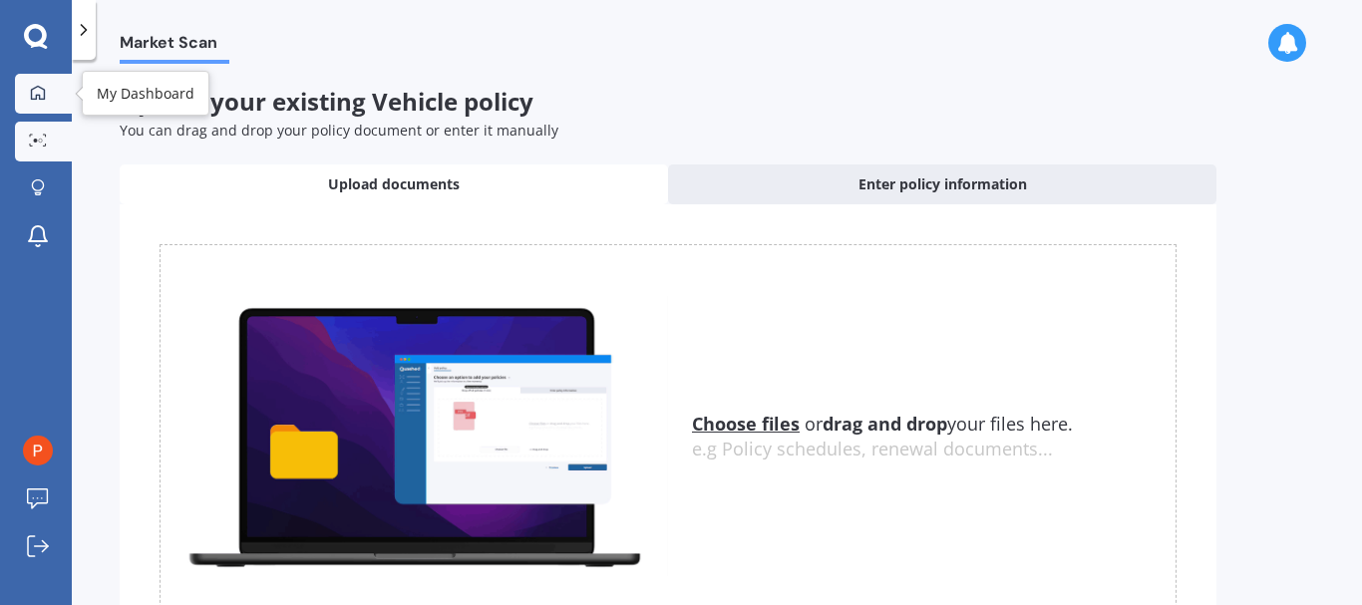
click at [44, 88] on icon at bounding box center [38, 93] width 16 height 16
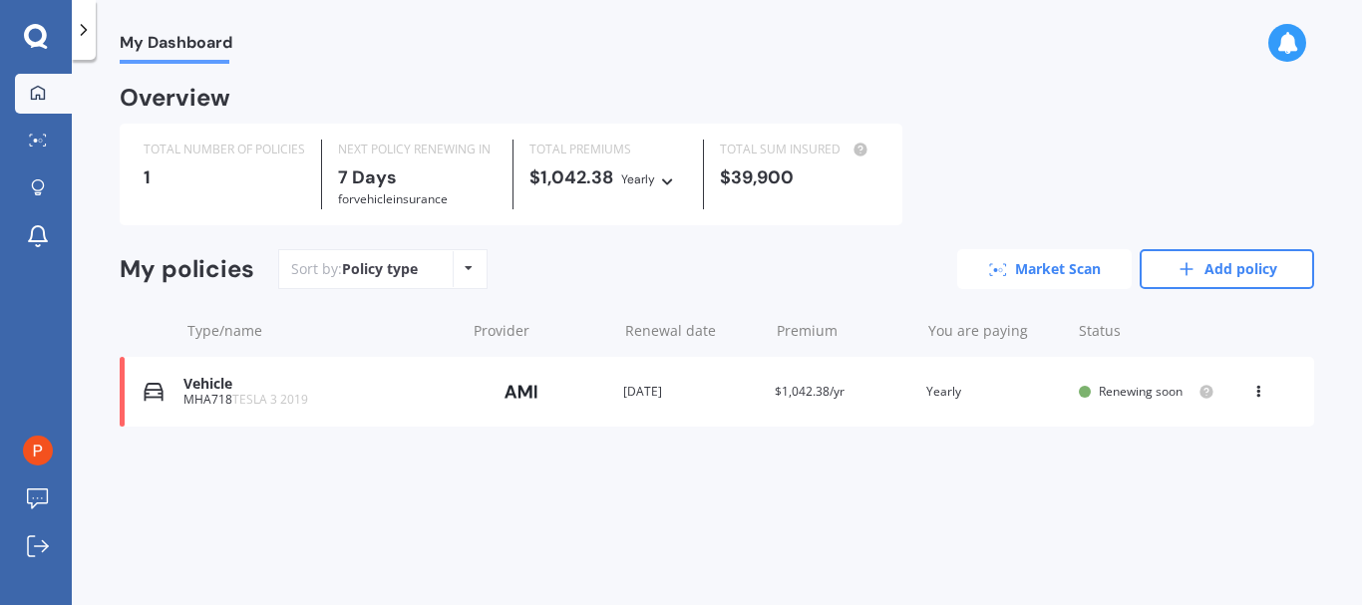
click at [1025, 266] on link "Market Scan" at bounding box center [1044, 269] width 175 height 40
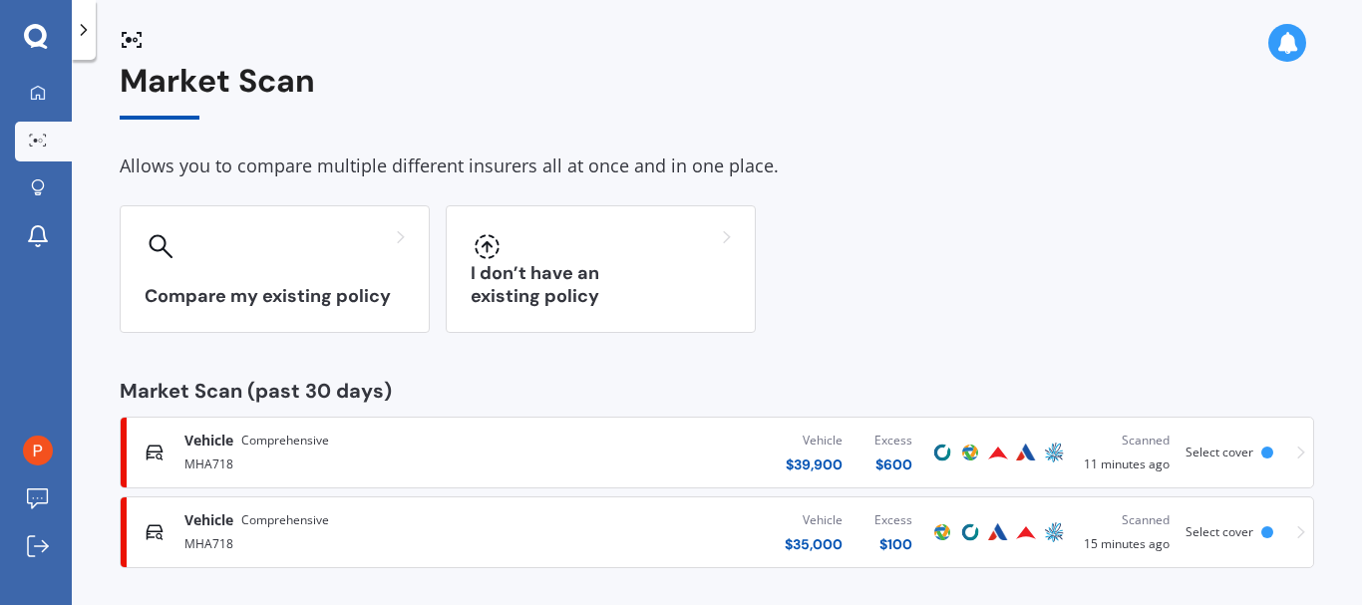
scroll to position [32, 0]
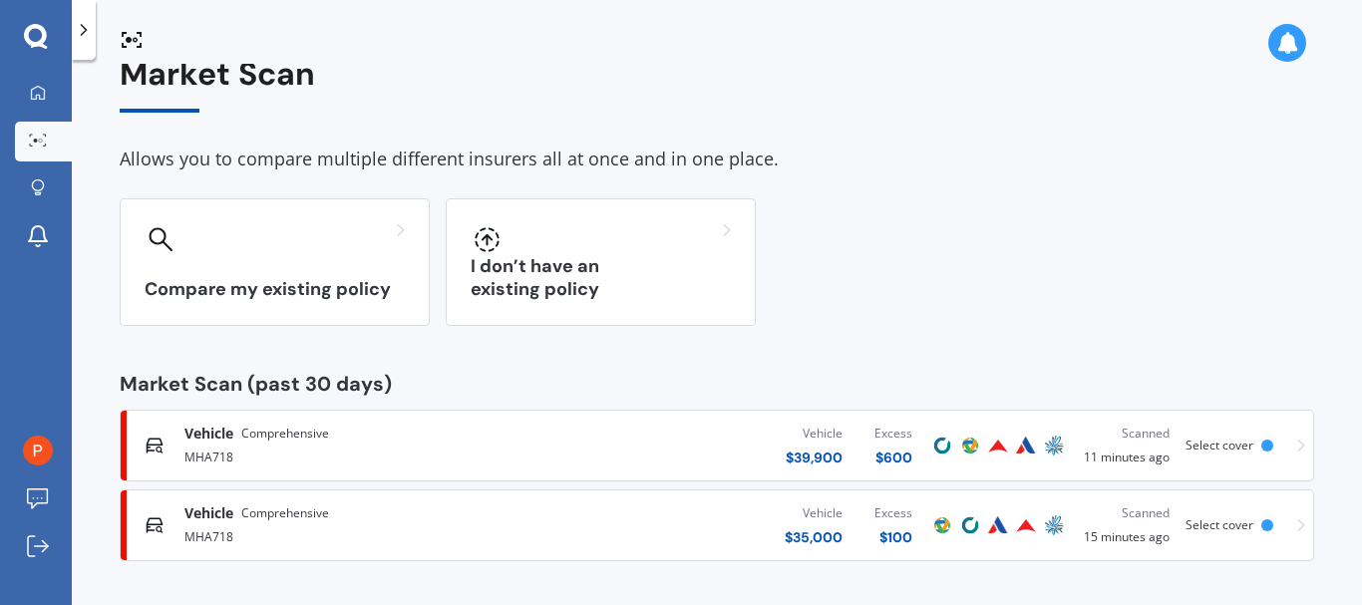
click at [373, 438] on div "Vehicle Comprehensive" at bounding box center [360, 434] width 352 height 20
